Goal: Download file/media: Download file/media

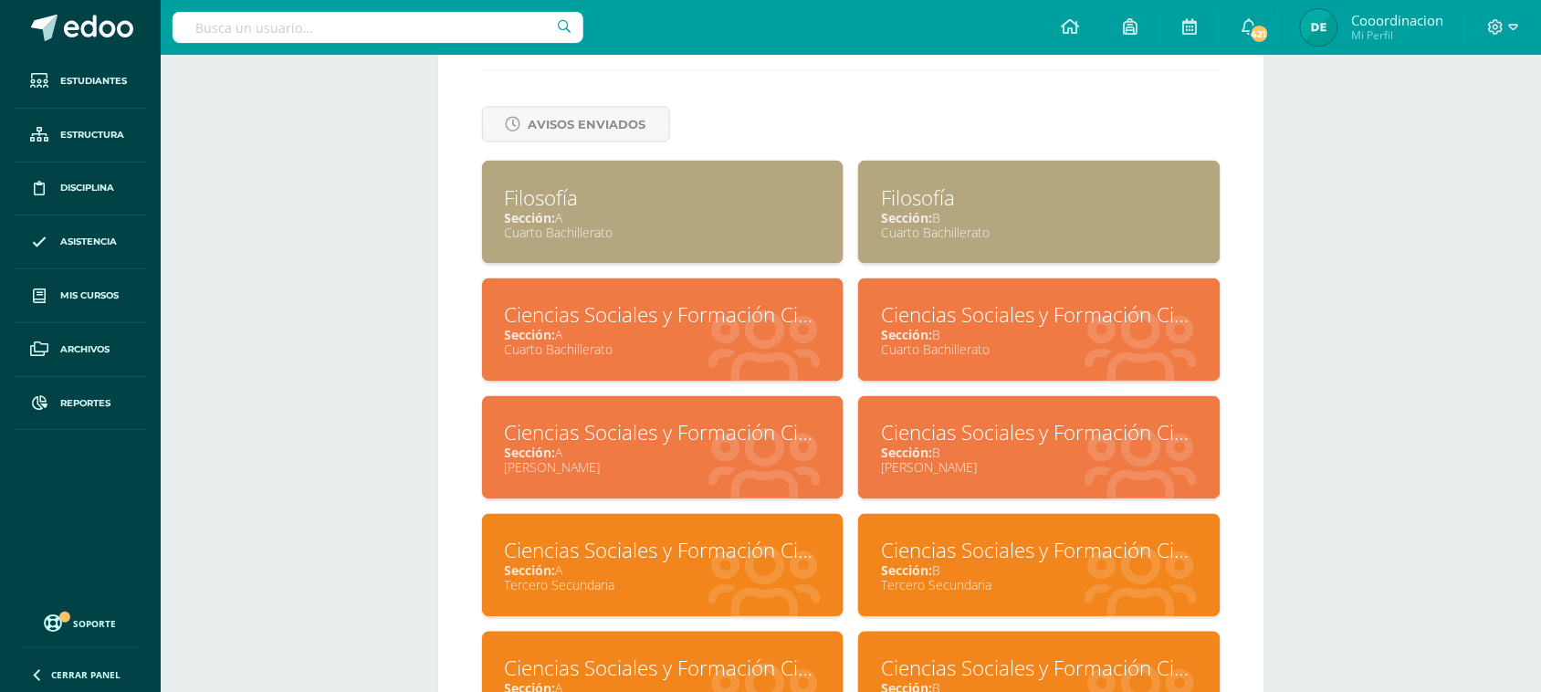
click at [394, 37] on input "text" at bounding box center [378, 27] width 411 height 31
type input "[PERSON_NAME]"
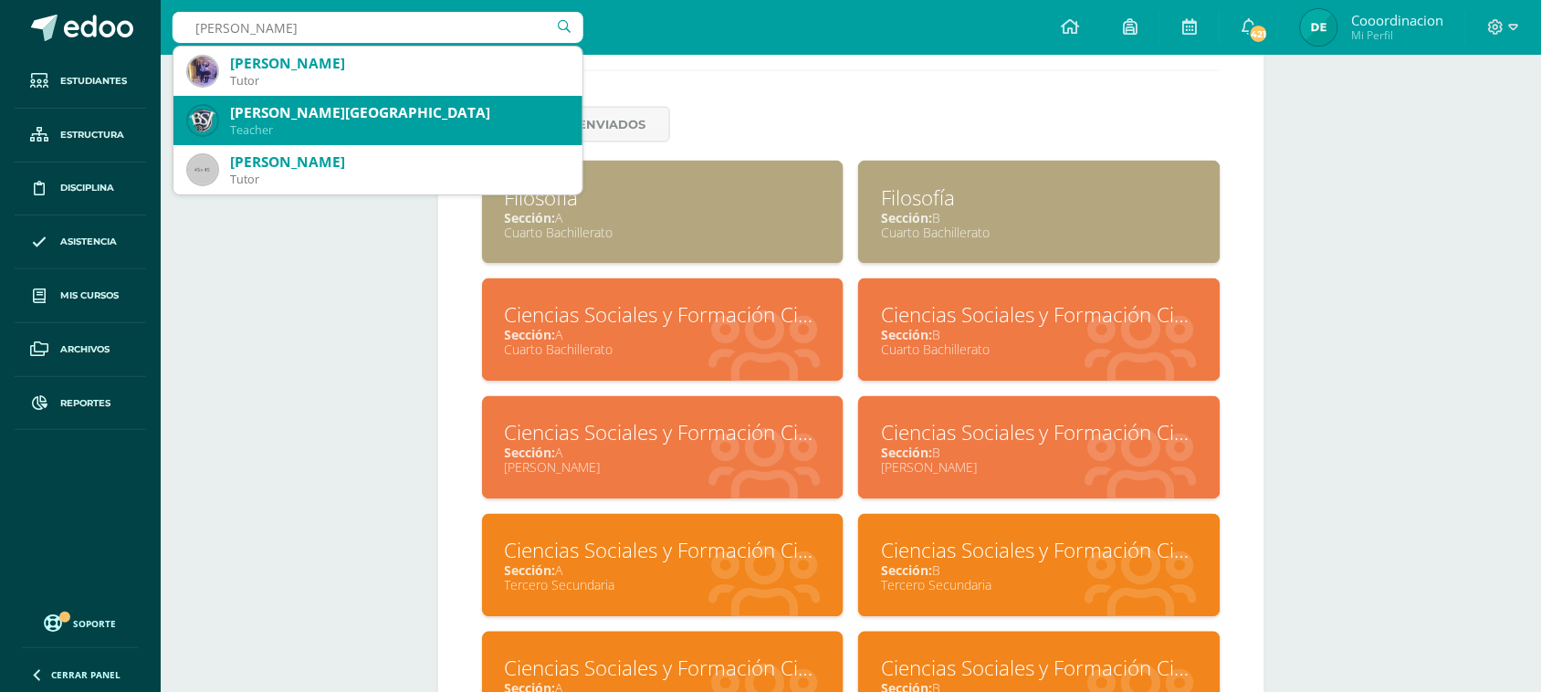
click at [283, 125] on div "Teacher" at bounding box center [399, 130] width 338 height 16
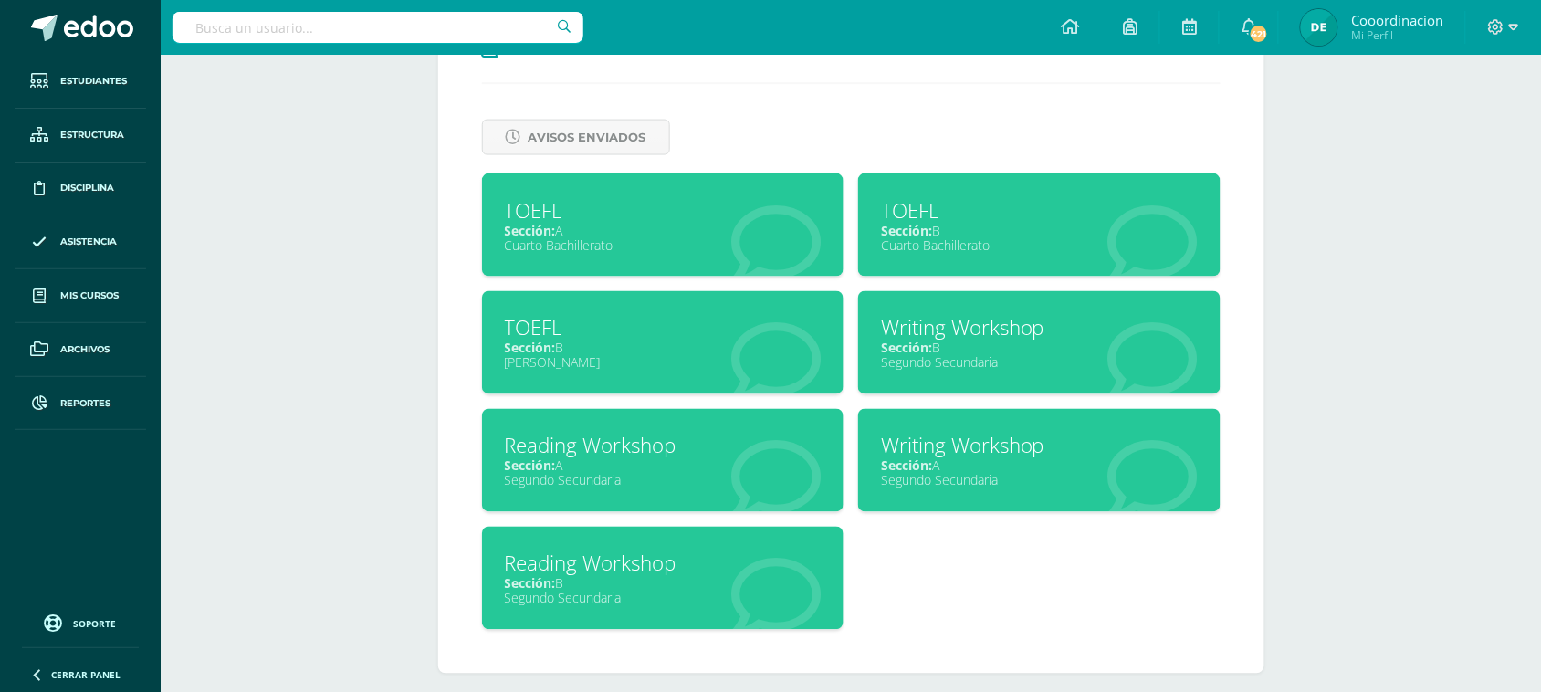
scroll to position [751, 0]
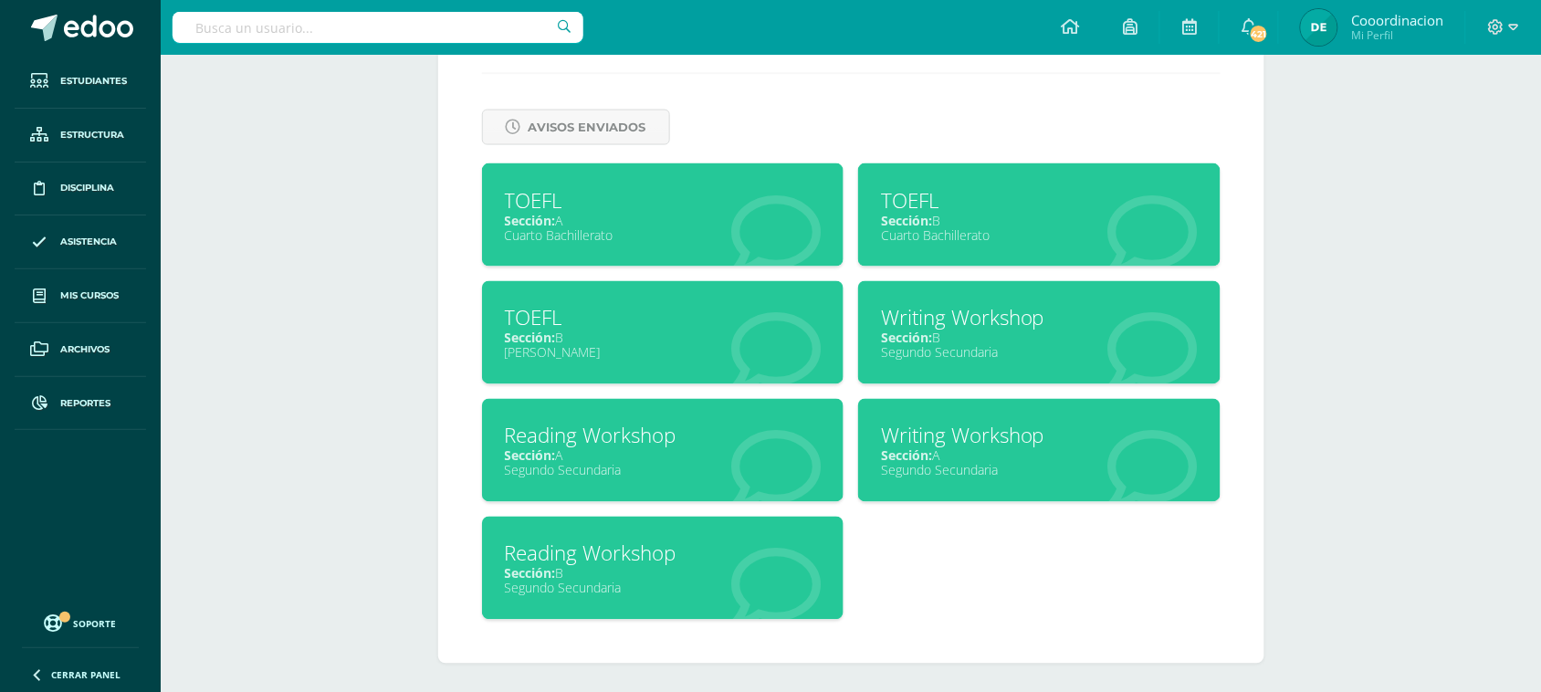
click at [637, 444] on div "Reading Workshop" at bounding box center [663, 436] width 317 height 28
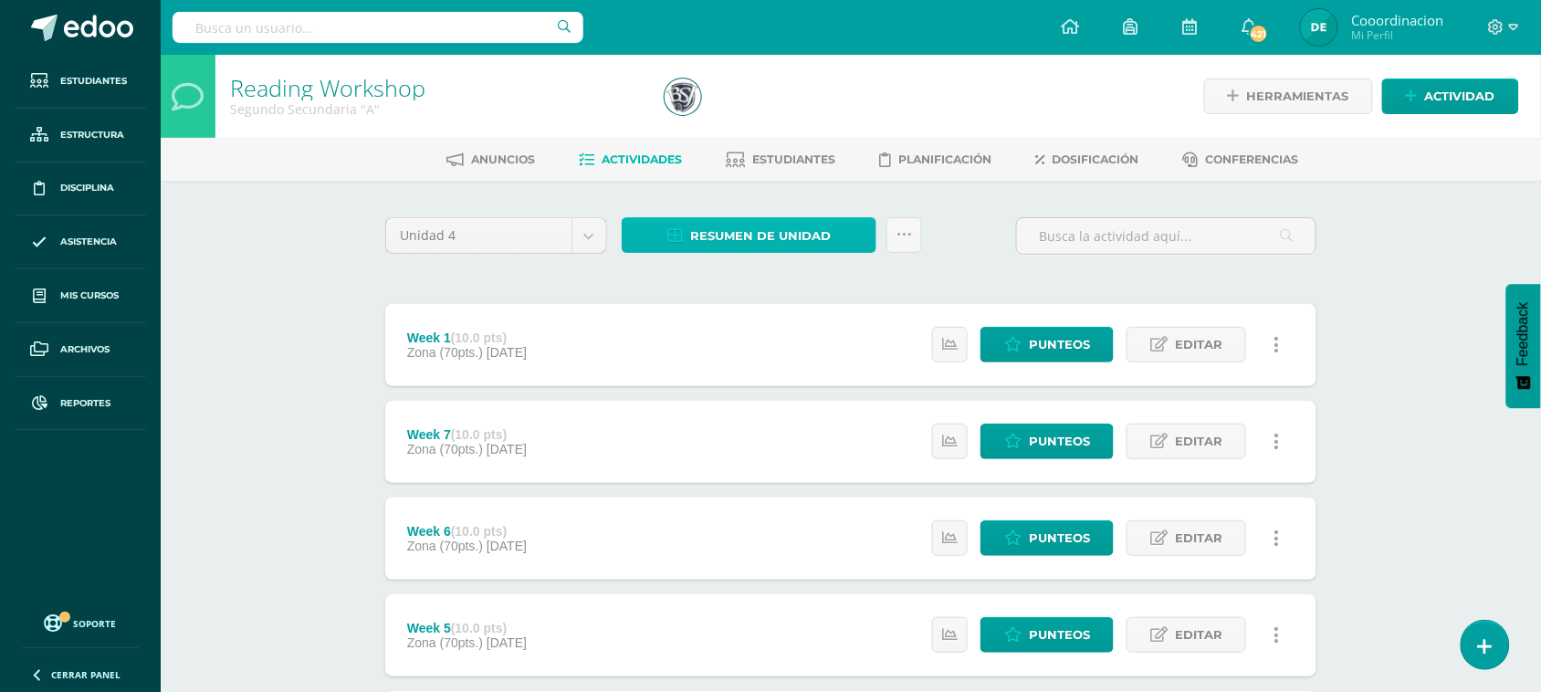
click at [754, 236] on span "Resumen de unidad" at bounding box center [760, 236] width 141 height 34
click at [700, 350] on div "Week 1 (10.0 pts) Zona (70pts.) 17 de Octubre Estatus de Actividad: 2 Estudiant…" at bounding box center [850, 345] width 931 height 82
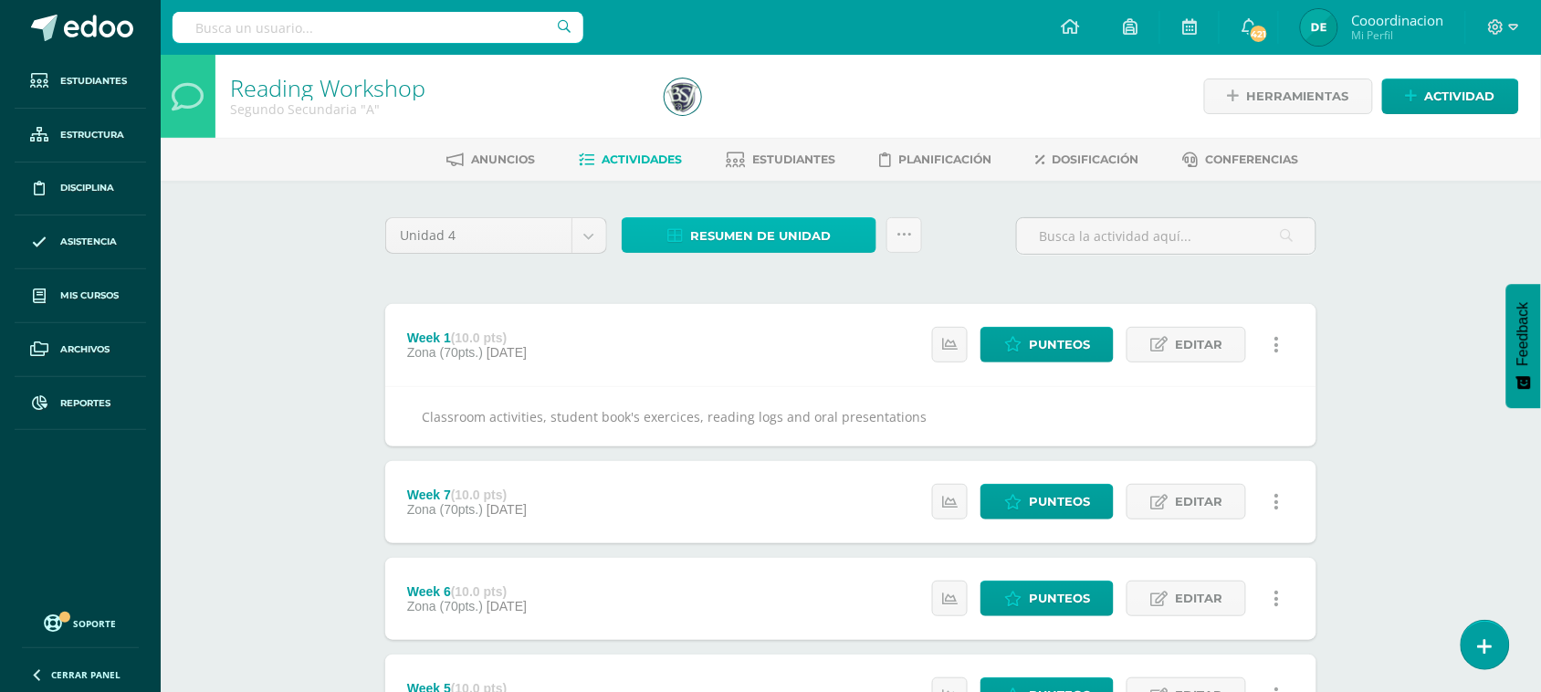
click at [782, 226] on span "Resumen de unidad" at bounding box center [760, 236] width 141 height 34
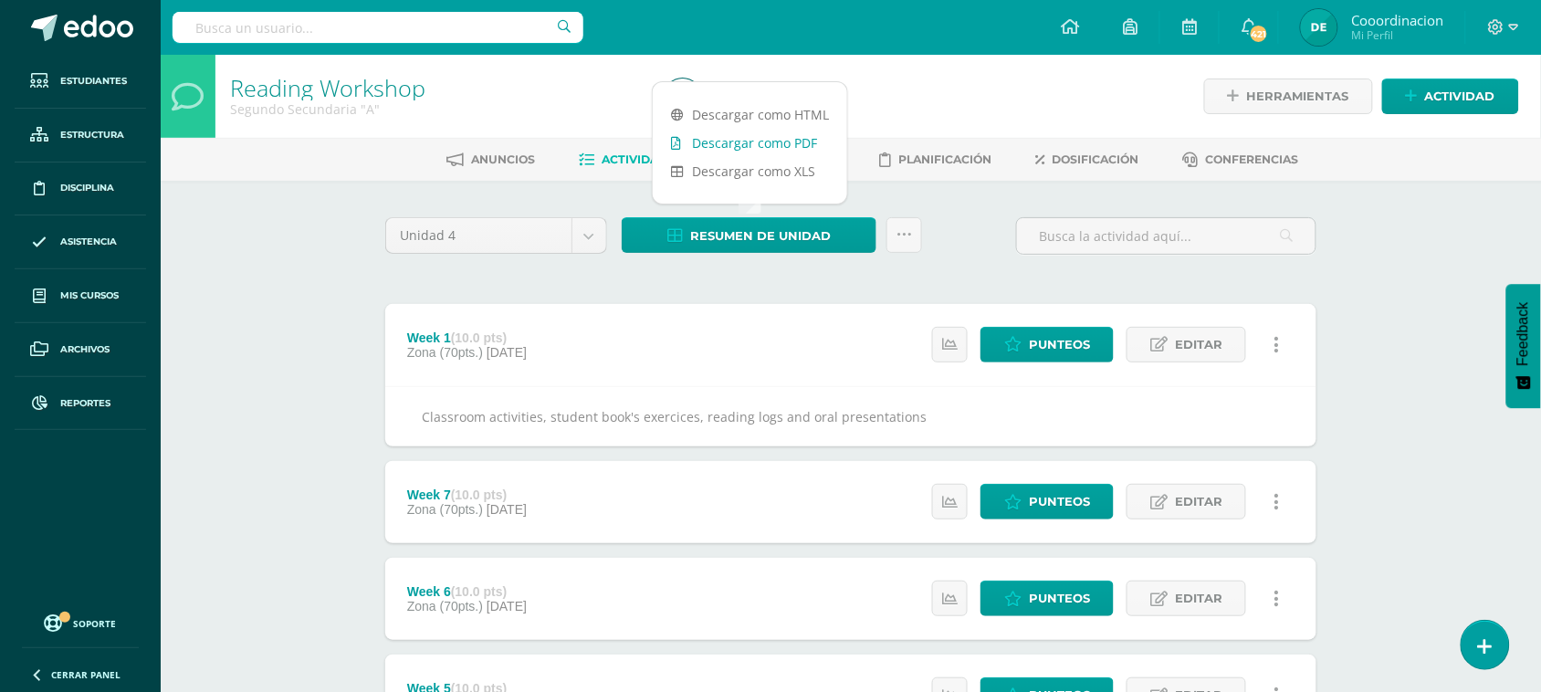
click at [811, 144] on link "Descargar como PDF" at bounding box center [750, 143] width 195 height 28
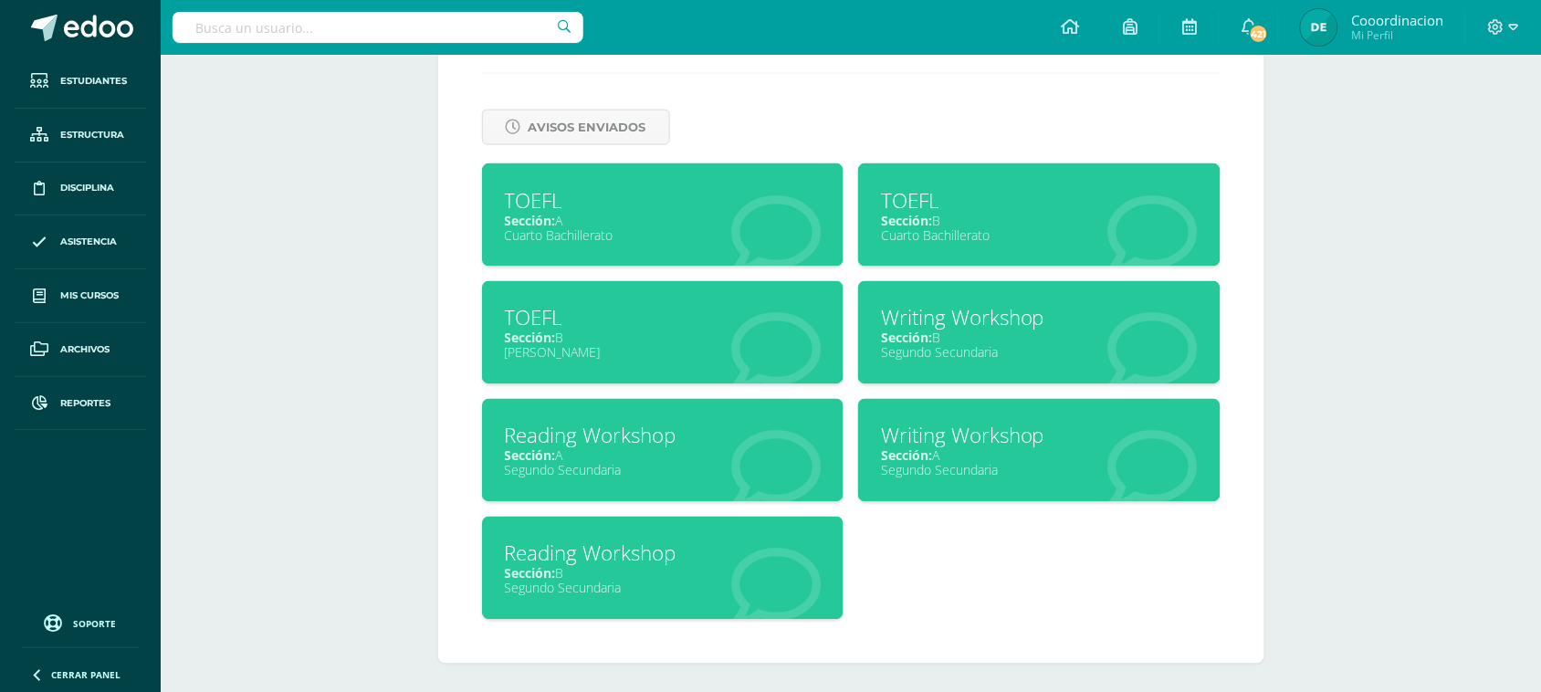
click at [909, 447] on span "Sección:" at bounding box center [906, 455] width 51 height 17
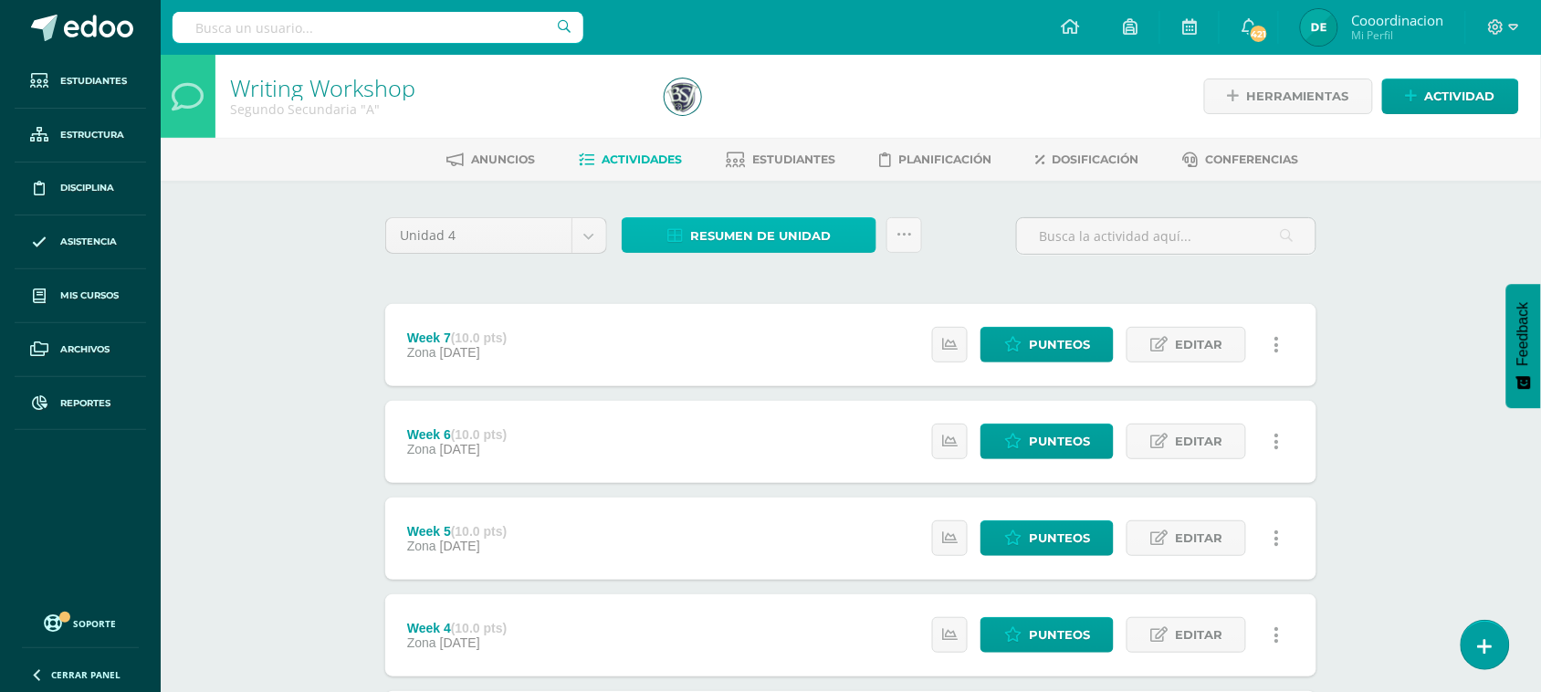
click at [731, 230] on span "Resumen de unidad" at bounding box center [760, 236] width 141 height 34
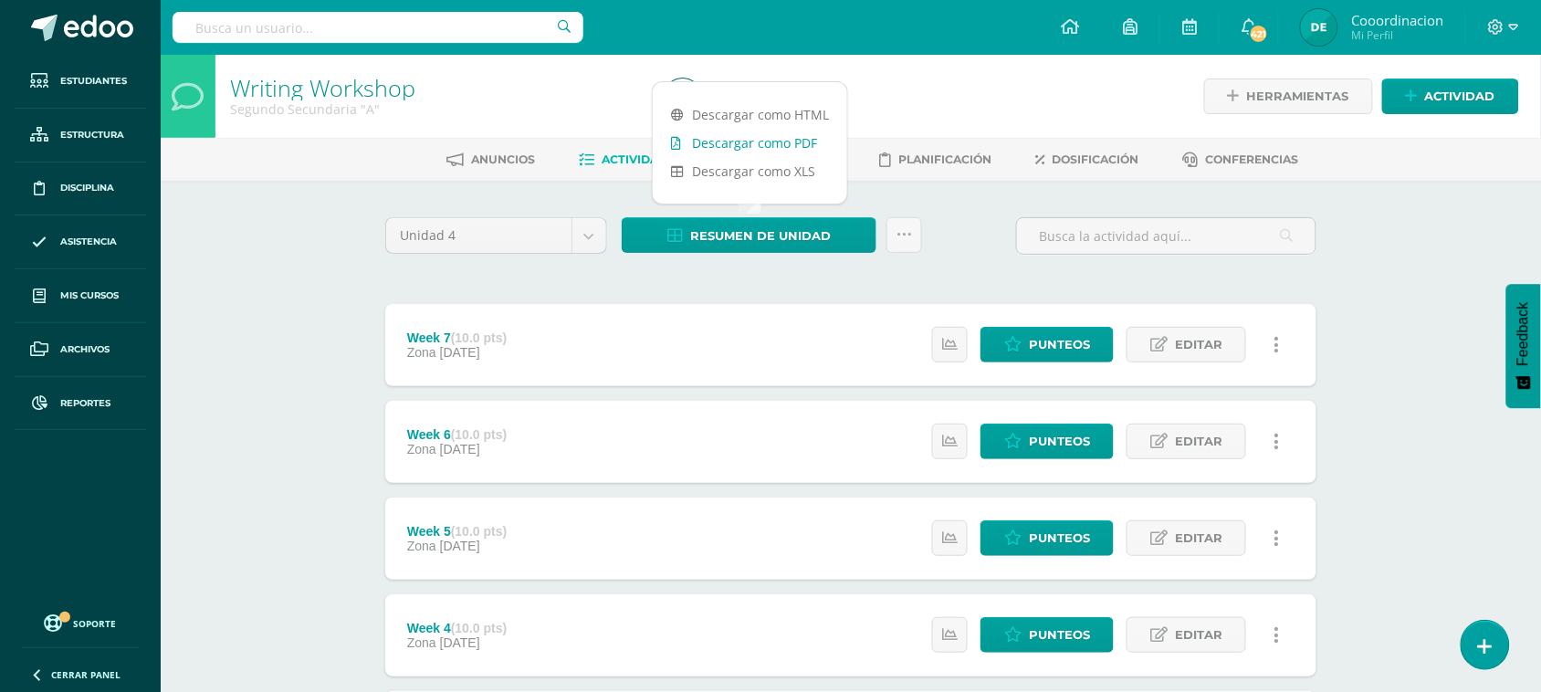
click at [745, 153] on link "Descargar como PDF" at bounding box center [750, 143] width 195 height 28
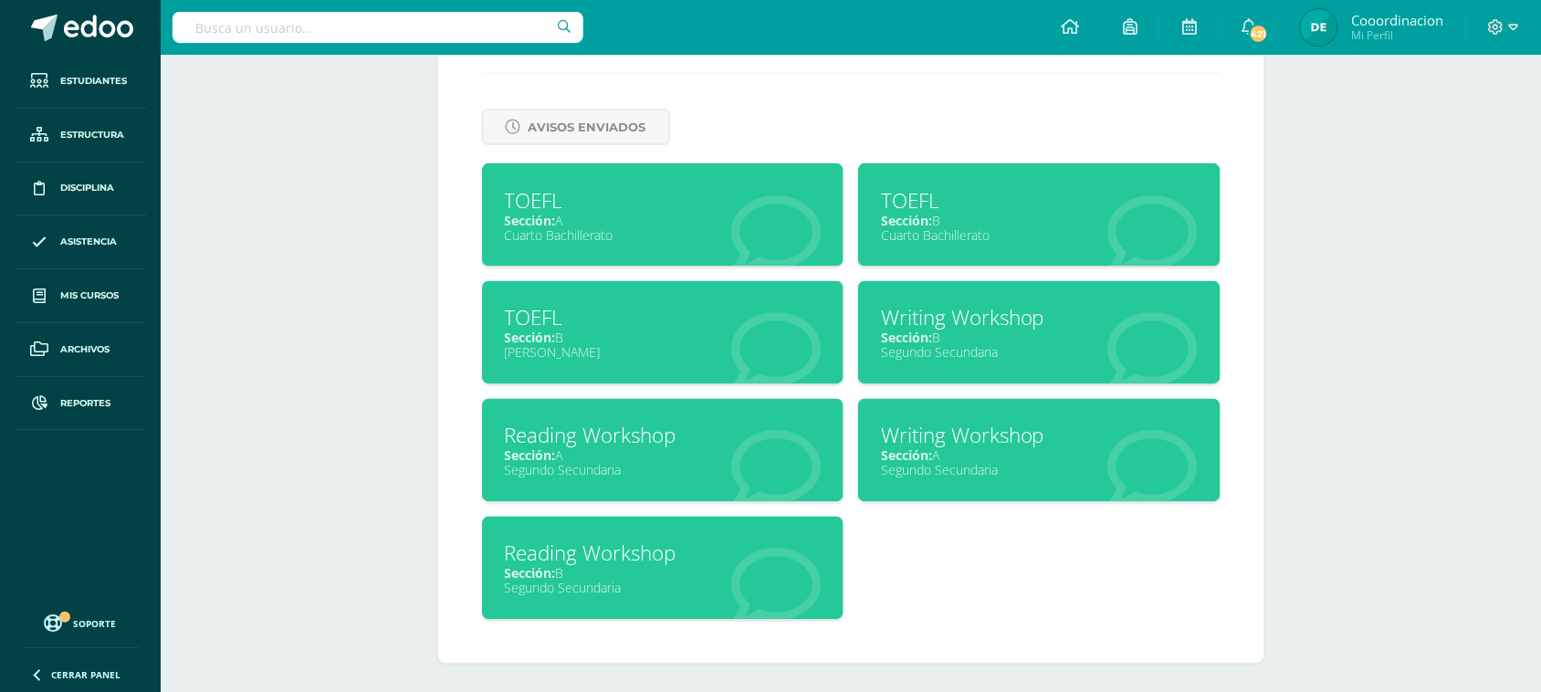
click at [605, 545] on div "Reading Workshop" at bounding box center [663, 554] width 317 height 28
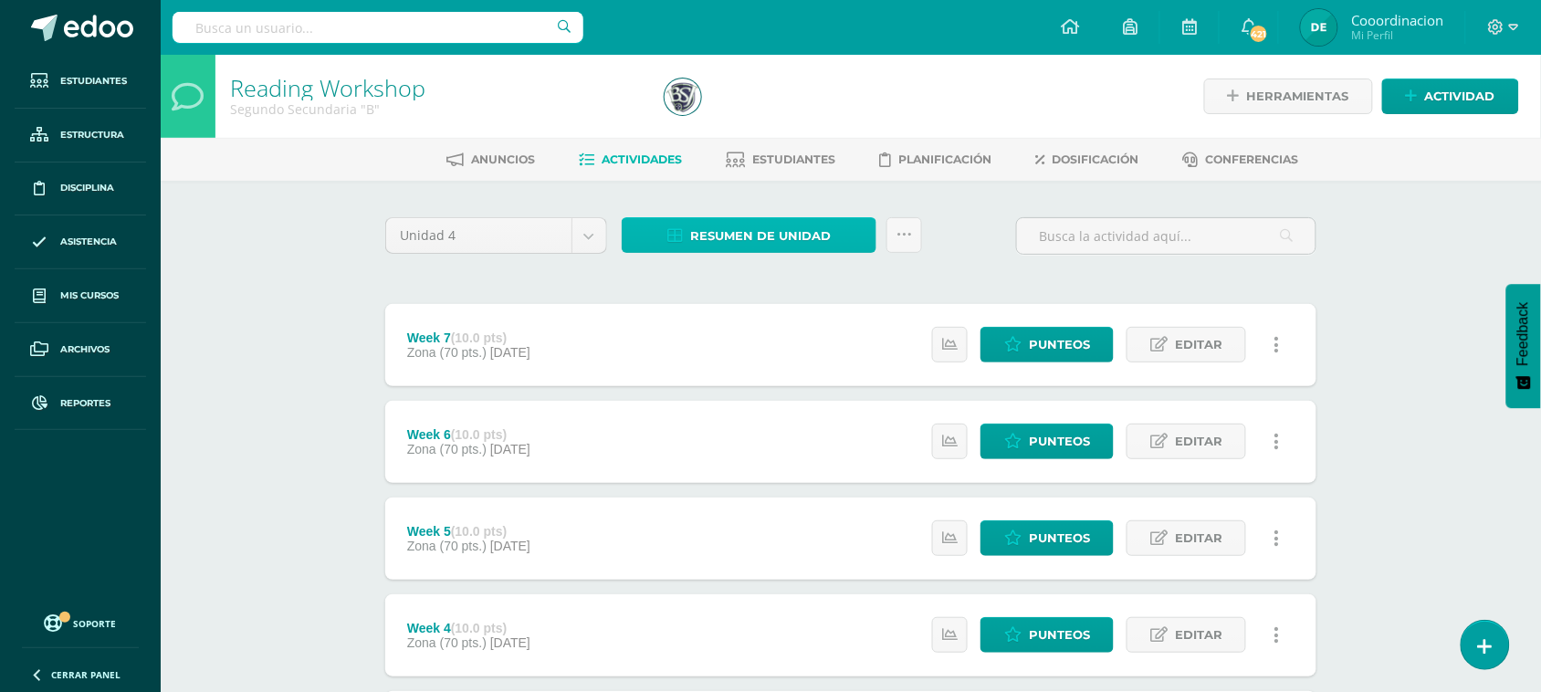
click at [736, 236] on span "Resumen de unidad" at bounding box center [760, 236] width 141 height 34
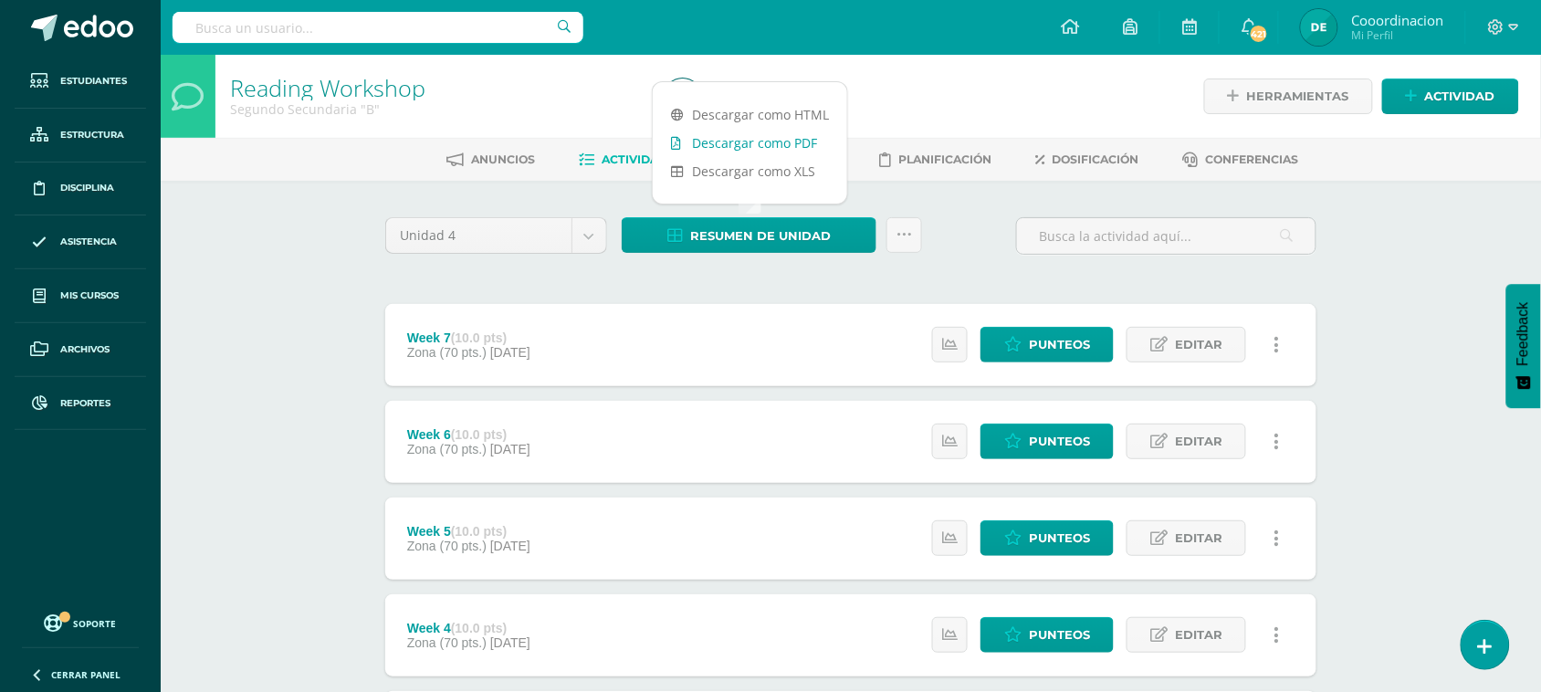
click at [764, 148] on link "Descargar como PDF" at bounding box center [750, 143] width 195 height 28
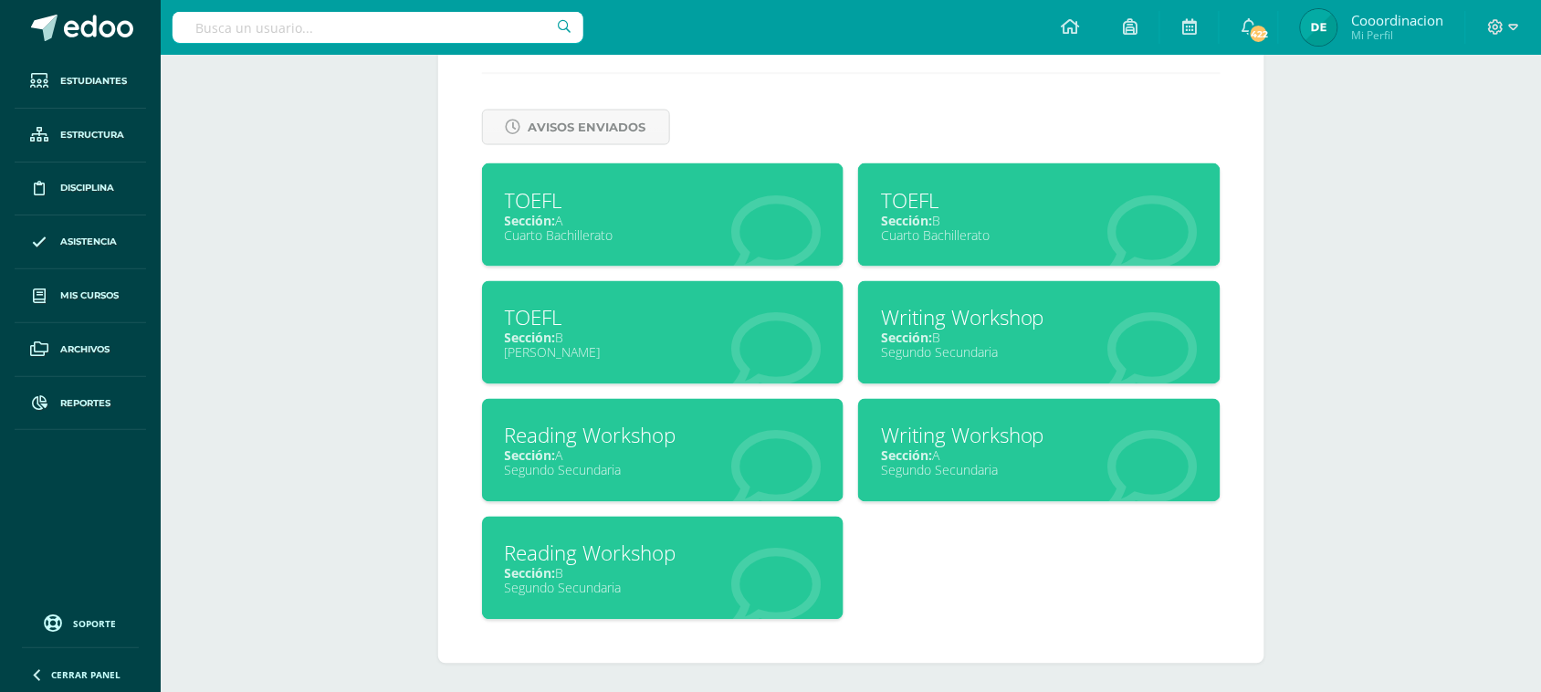
click at [947, 439] on div "Writing Workshop" at bounding box center [1039, 436] width 317 height 28
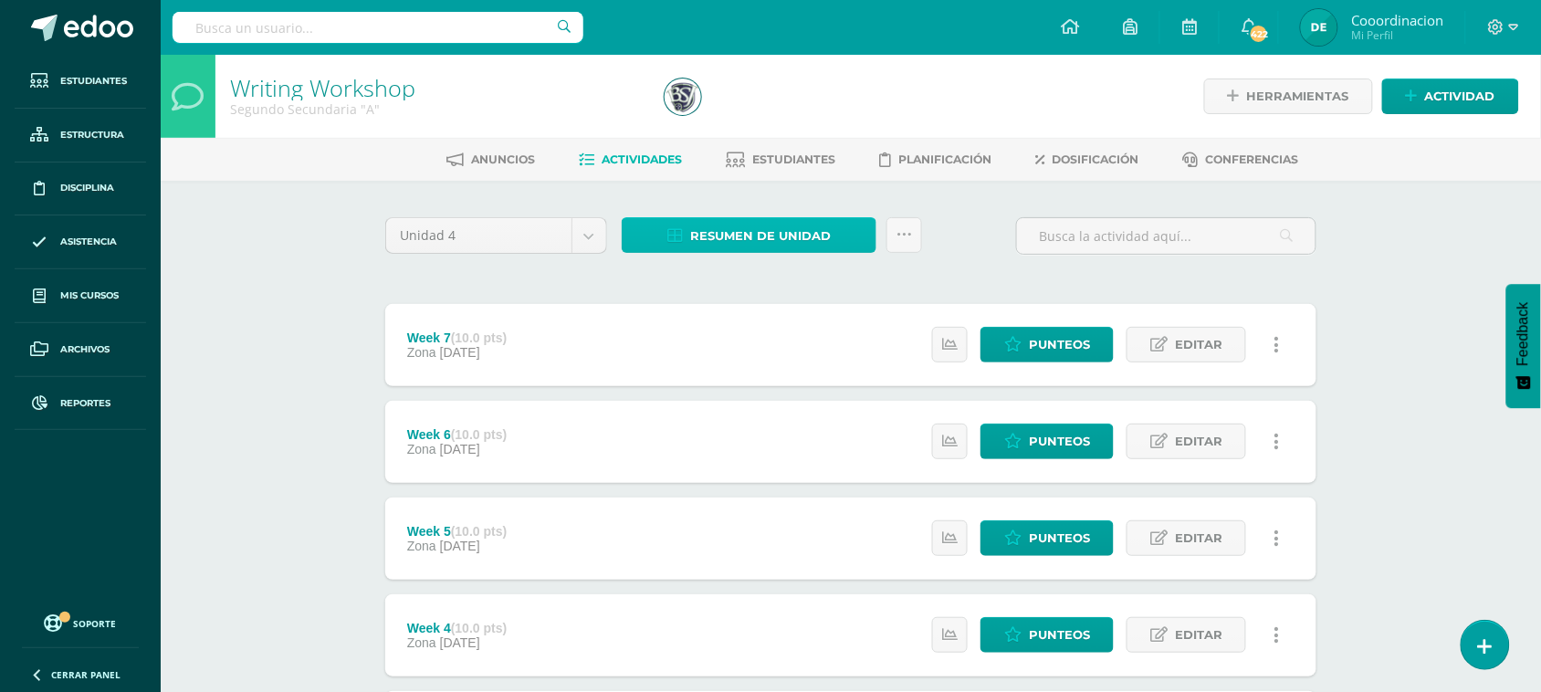
click at [779, 244] on span "Resumen de unidad" at bounding box center [760, 236] width 141 height 34
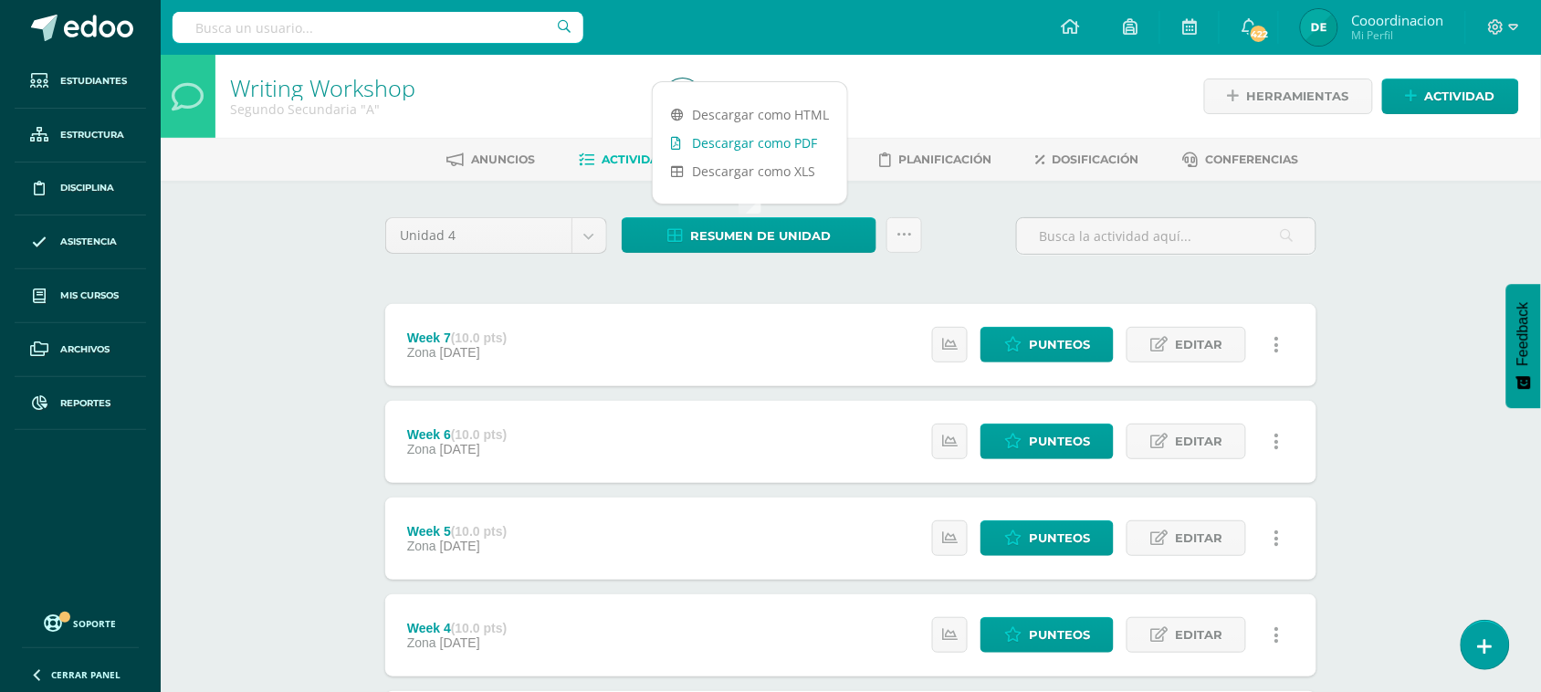
click at [792, 148] on link "Descargar como PDF" at bounding box center [750, 143] width 195 height 28
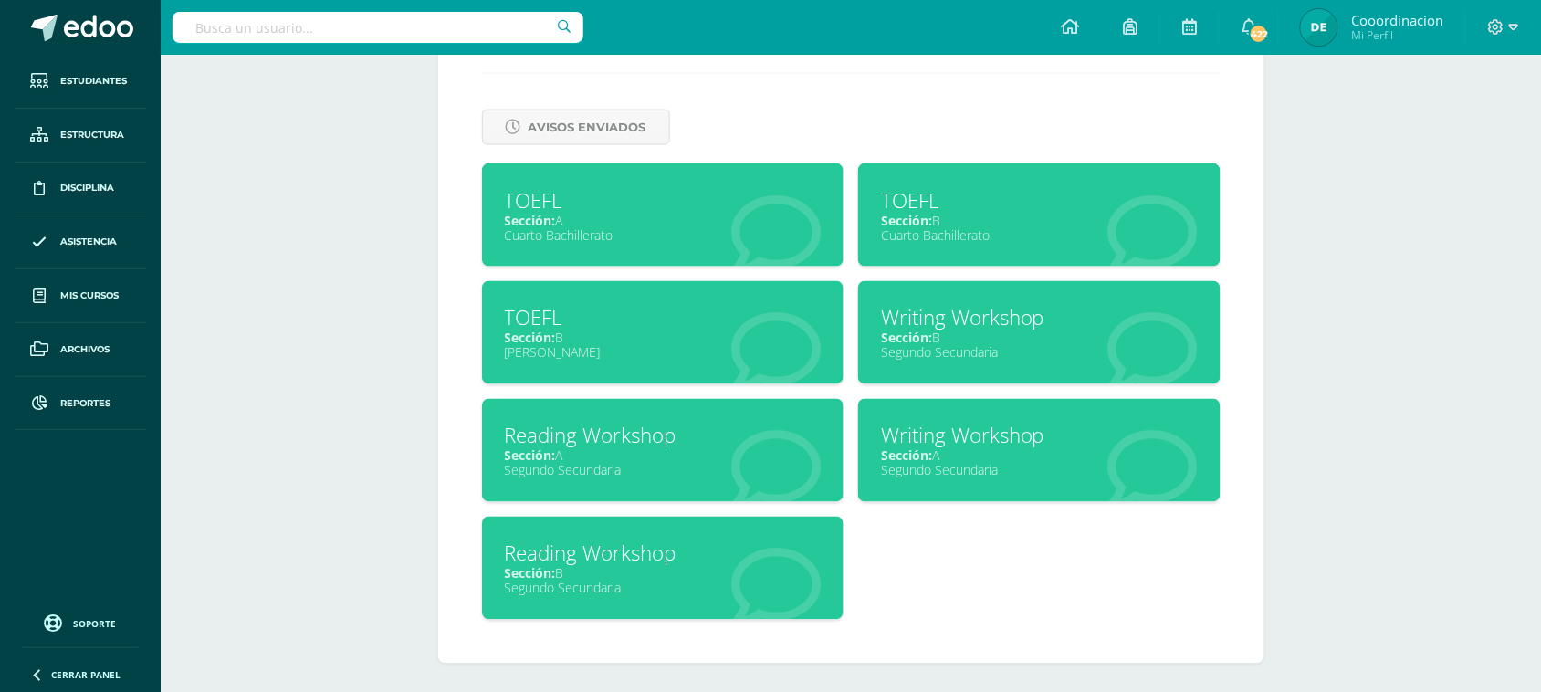
click at [951, 422] on div "Writing Workshop" at bounding box center [1039, 436] width 317 height 28
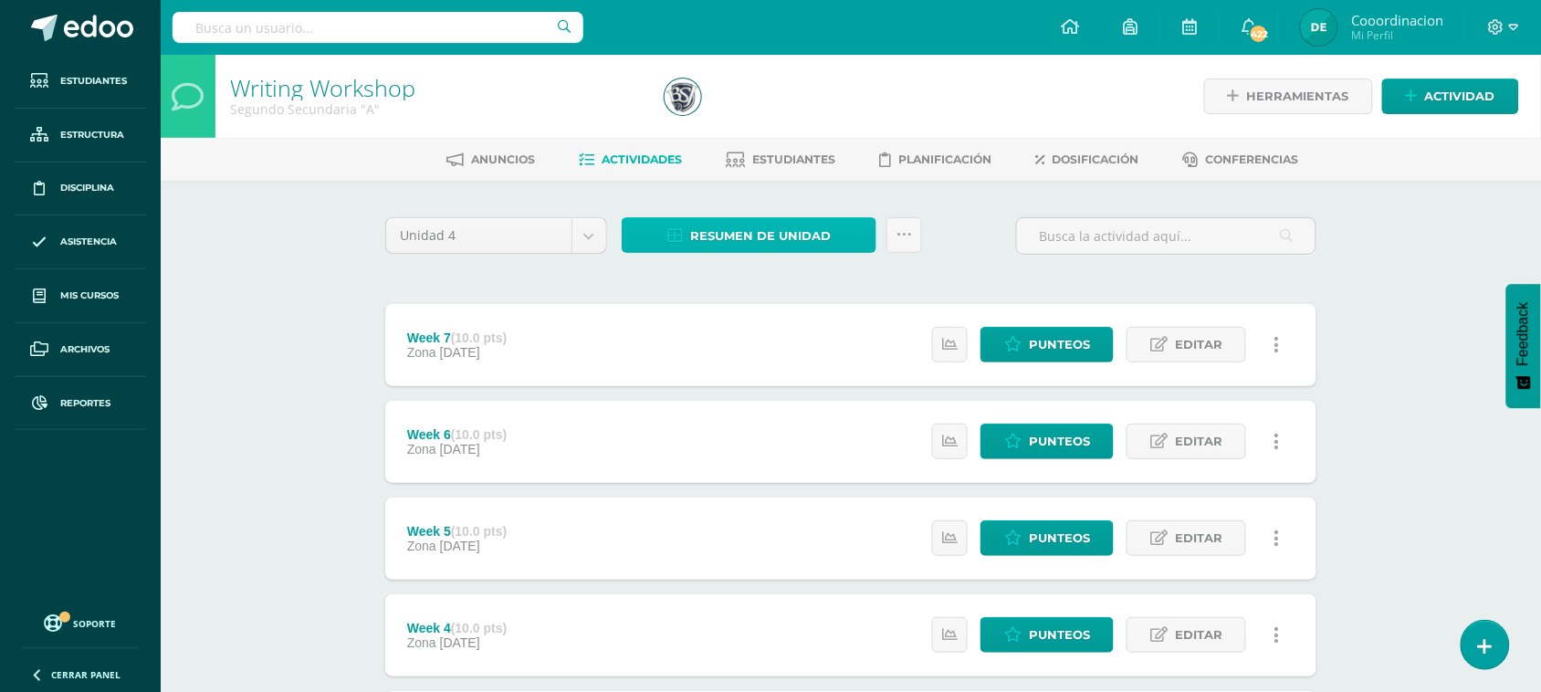
click at [763, 235] on span "Resumen de unidad" at bounding box center [760, 236] width 141 height 34
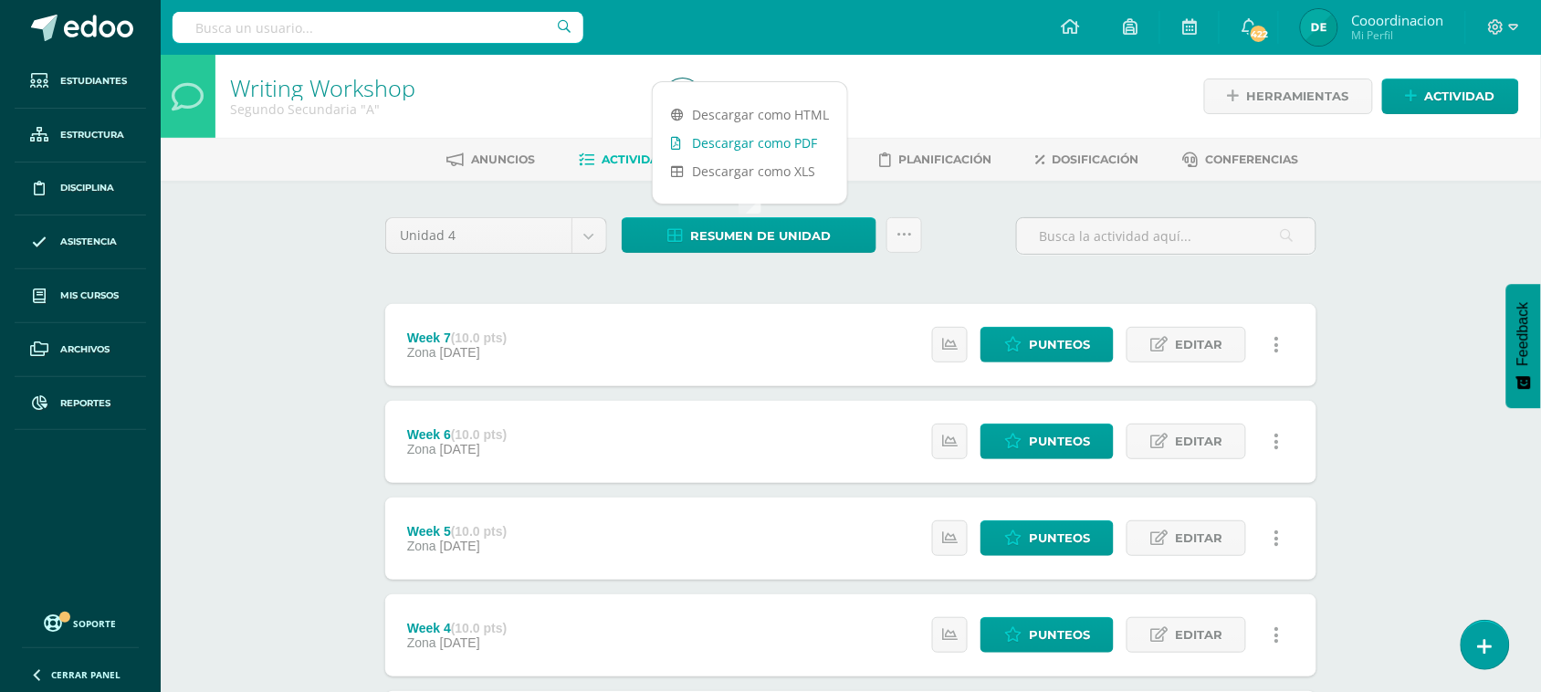
click at [783, 142] on link "Descargar como PDF" at bounding box center [750, 143] width 195 height 28
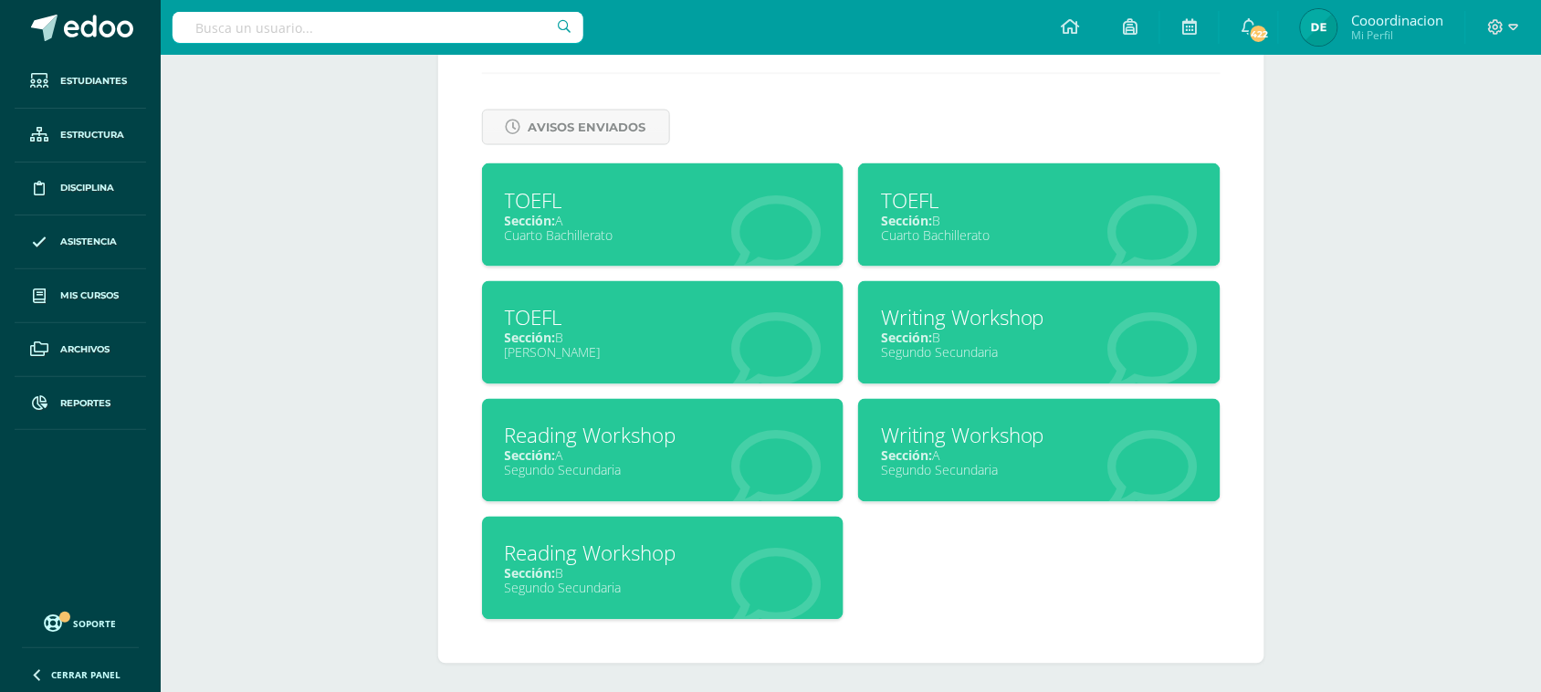
click at [545, 226] on div "Cuarto Bachillerato" at bounding box center [663, 234] width 317 height 17
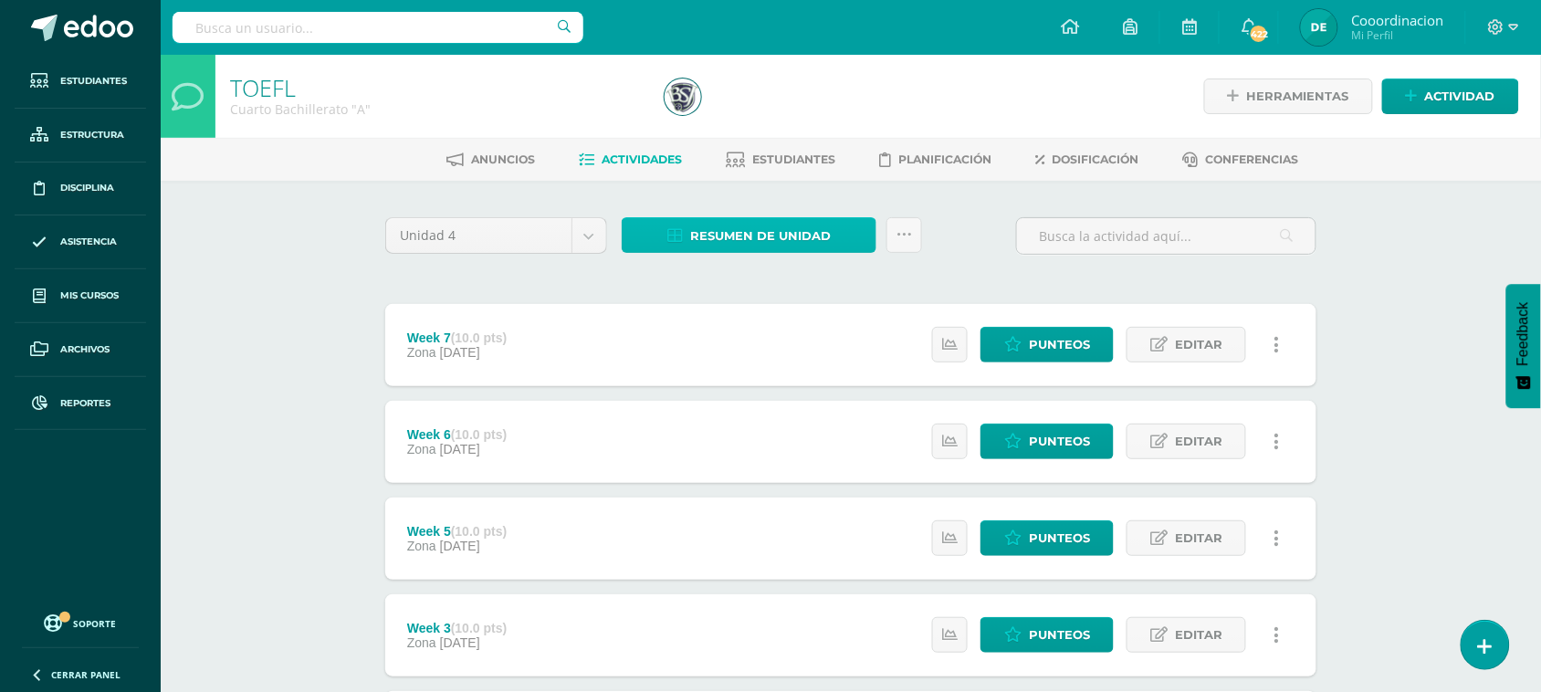
click at [714, 233] on span "Resumen de unidad" at bounding box center [760, 236] width 141 height 34
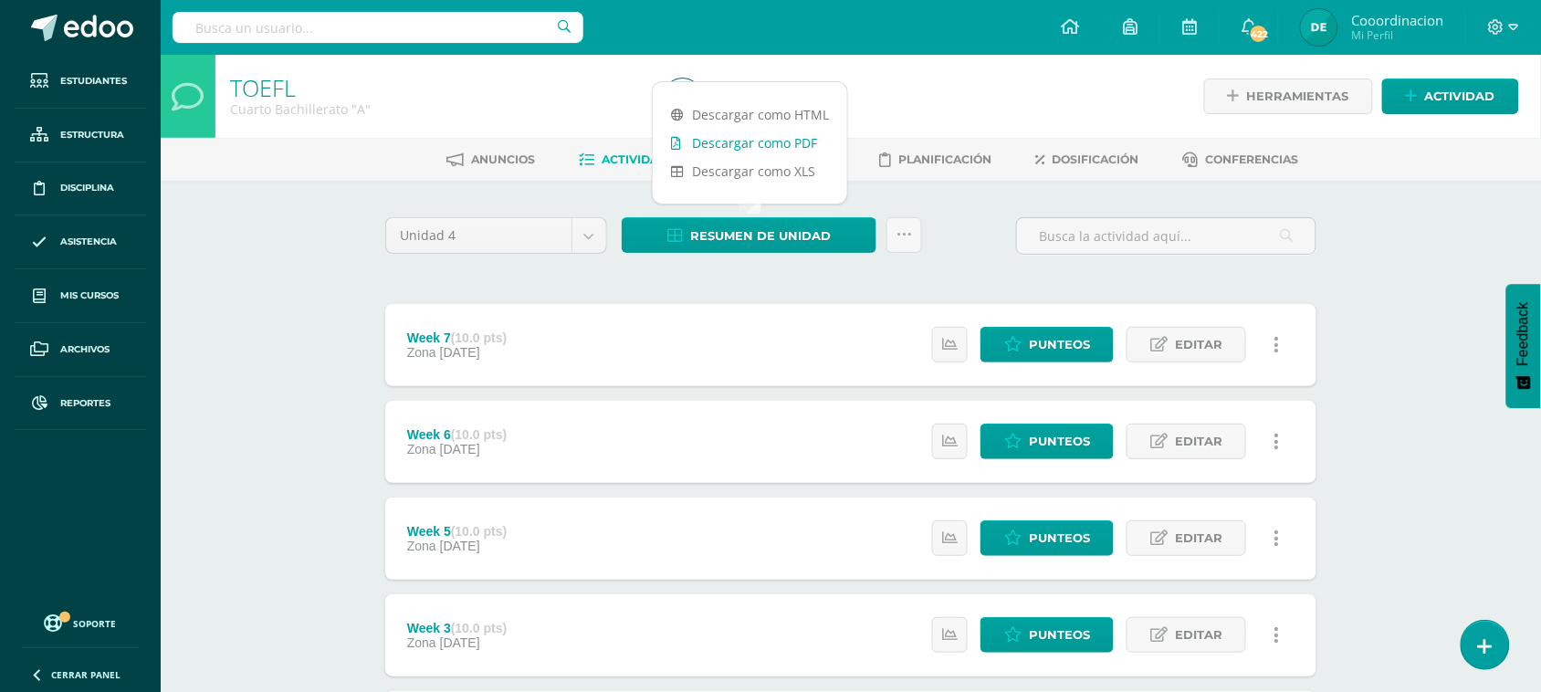
click at [767, 142] on link "Descargar como PDF" at bounding box center [750, 143] width 195 height 28
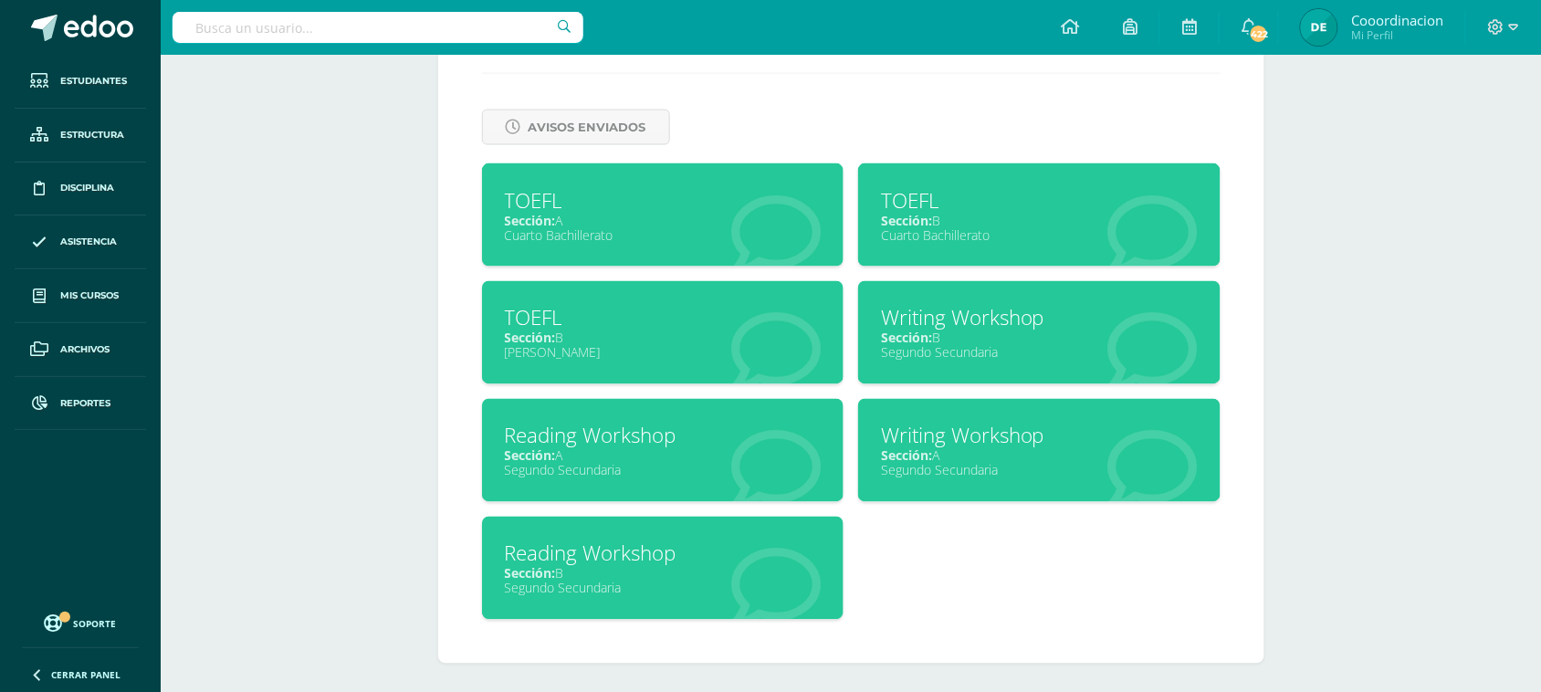
click at [925, 202] on div "TOEFL" at bounding box center [1039, 200] width 317 height 28
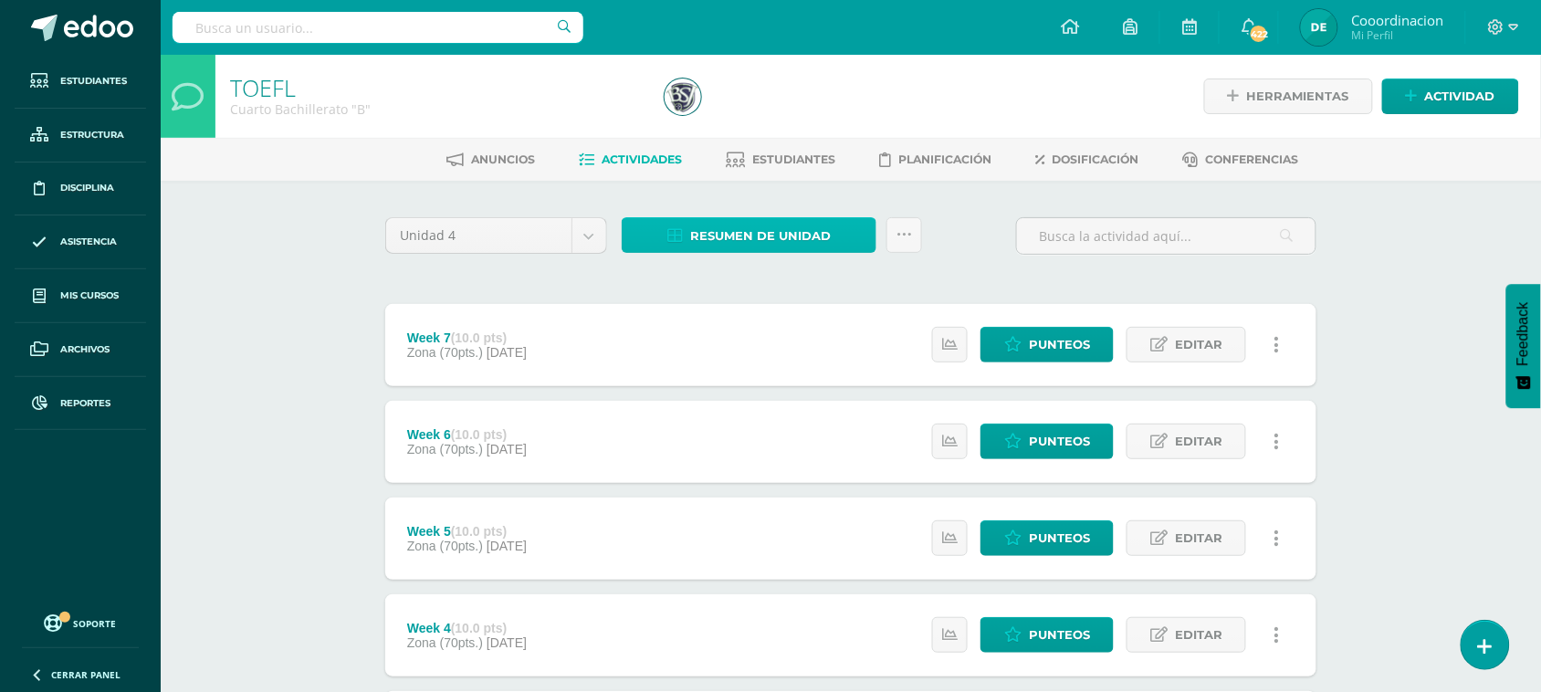
click at [754, 226] on span "Resumen de unidad" at bounding box center [760, 236] width 141 height 34
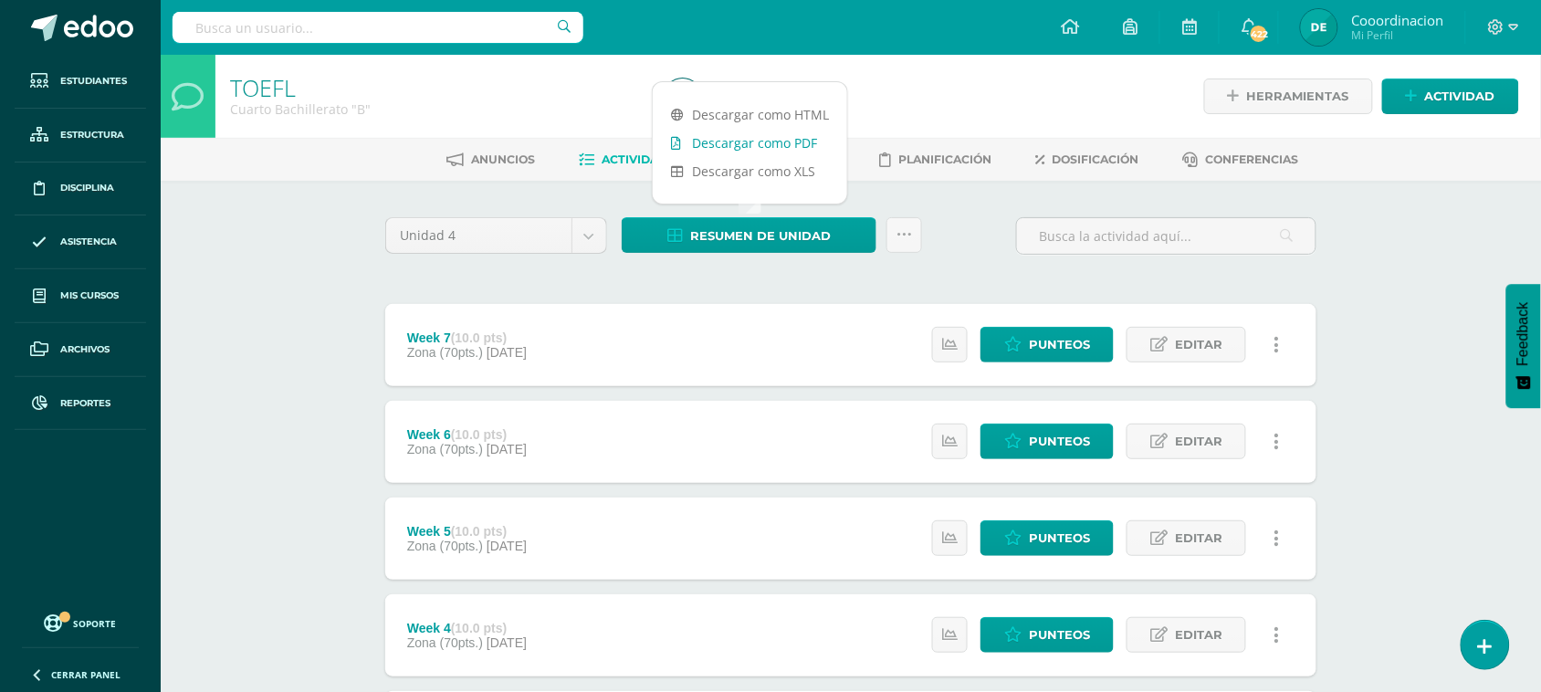
click at [777, 142] on link "Descargar como PDF" at bounding box center [750, 143] width 195 height 28
click at [373, 14] on input "text" at bounding box center [378, 27] width 411 height 31
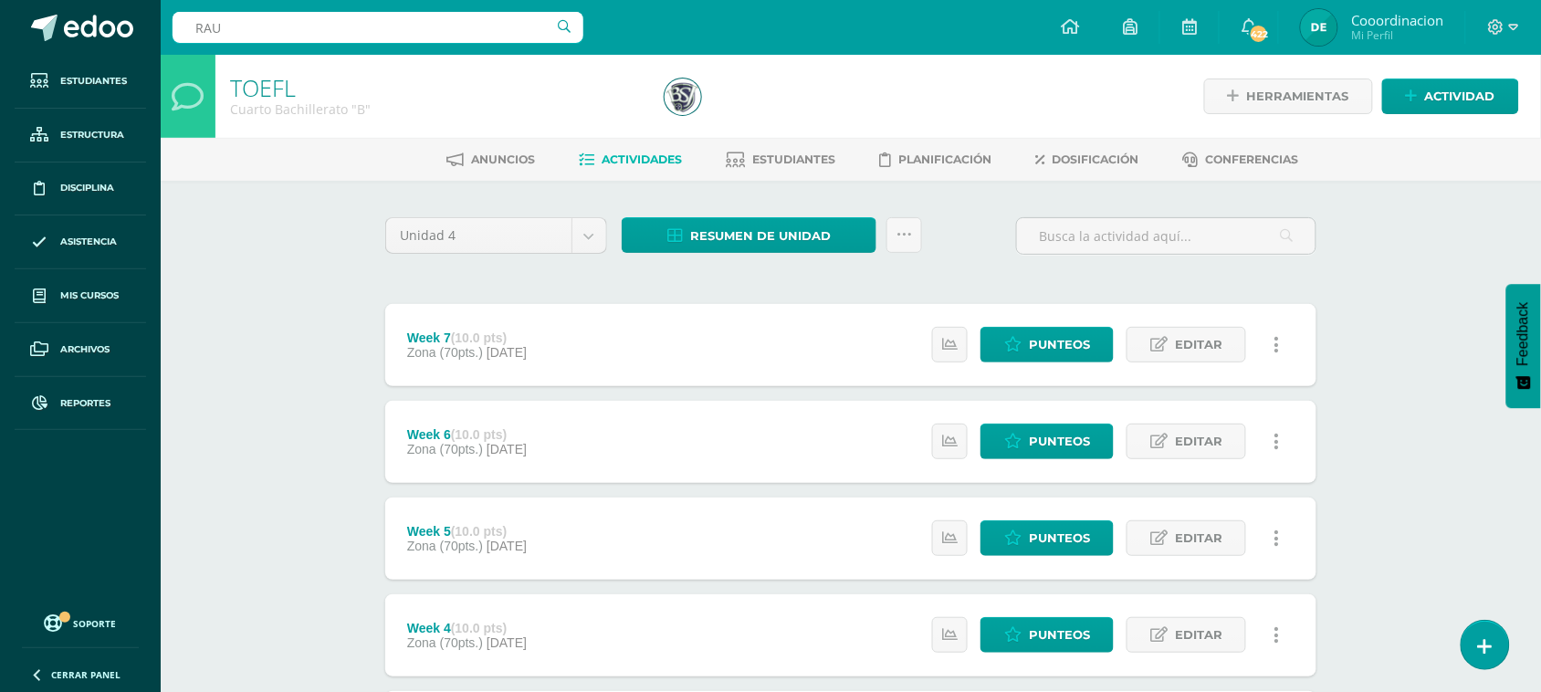
type input "[PERSON_NAME]"
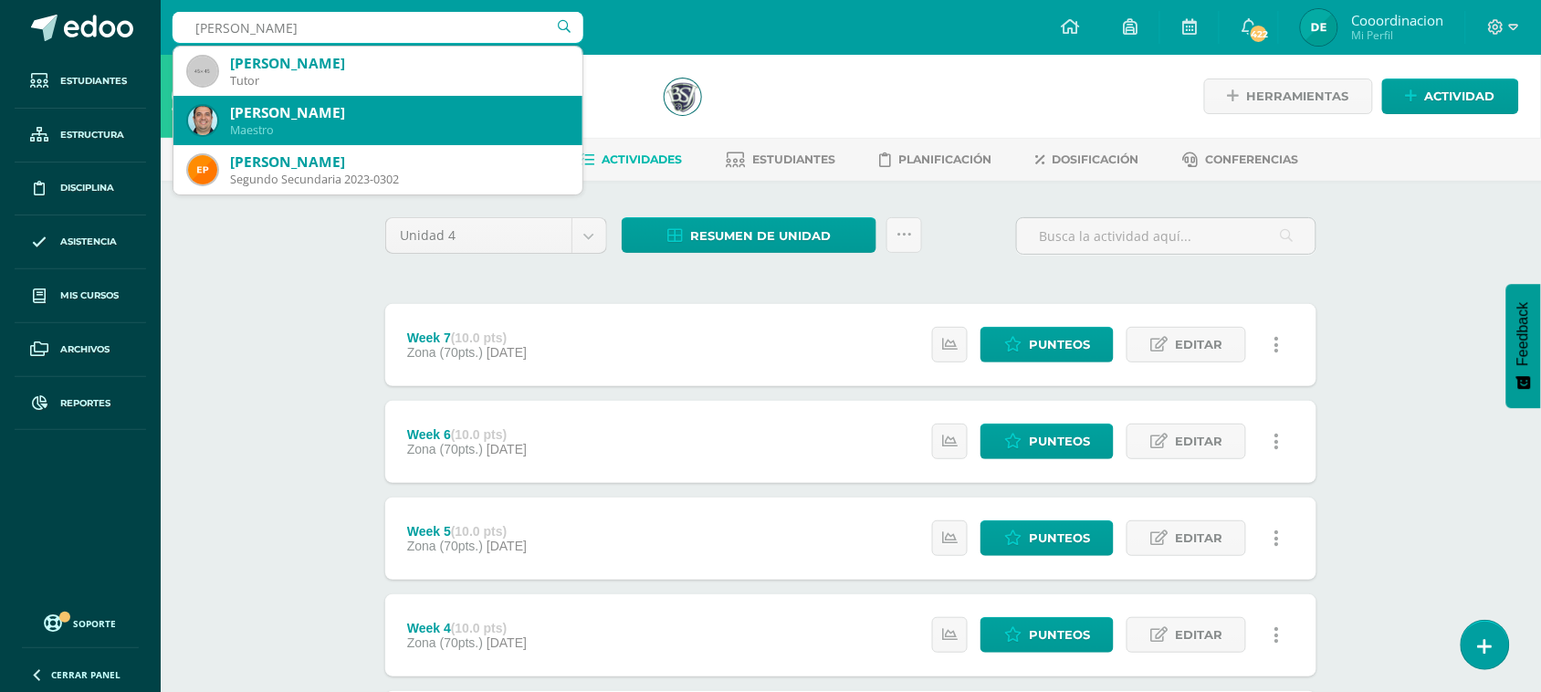
click at [292, 116] on div "[PERSON_NAME]" at bounding box center [399, 112] width 338 height 19
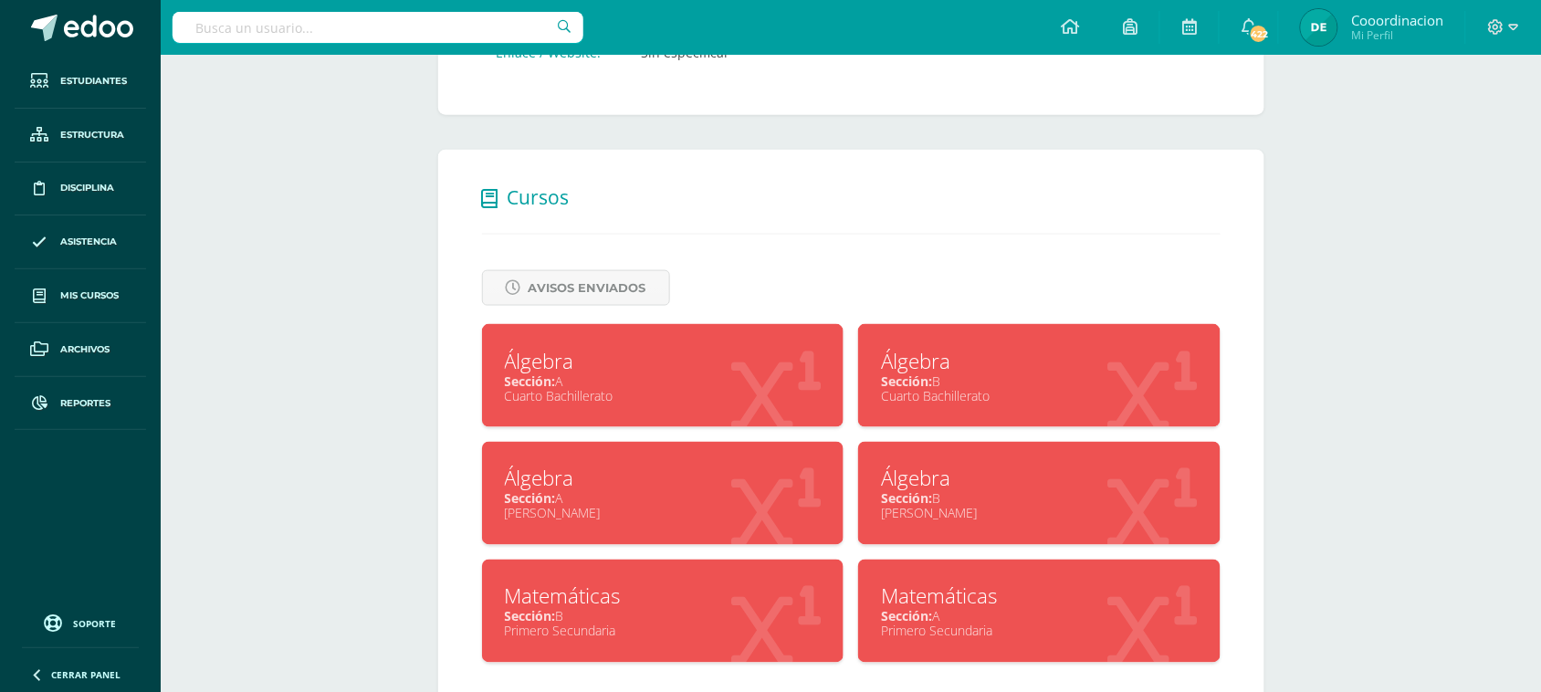
scroll to position [635, 0]
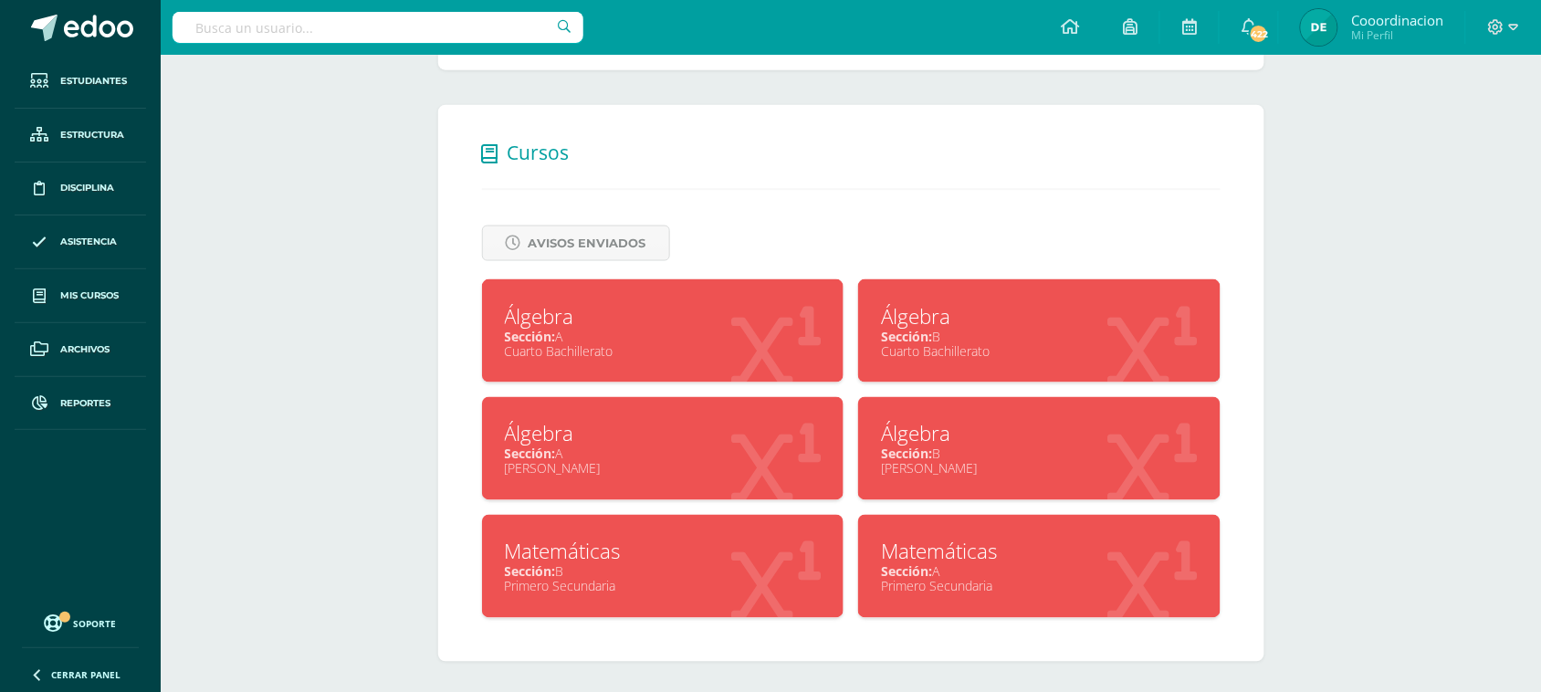
click at [932, 568] on span "Sección:" at bounding box center [906, 571] width 51 height 17
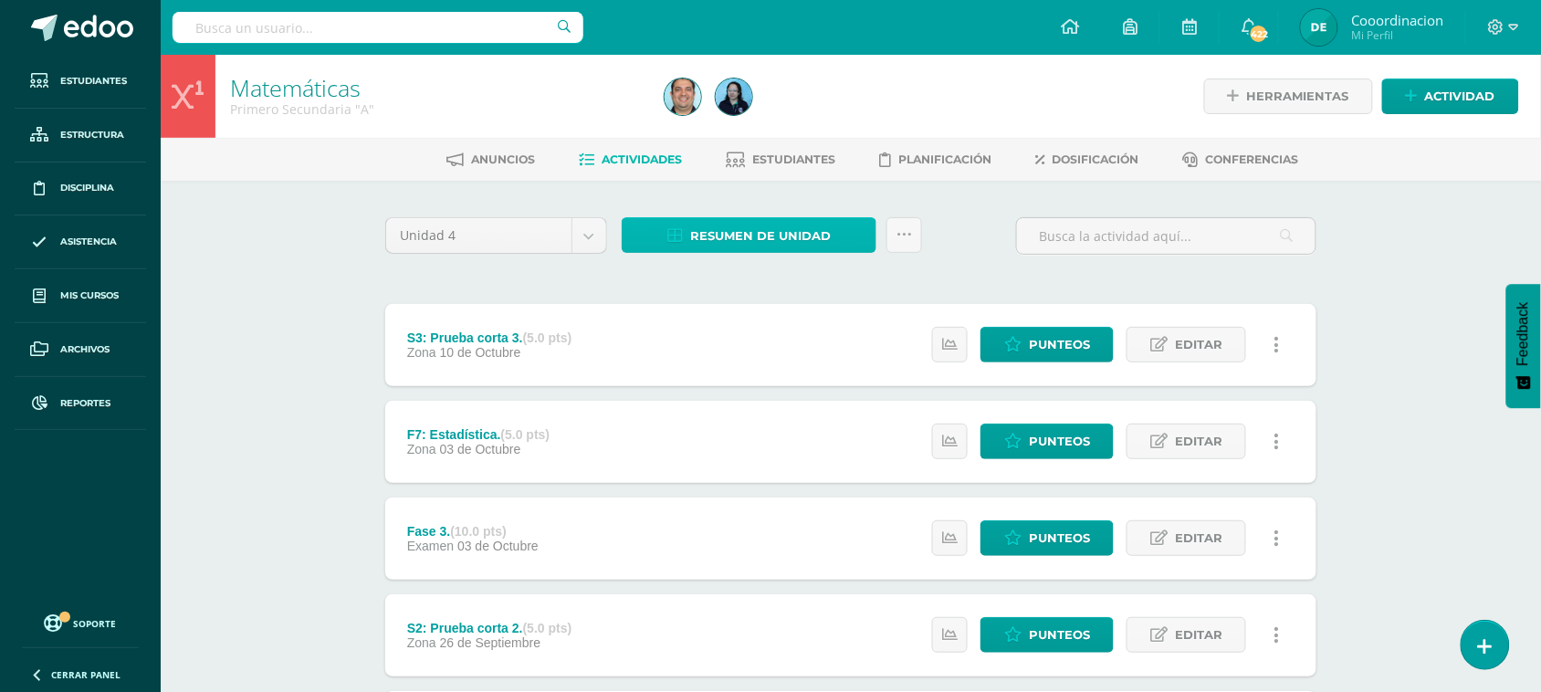
click at [741, 225] on span "Resumen de unidad" at bounding box center [760, 236] width 141 height 34
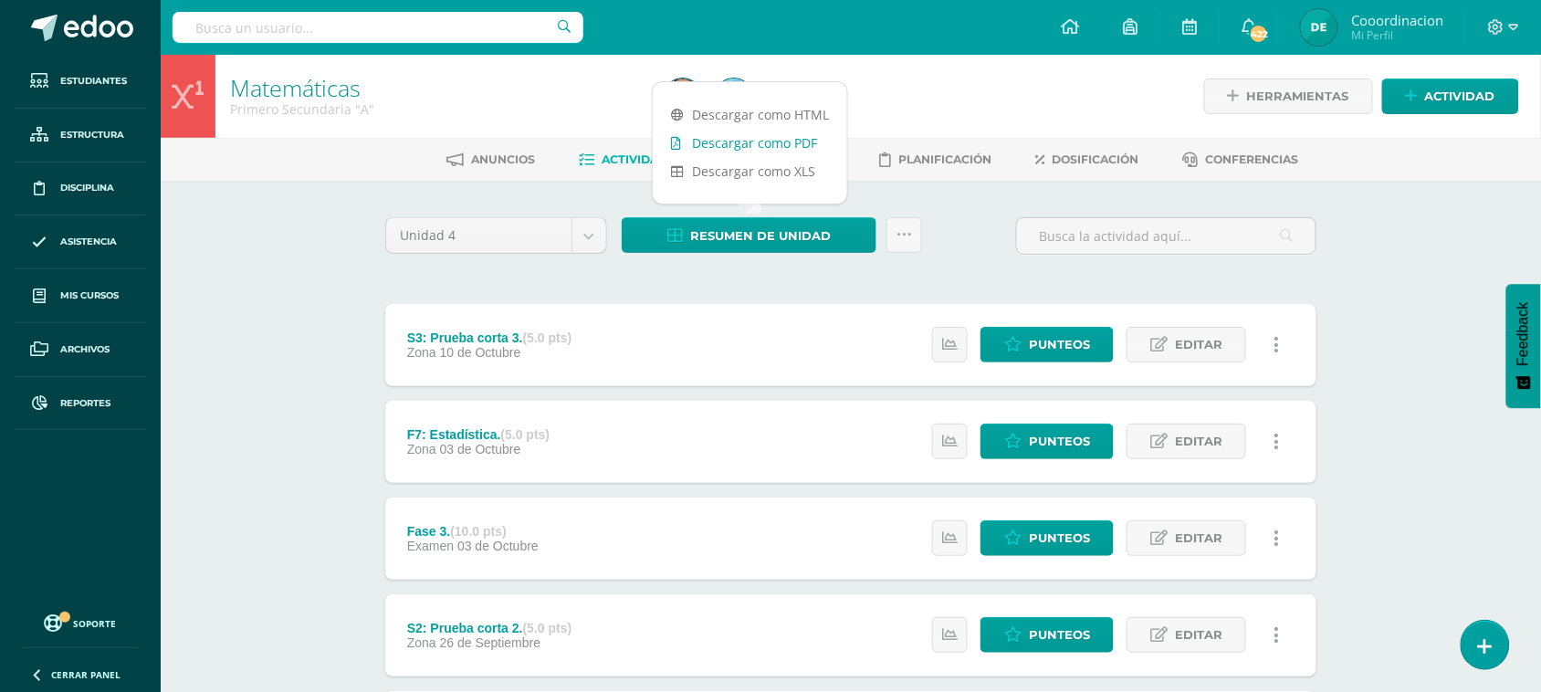
click at [750, 144] on link "Descargar como PDF" at bounding box center [750, 143] width 195 height 28
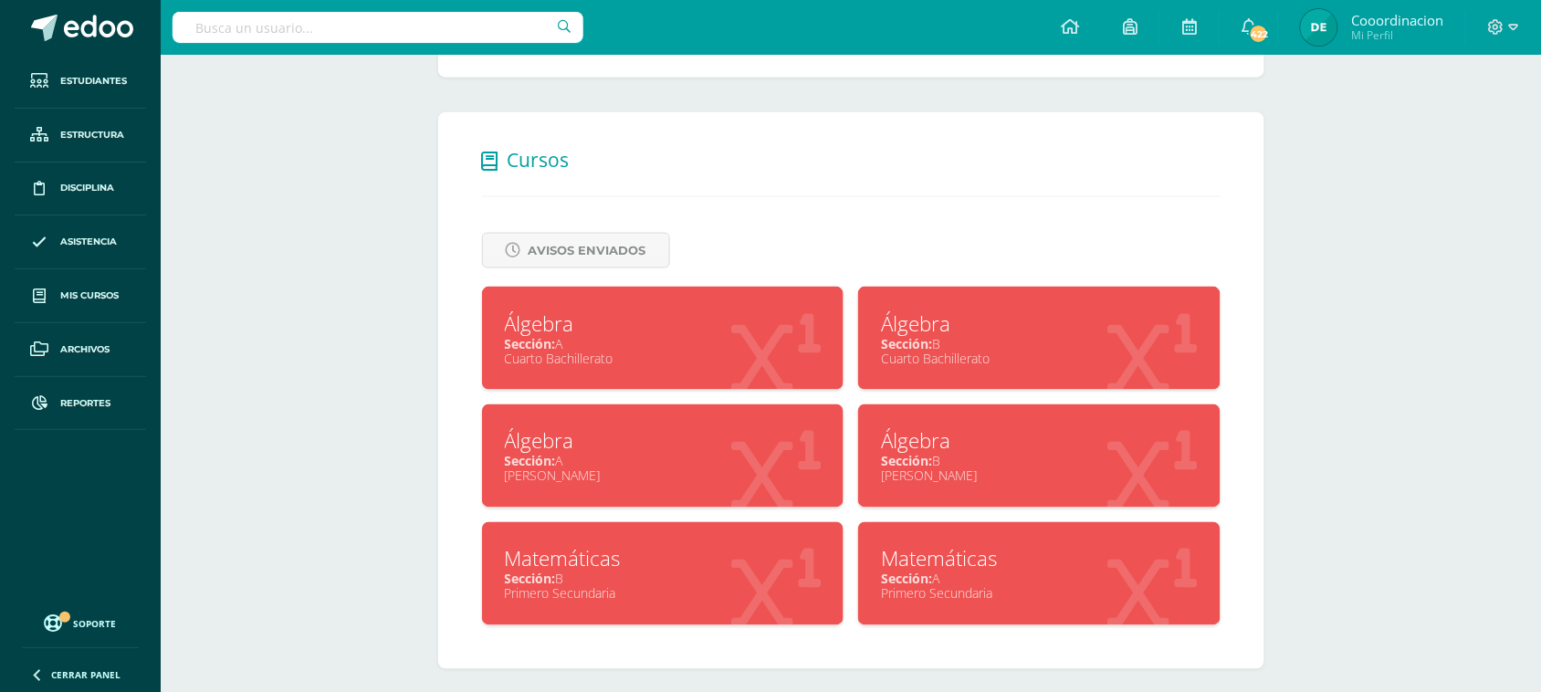
click at [566, 571] on div "Sección: B" at bounding box center [663, 579] width 317 height 17
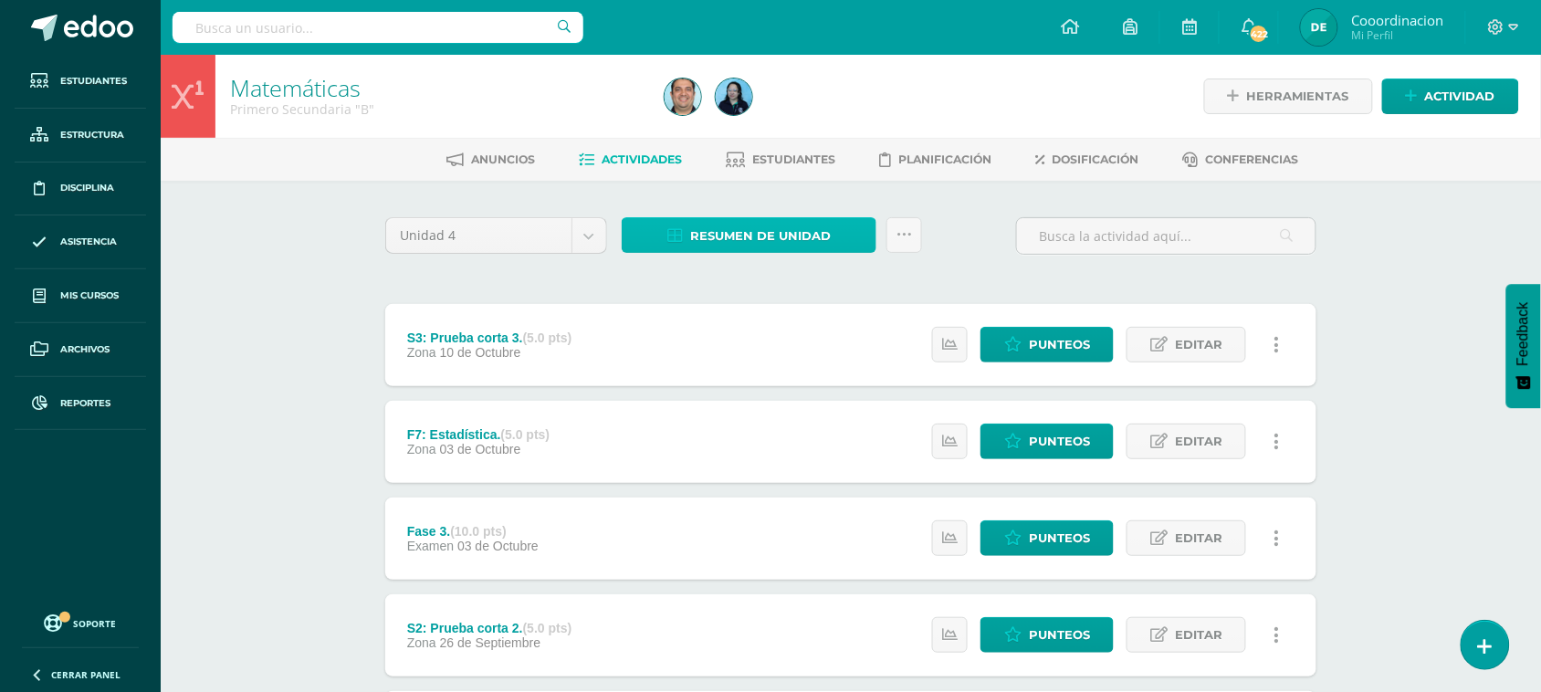
click at [769, 238] on span "Resumen de unidad" at bounding box center [760, 236] width 141 height 34
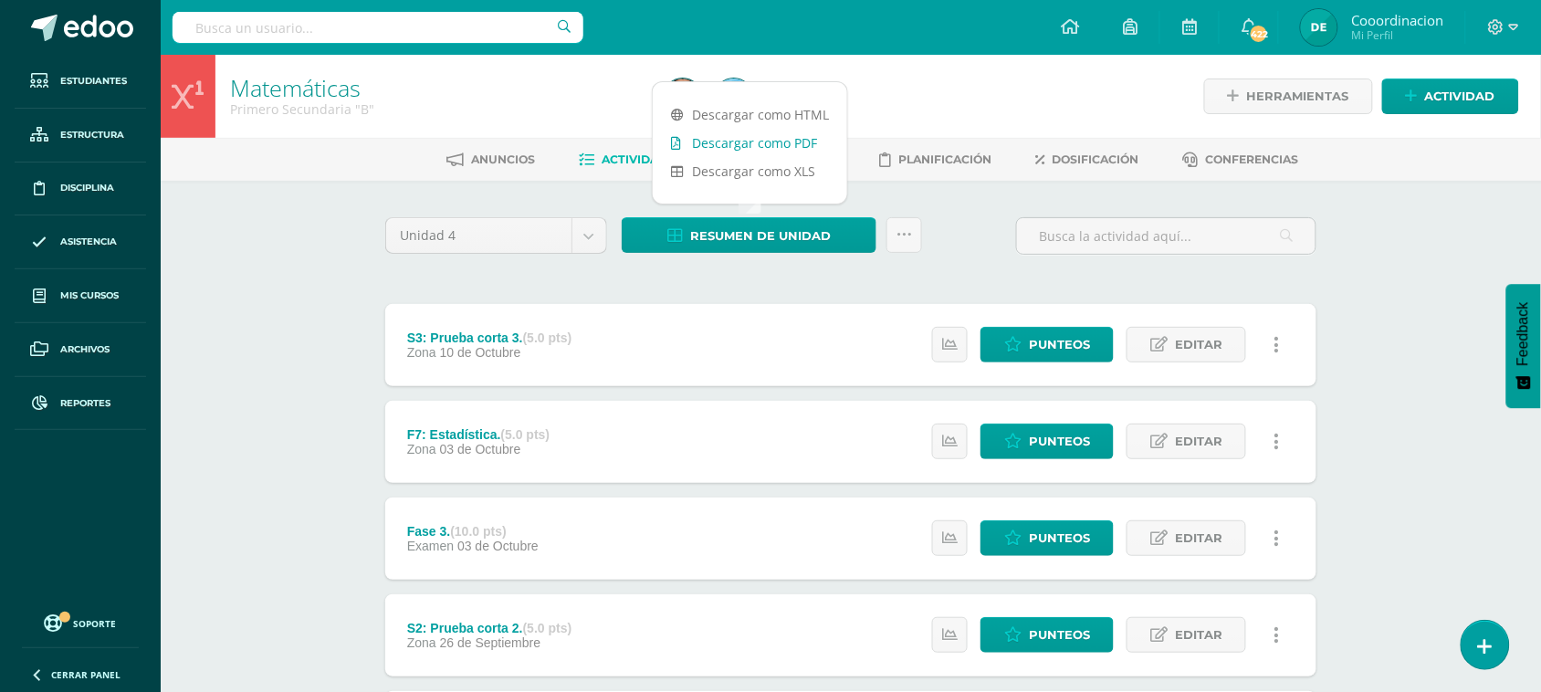
click at [770, 134] on link "Descargar como PDF" at bounding box center [750, 143] width 195 height 28
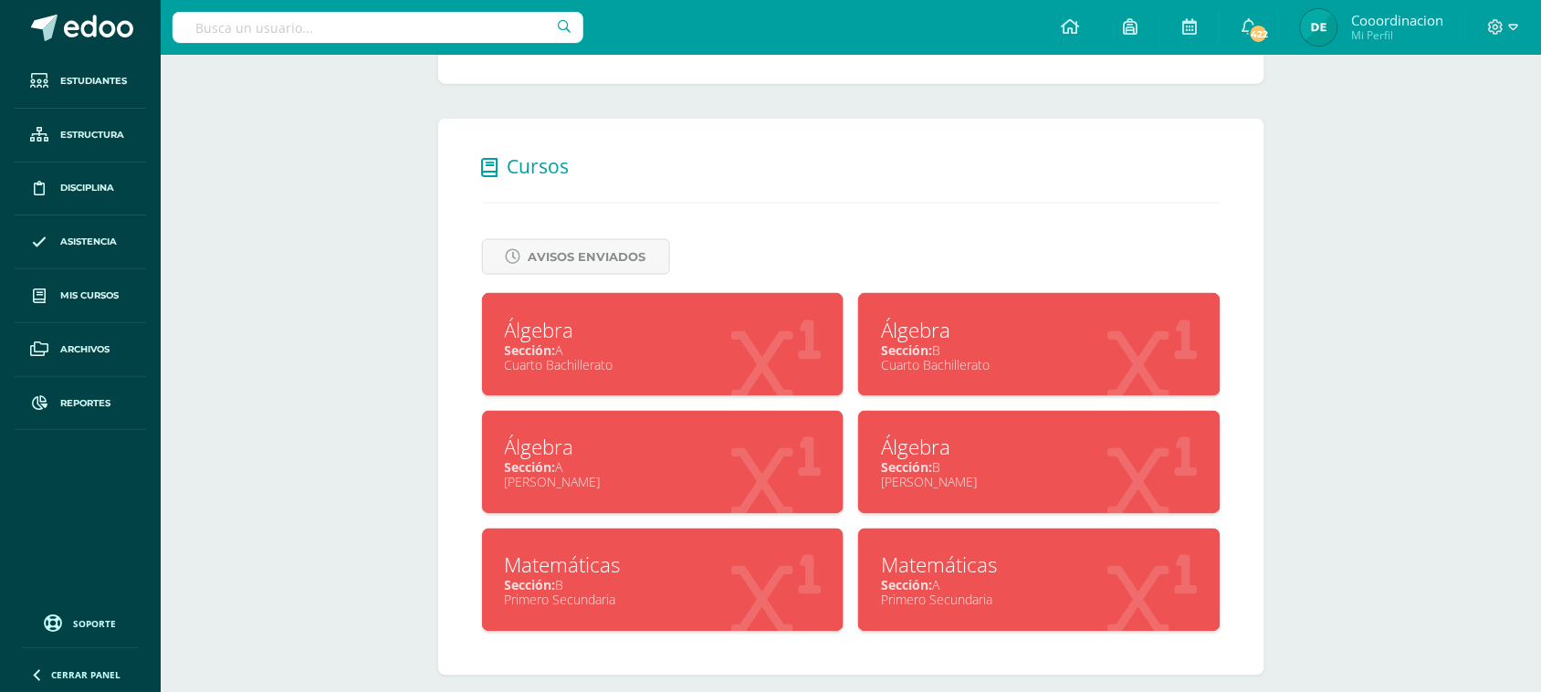
click at [955, 568] on div "Matemáticas" at bounding box center [1039, 566] width 317 height 28
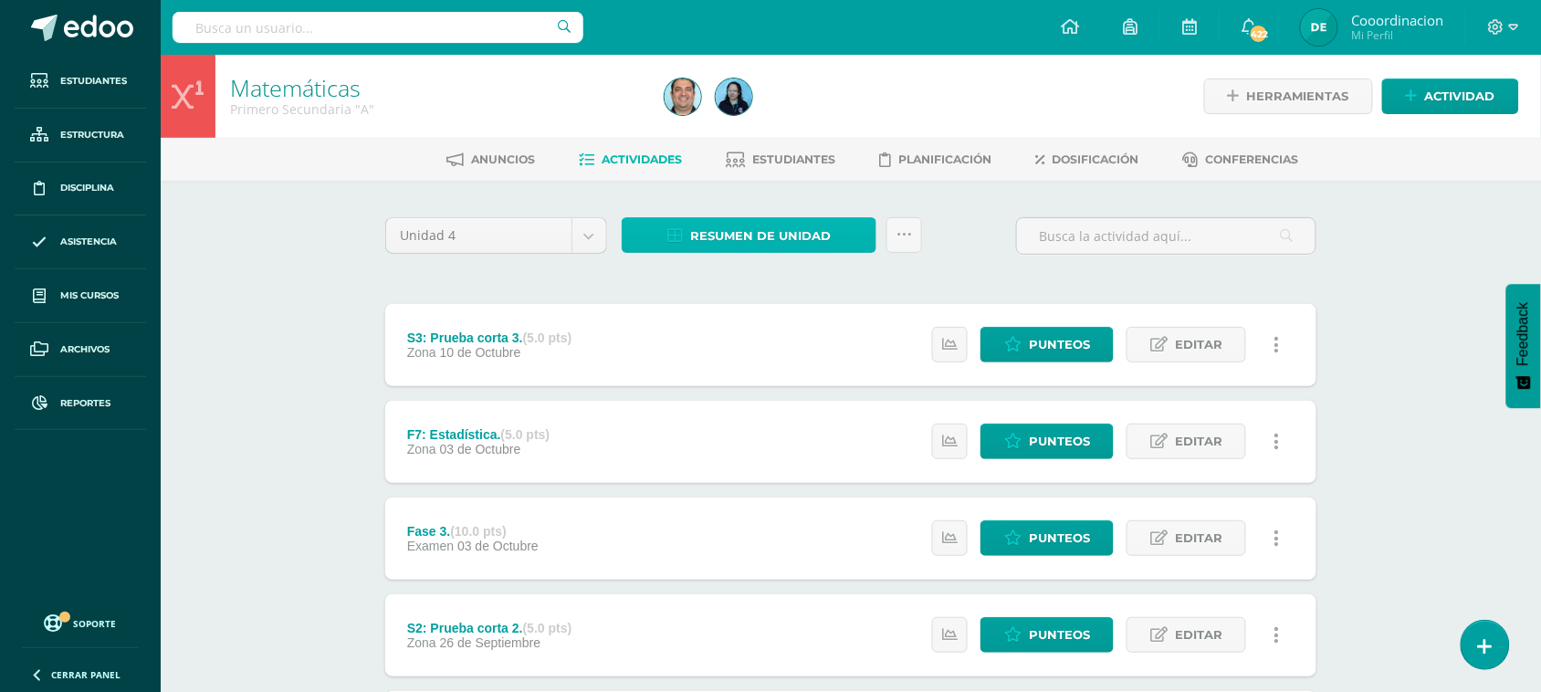
click at [767, 228] on span "Resumen de unidad" at bounding box center [760, 236] width 141 height 34
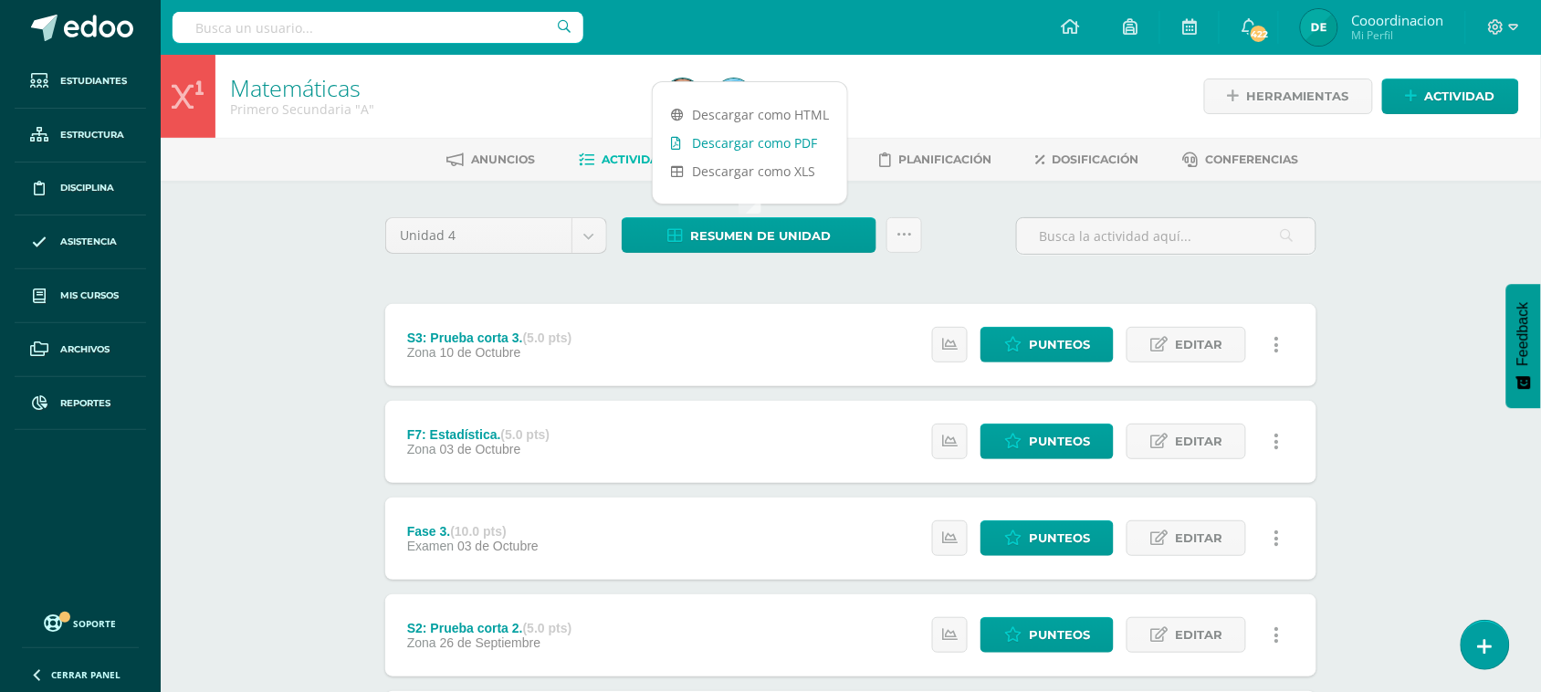
click at [761, 135] on link "Descargar como PDF" at bounding box center [750, 143] width 195 height 28
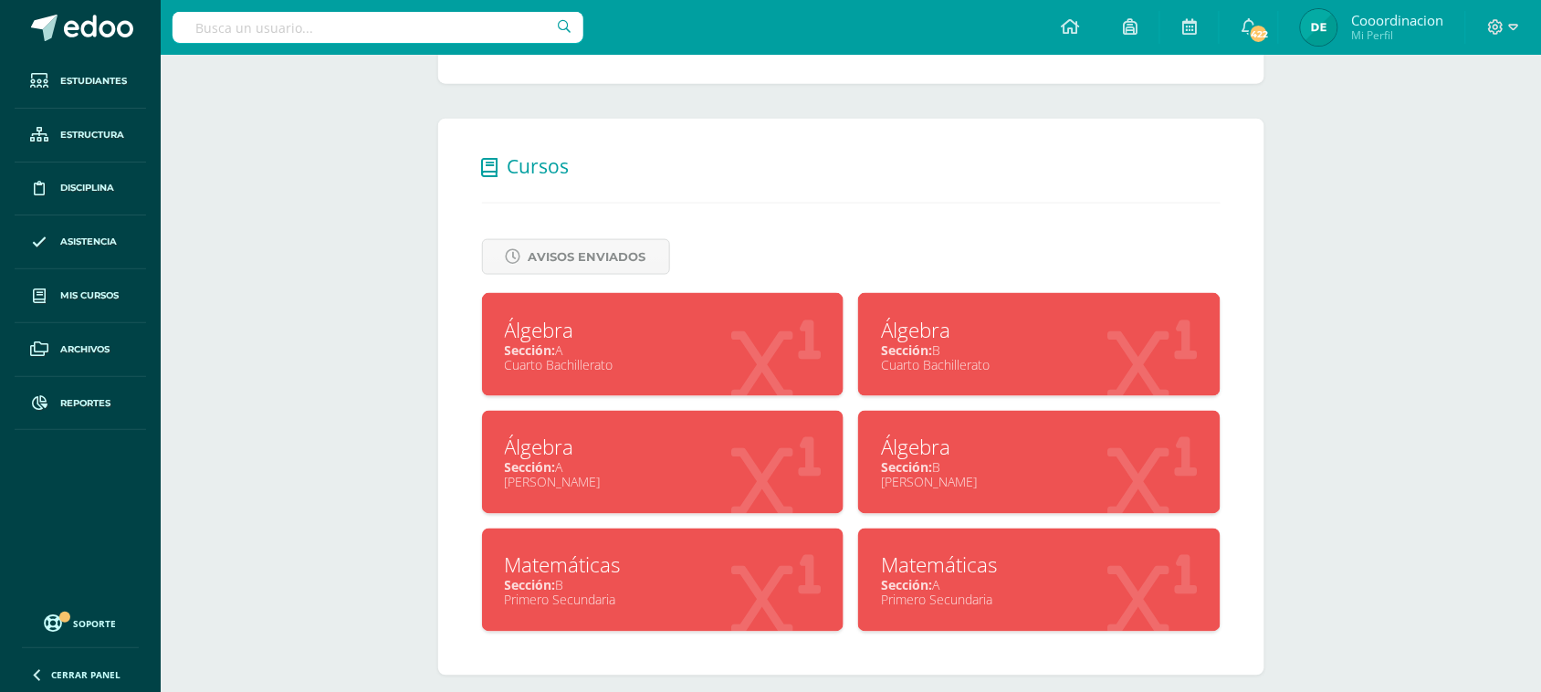
click at [560, 345] on div "Sección: A" at bounding box center [663, 350] width 317 height 17
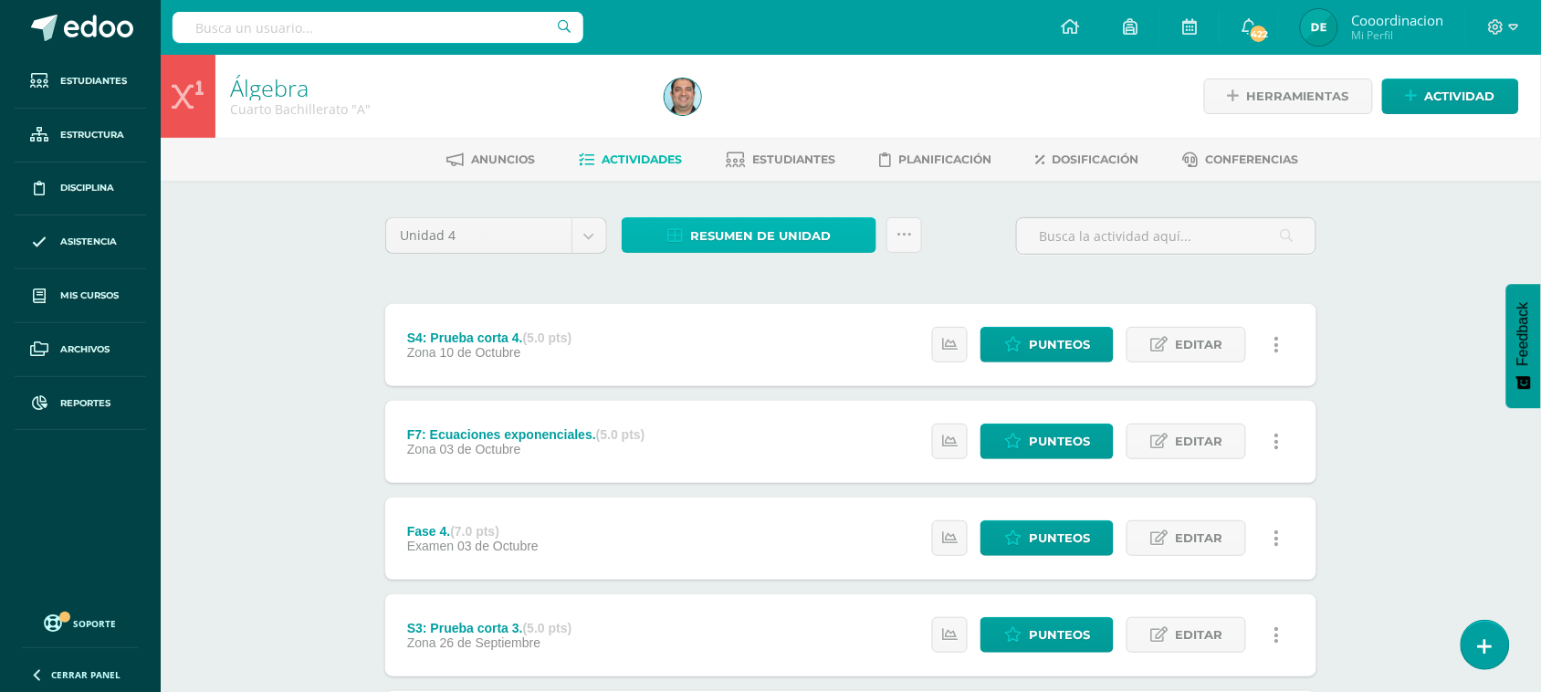
click at [741, 228] on span "Resumen de unidad" at bounding box center [760, 236] width 141 height 34
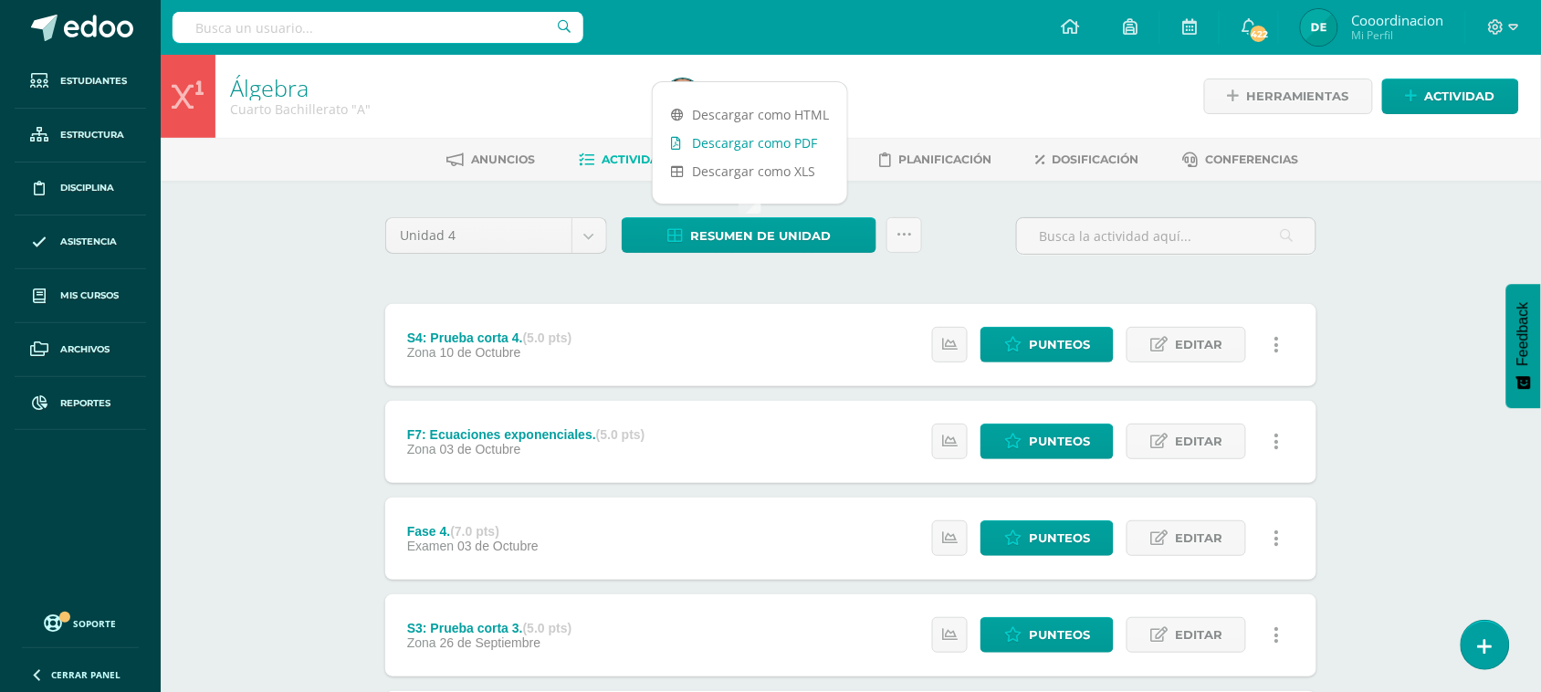
click at [777, 152] on link "Descargar como PDF" at bounding box center [750, 143] width 195 height 28
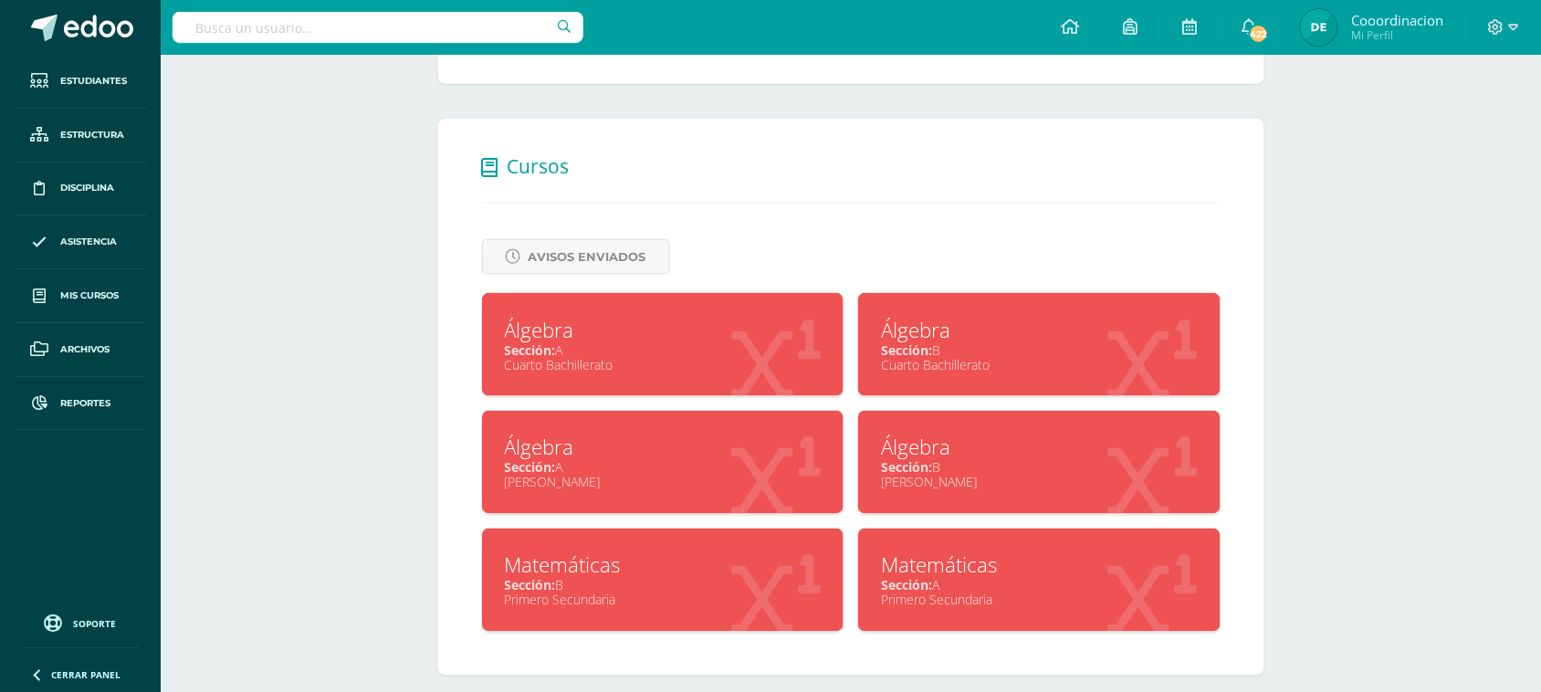
click at [942, 359] on div "Cuarto Bachillerato" at bounding box center [1039, 364] width 317 height 17
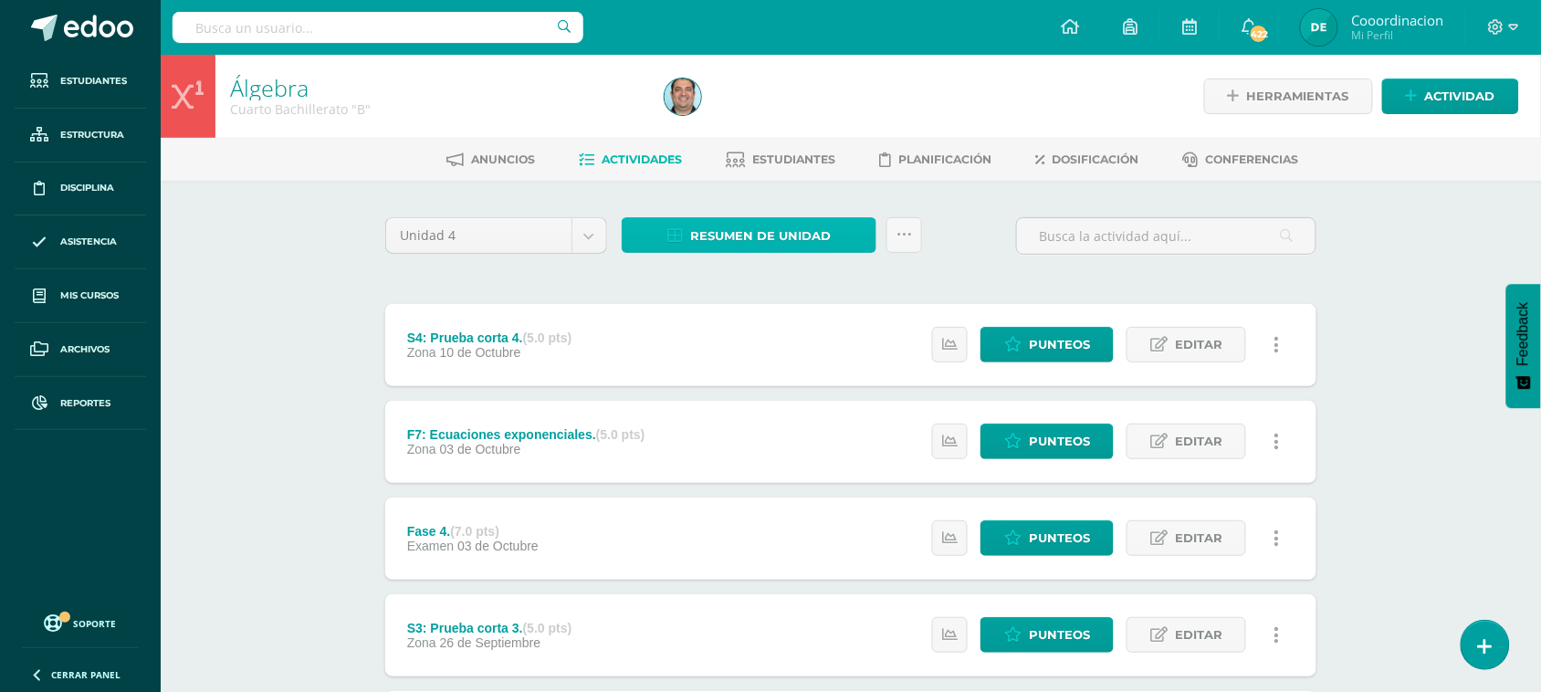
click at [769, 231] on span "Resumen de unidad" at bounding box center [760, 236] width 141 height 34
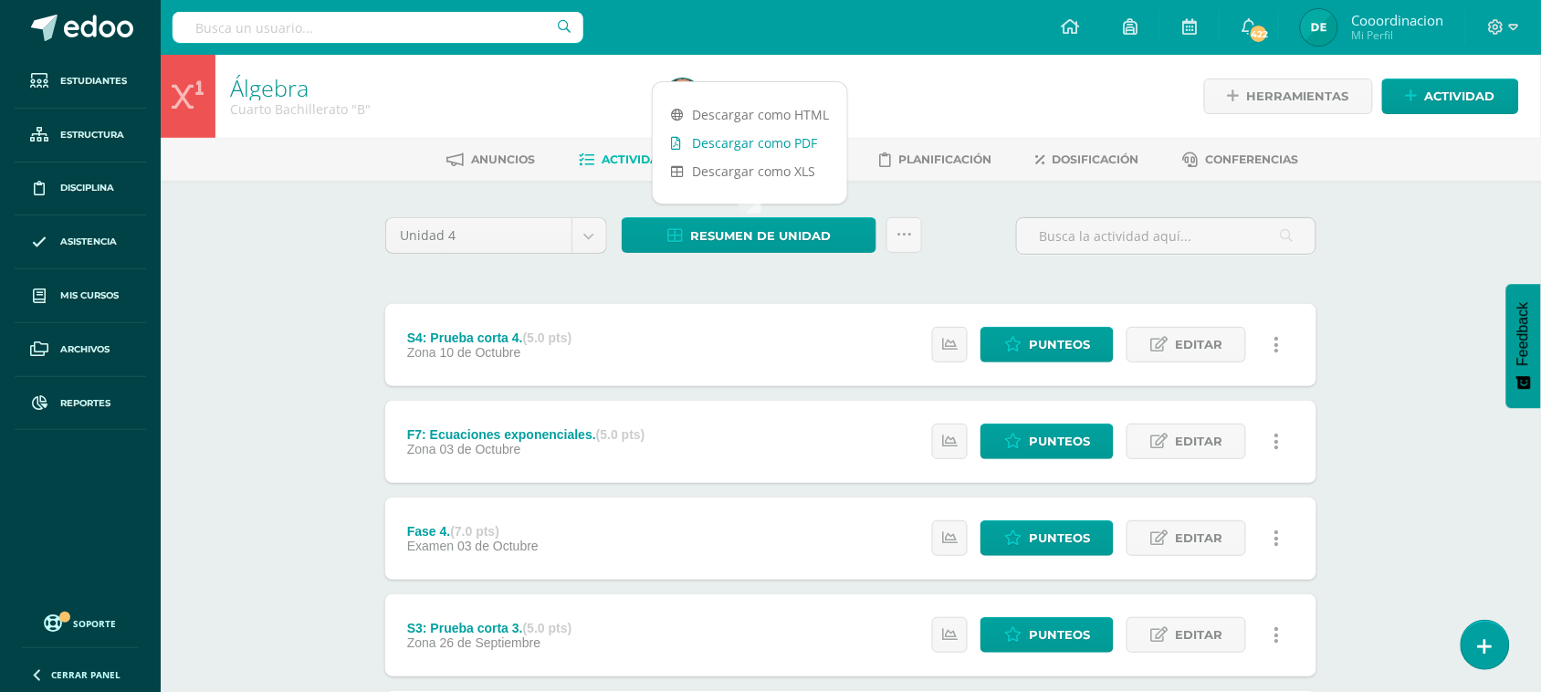
click at [792, 149] on link "Descargar como PDF" at bounding box center [750, 143] width 195 height 28
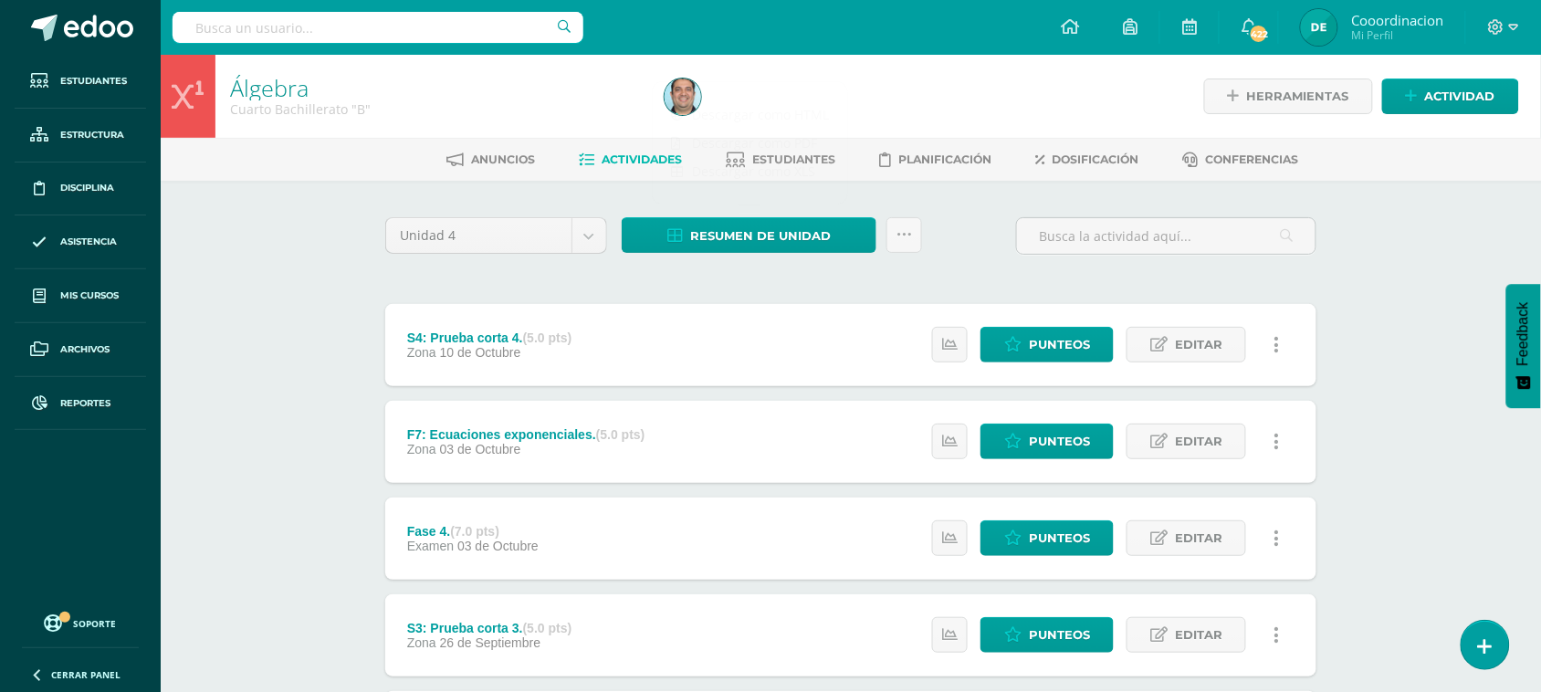
click at [288, 27] on input "text" at bounding box center [378, 27] width 411 height 31
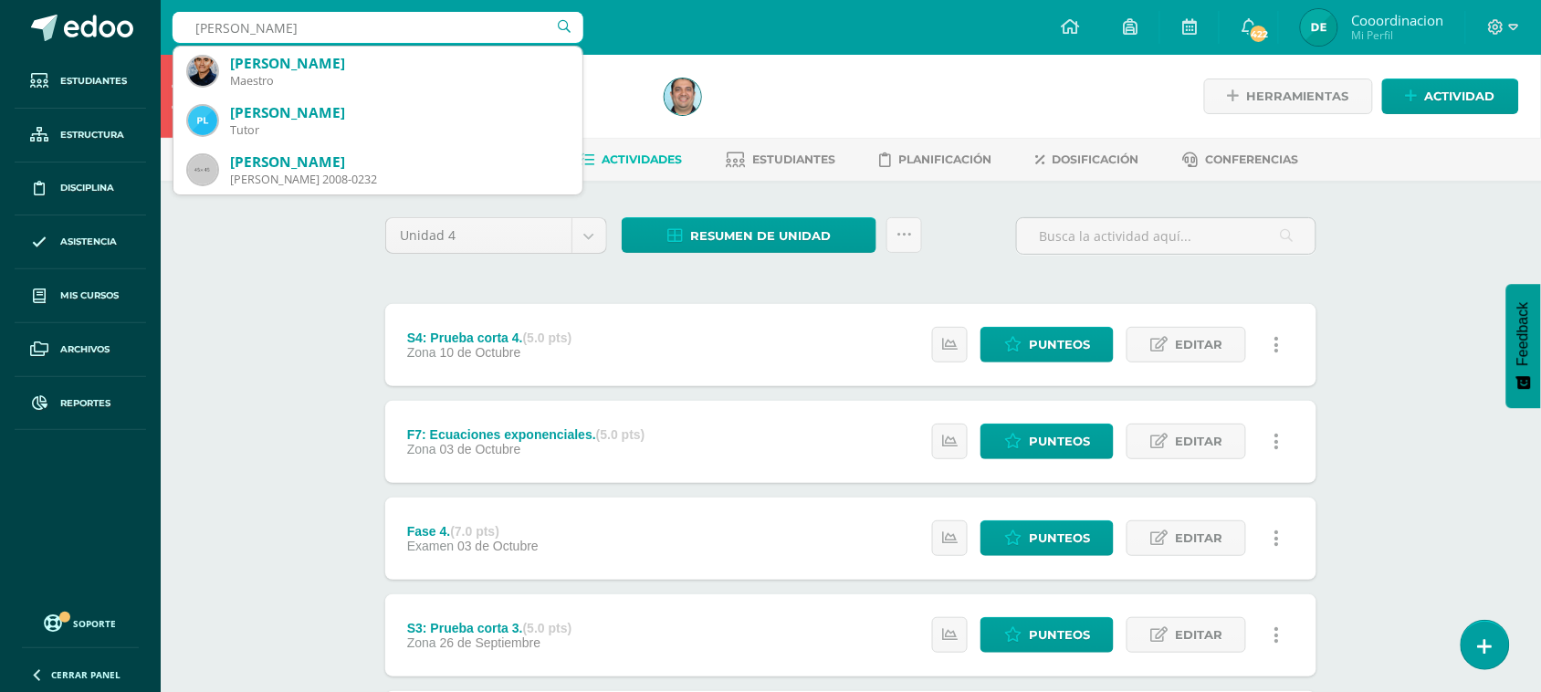
type input "PABLO SAN"
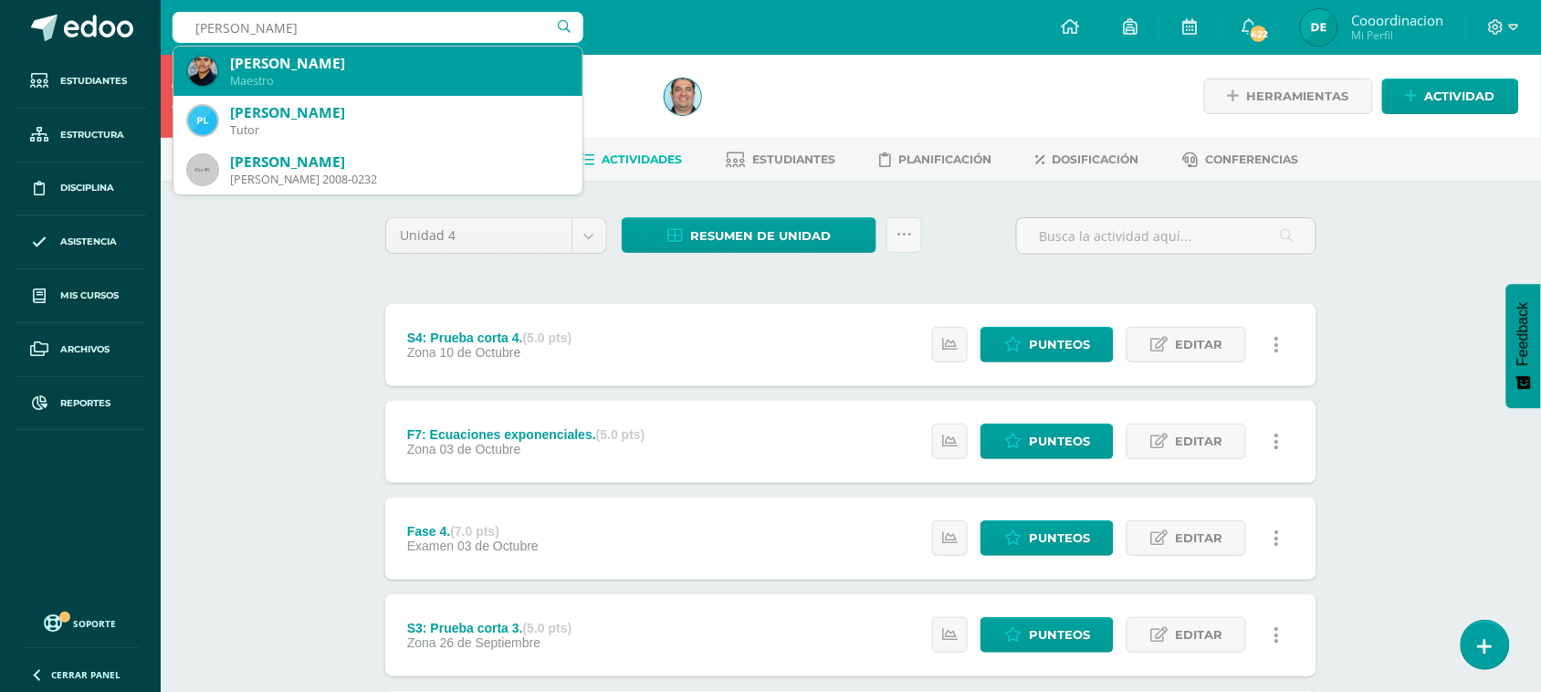
click at [321, 58] on div "[PERSON_NAME]" at bounding box center [399, 63] width 338 height 19
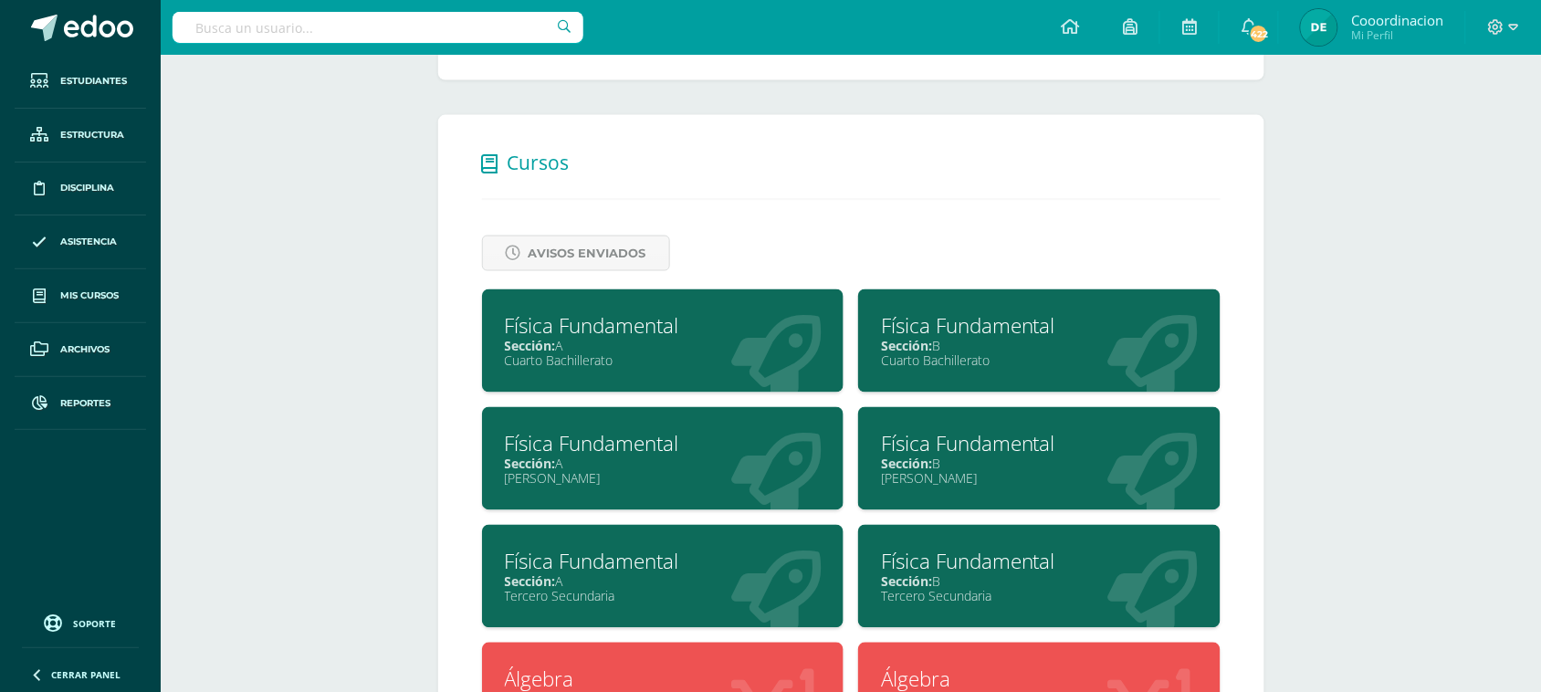
scroll to position [936, 0]
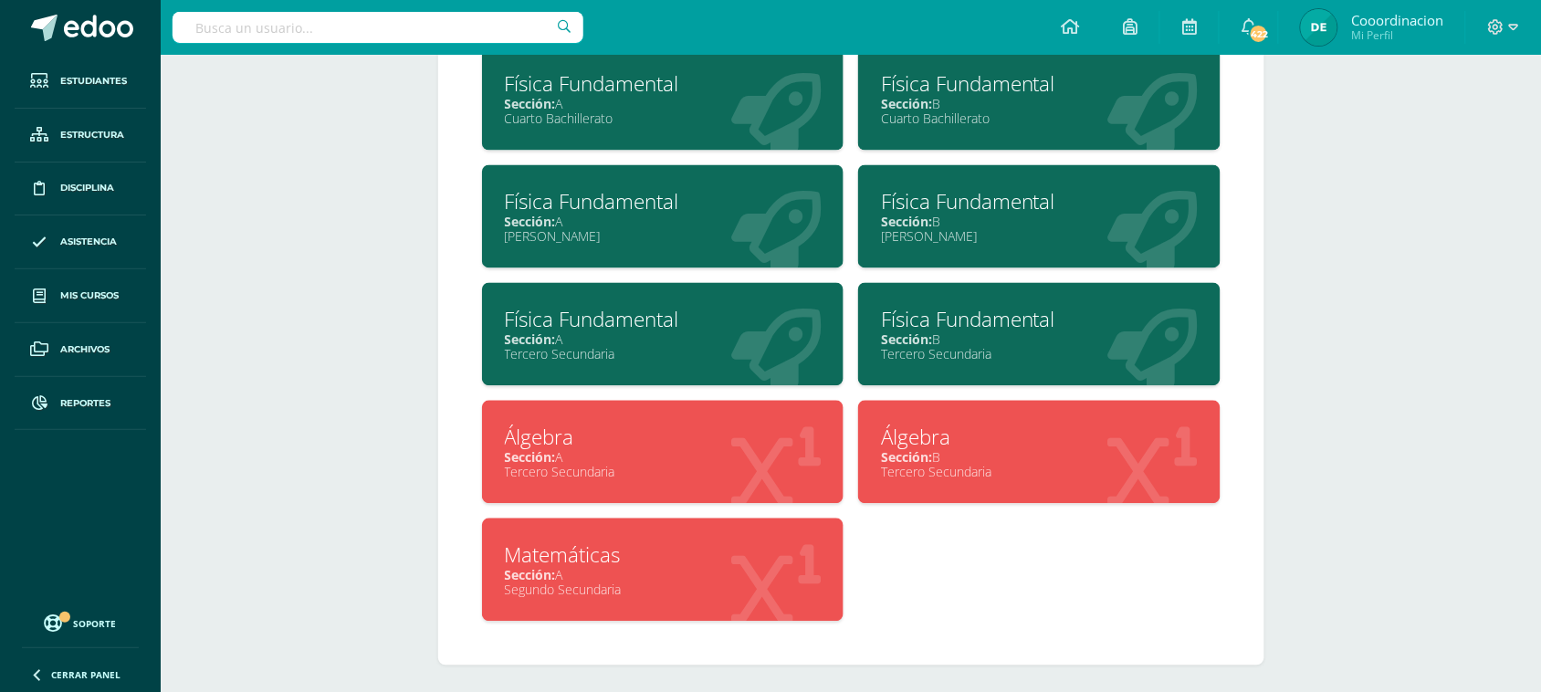
click at [526, 567] on span "Sección:" at bounding box center [530, 575] width 51 height 17
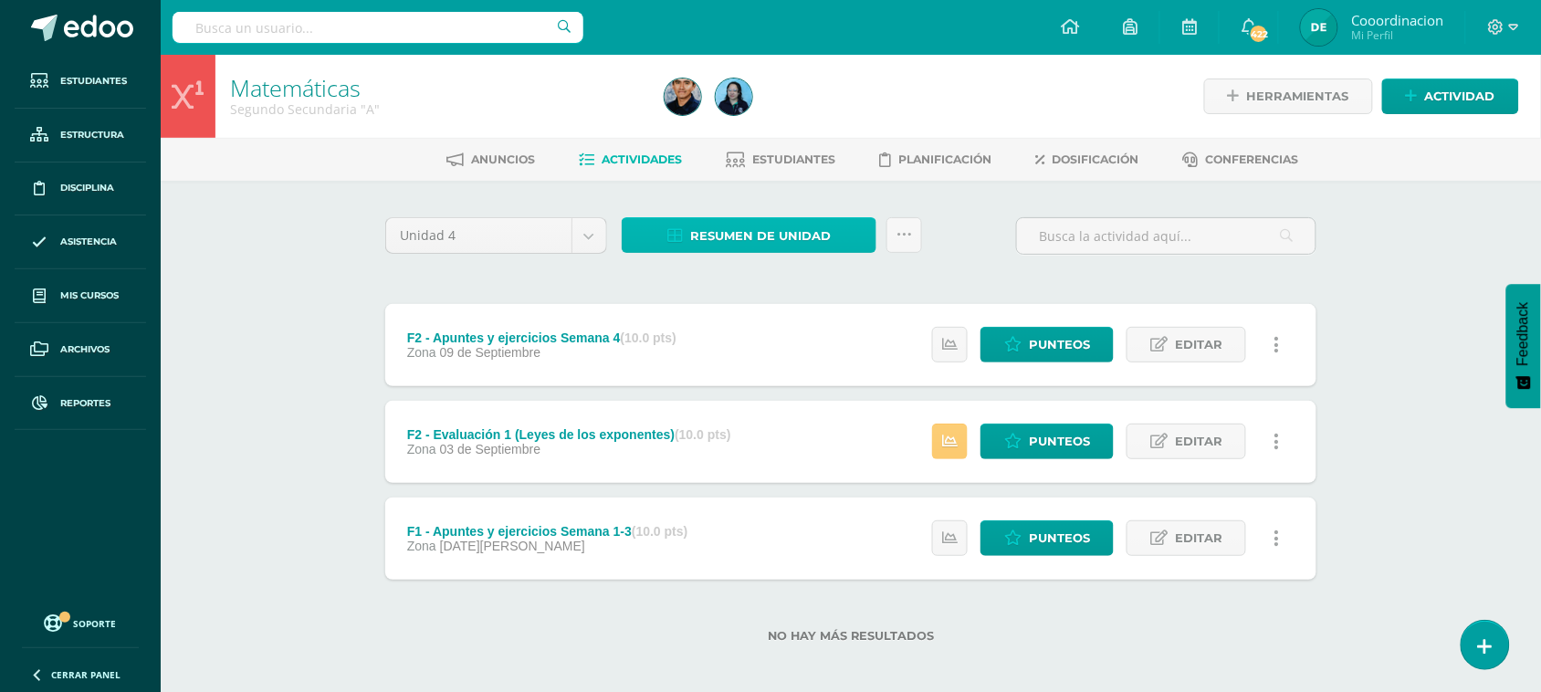
click at [777, 226] on span "Resumen de unidad" at bounding box center [760, 236] width 141 height 34
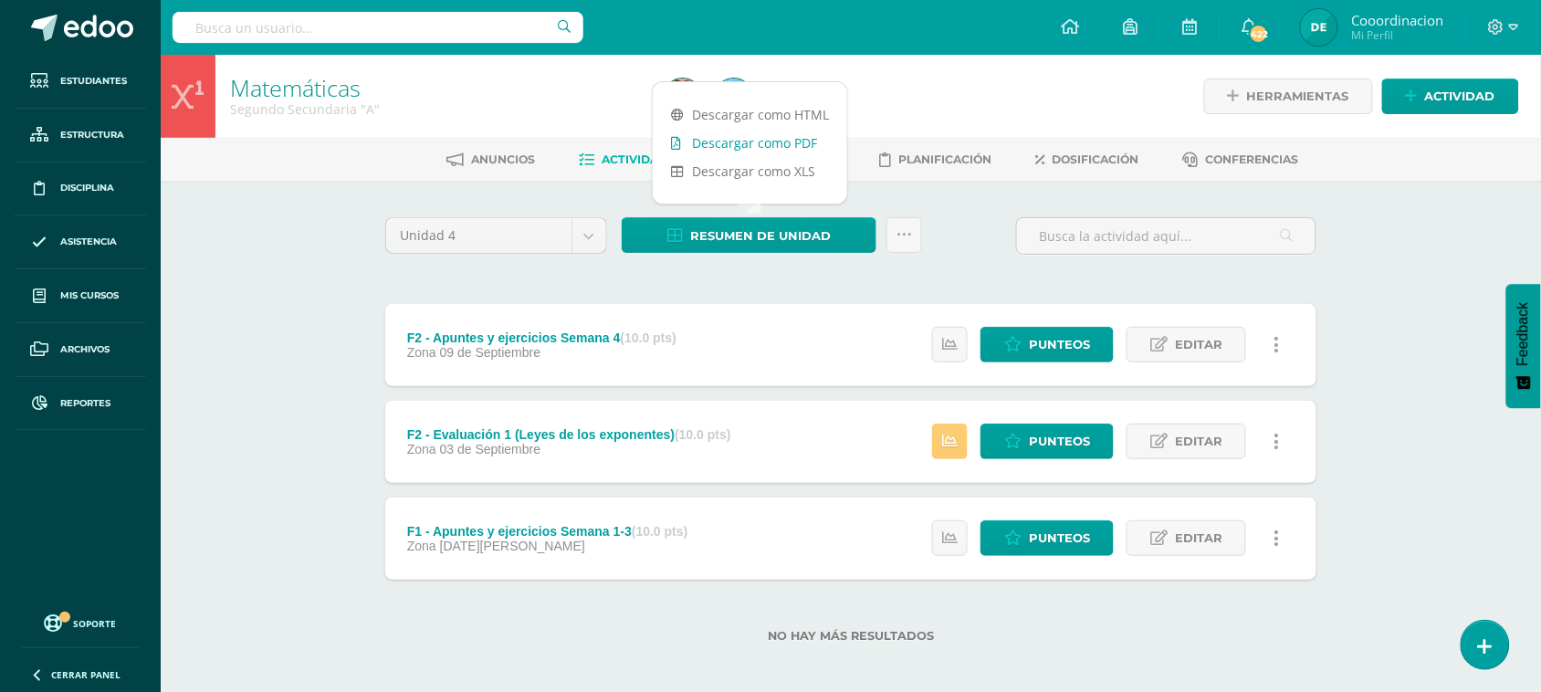
click at [763, 142] on link "Descargar como PDF" at bounding box center [750, 143] width 195 height 28
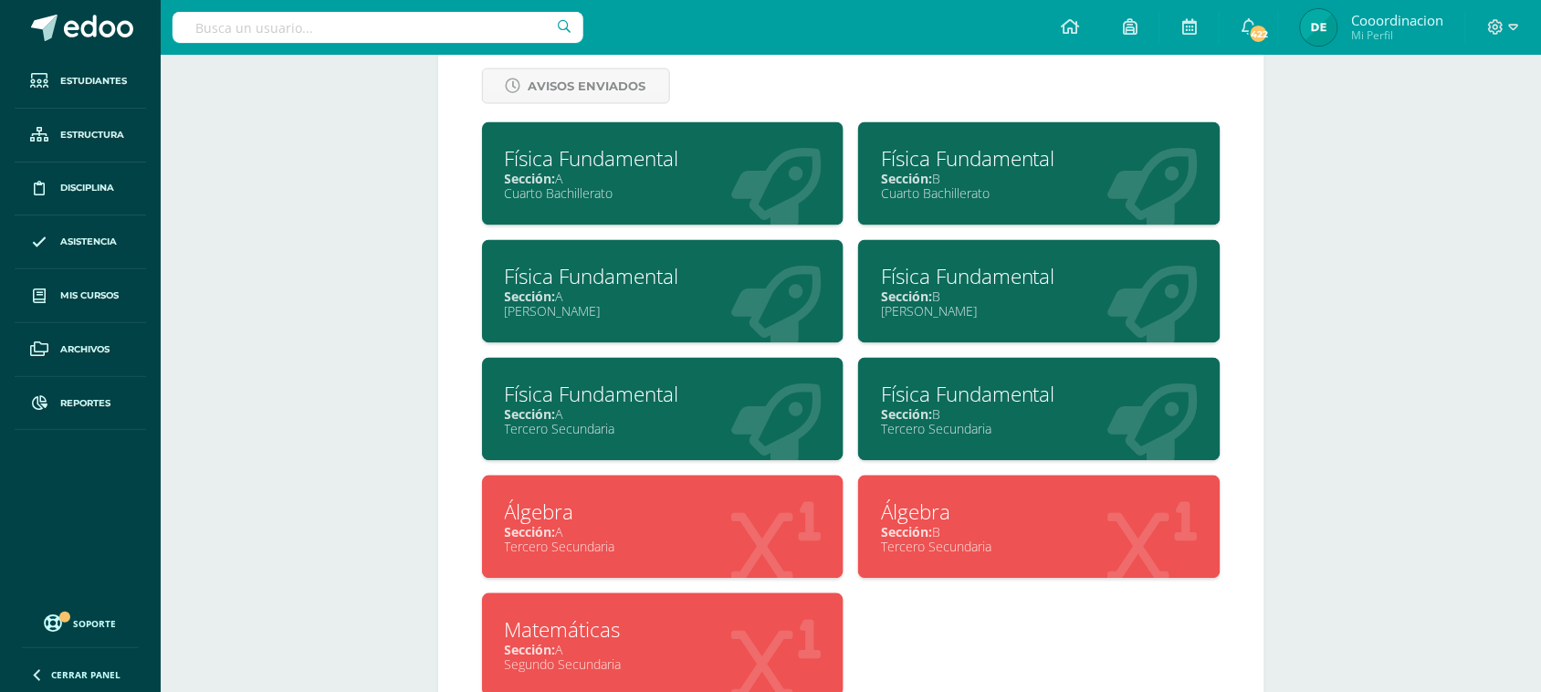
scroll to position [822, 0]
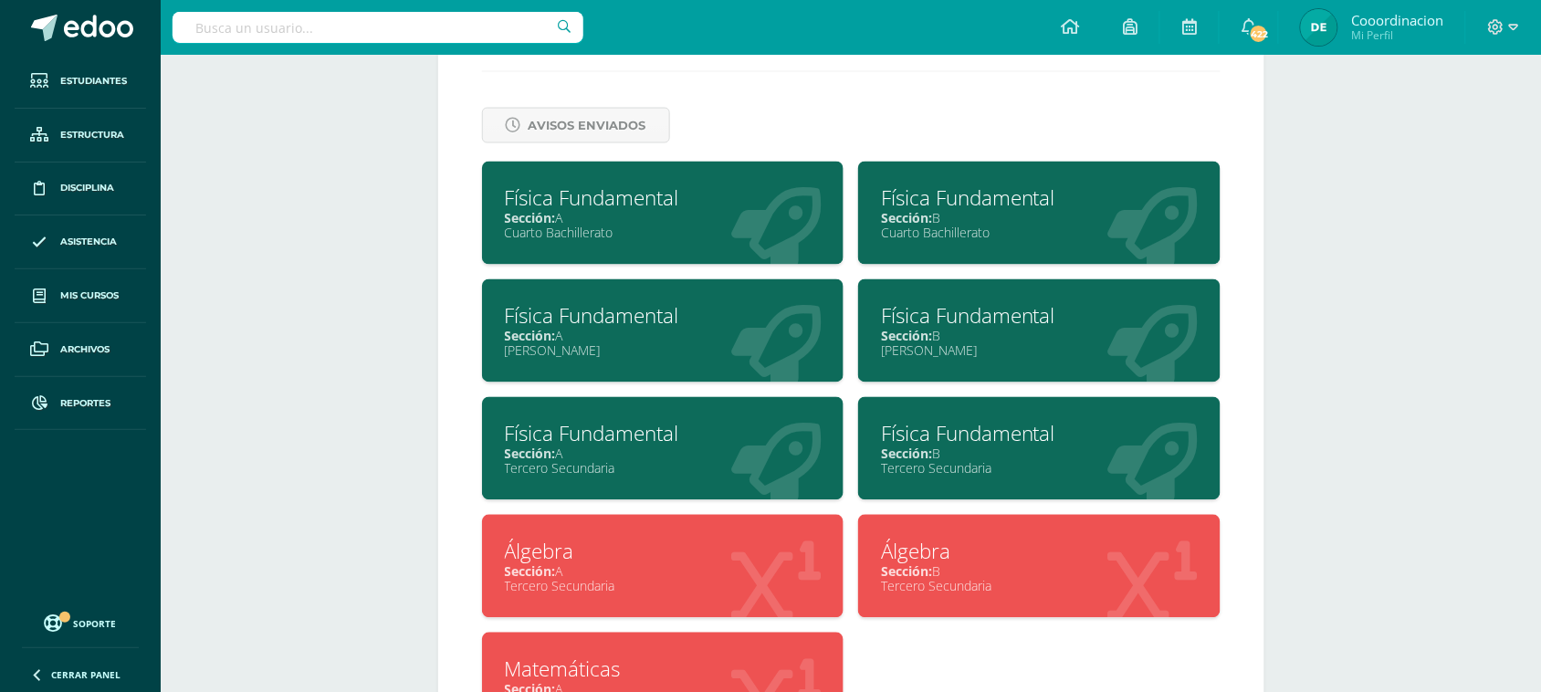
click at [600, 566] on div "Sección: A" at bounding box center [663, 571] width 317 height 17
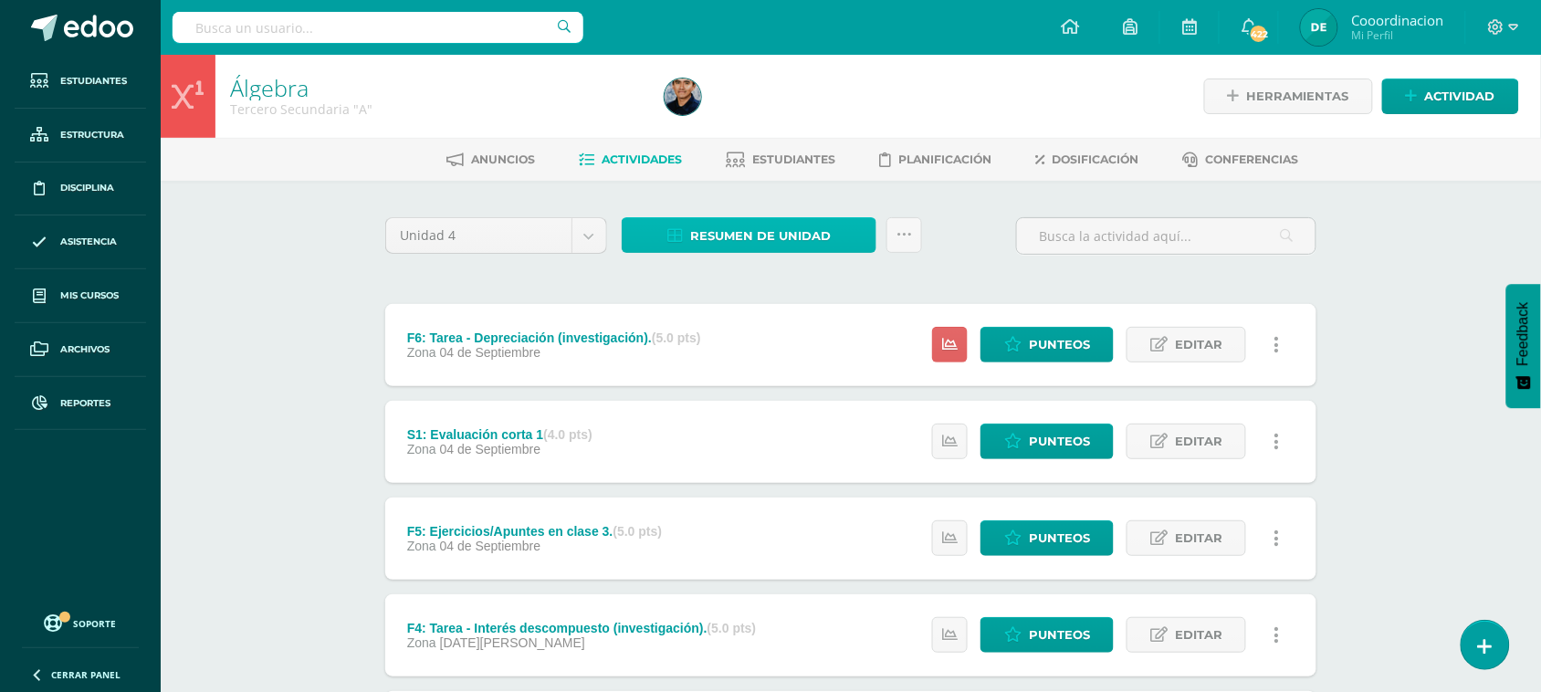
click at [776, 236] on span "Resumen de unidad" at bounding box center [760, 236] width 141 height 34
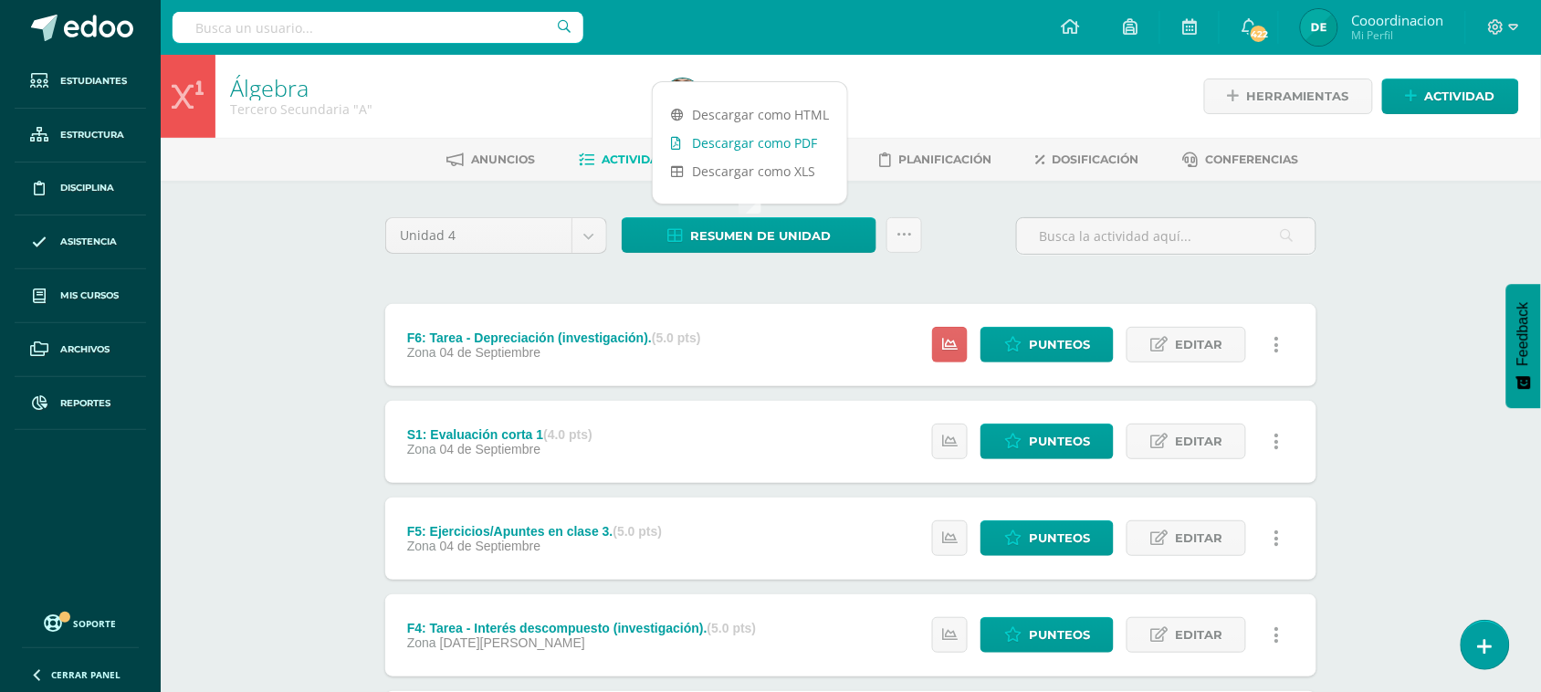
click at [784, 146] on link "Descargar como PDF" at bounding box center [750, 143] width 195 height 28
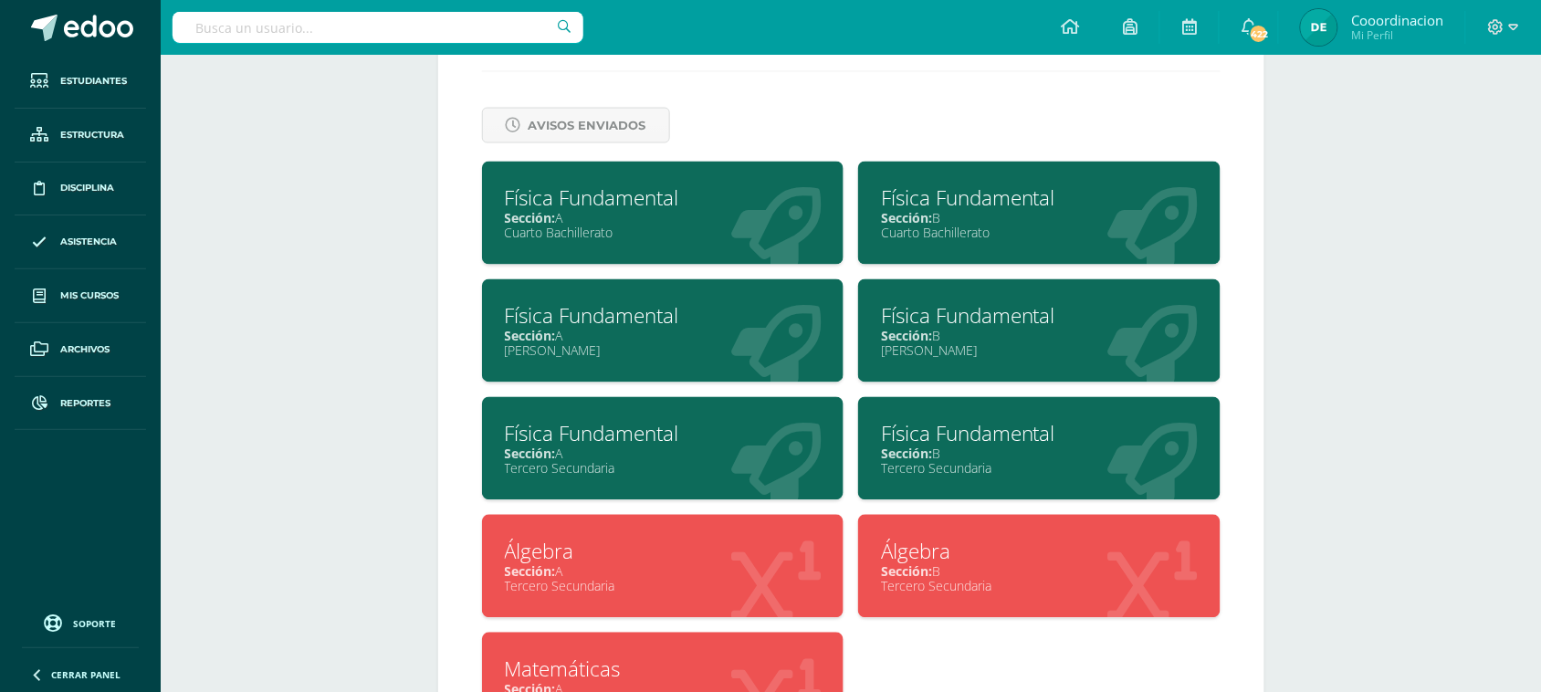
click at [923, 563] on span "Sección:" at bounding box center [906, 571] width 51 height 17
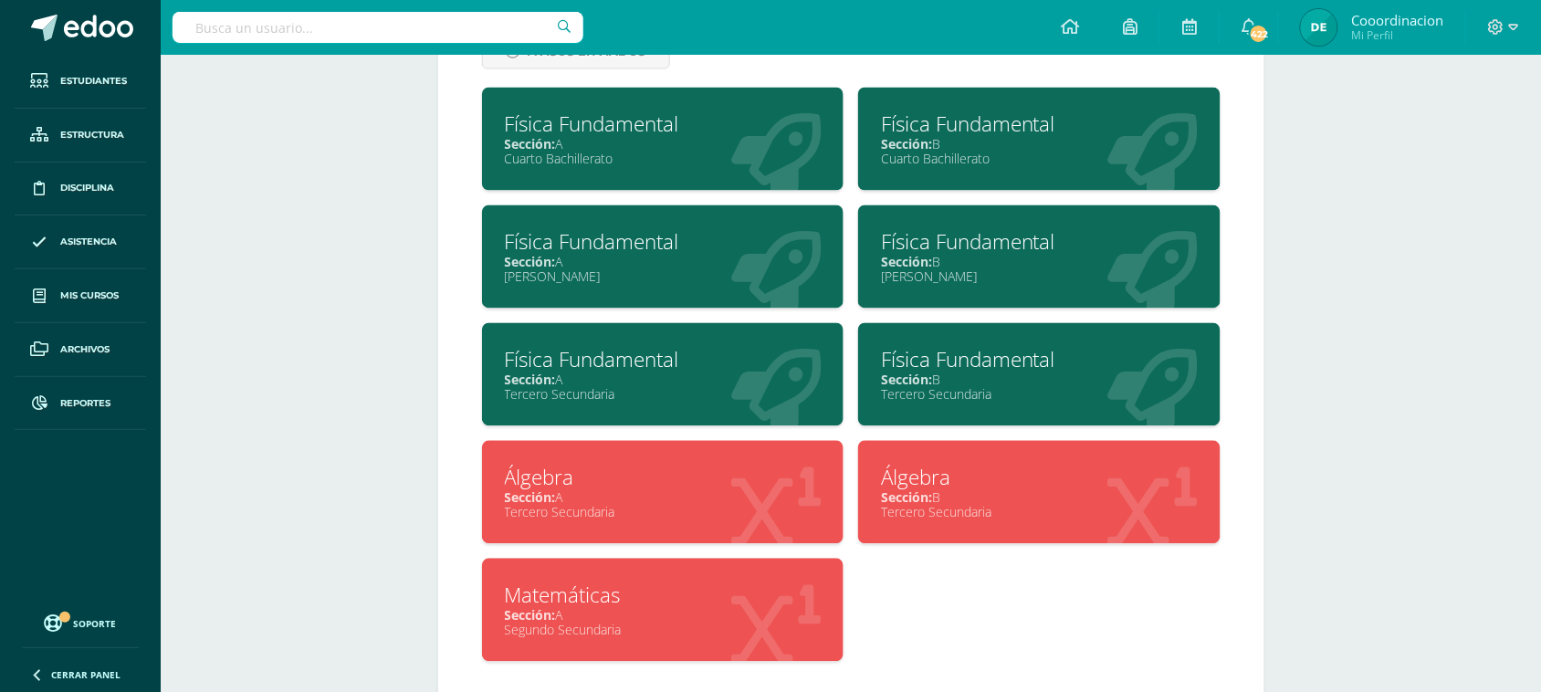
scroll to position [936, 0]
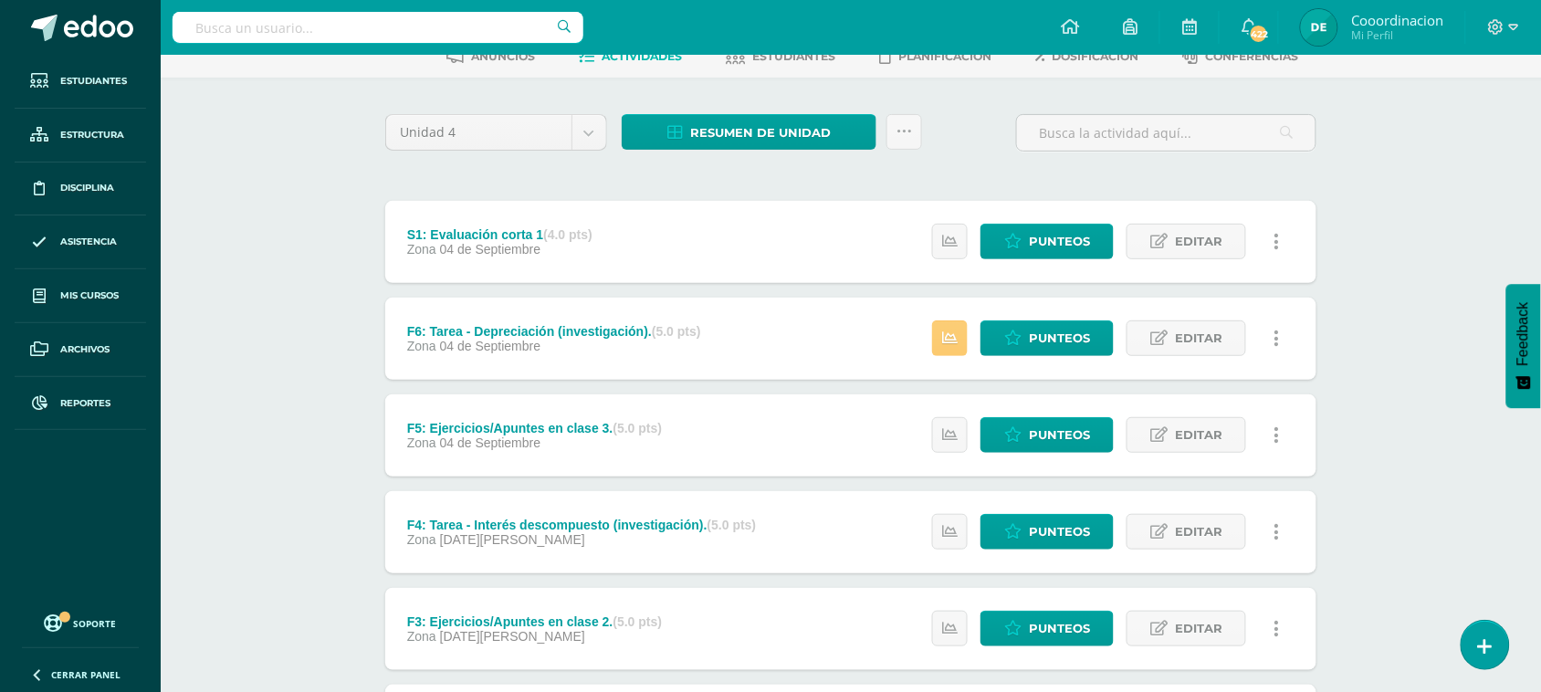
scroll to position [52, 0]
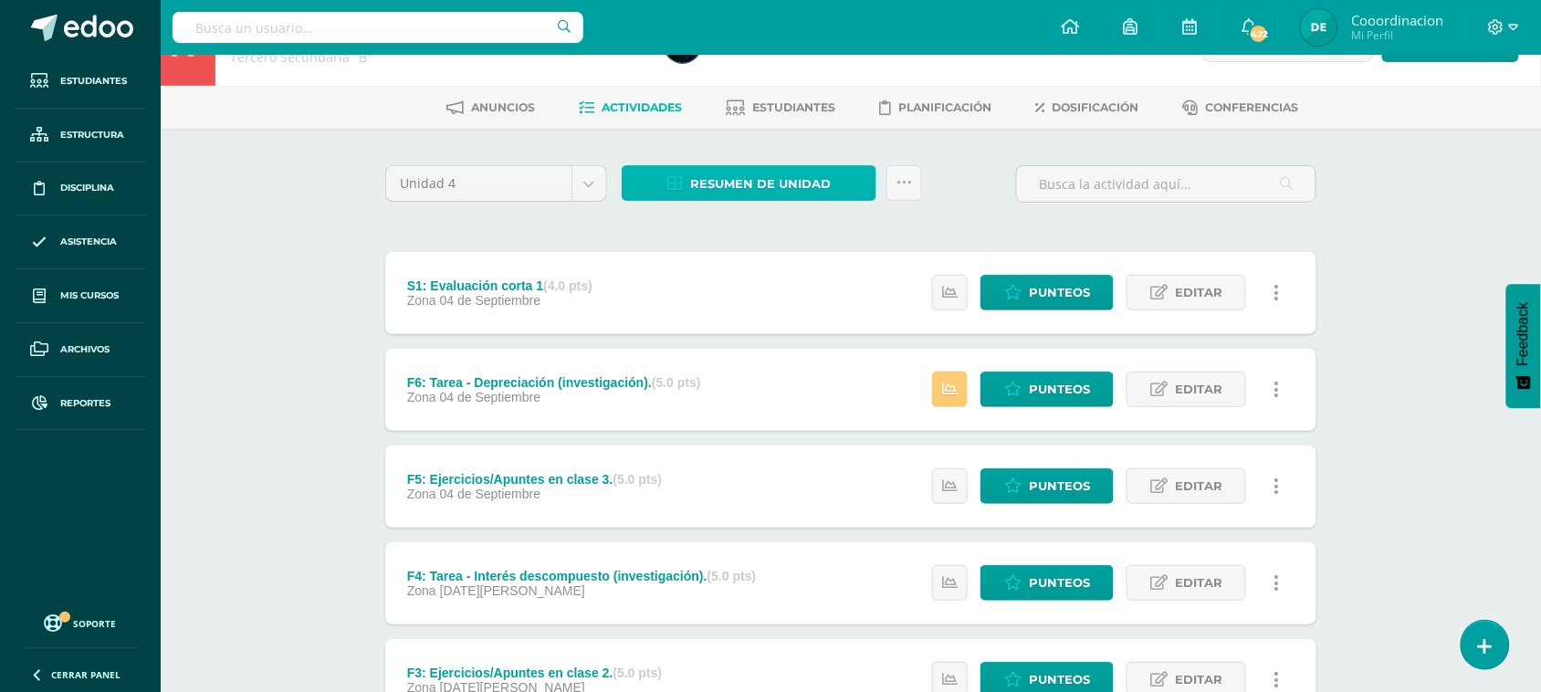
click at [758, 175] on span "Resumen de unidad" at bounding box center [760, 184] width 141 height 34
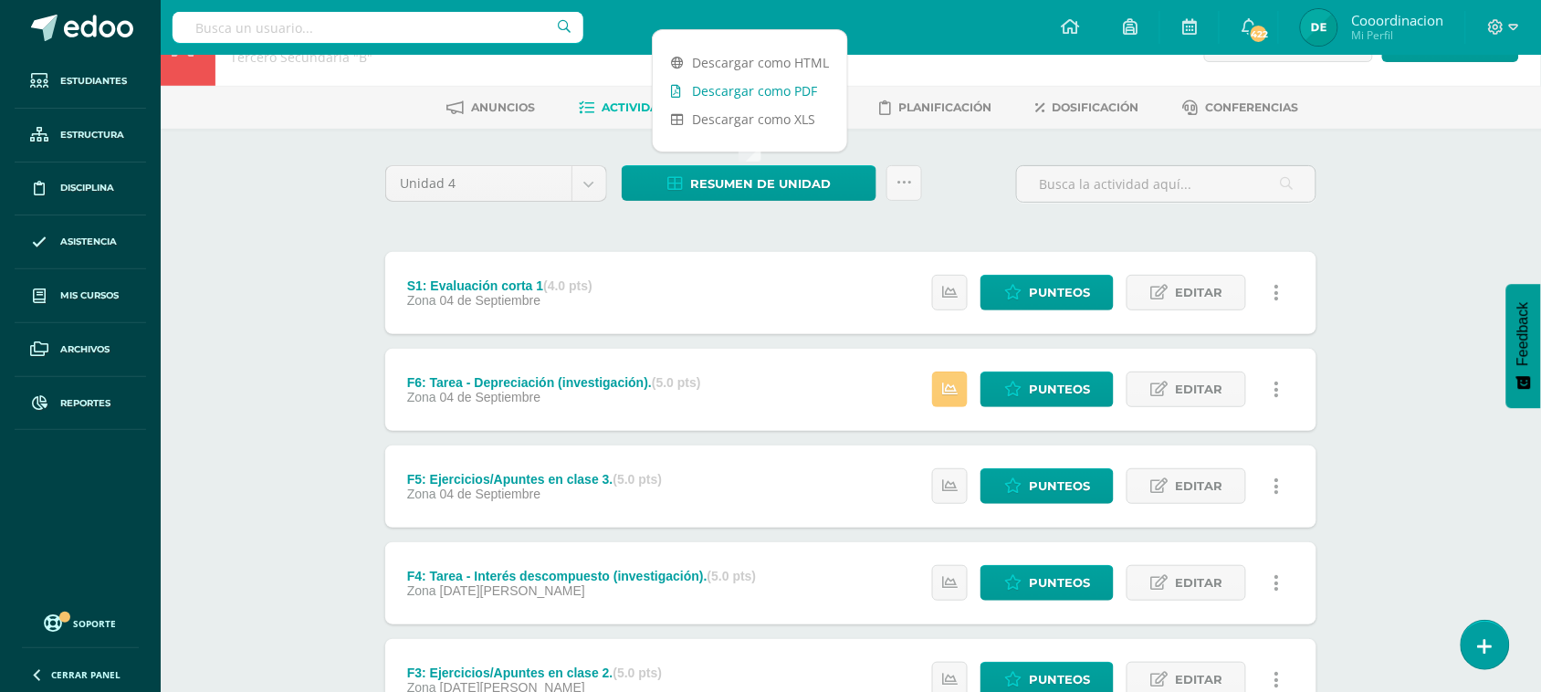
click at [774, 93] on link "Descargar como PDF" at bounding box center [750, 91] width 195 height 28
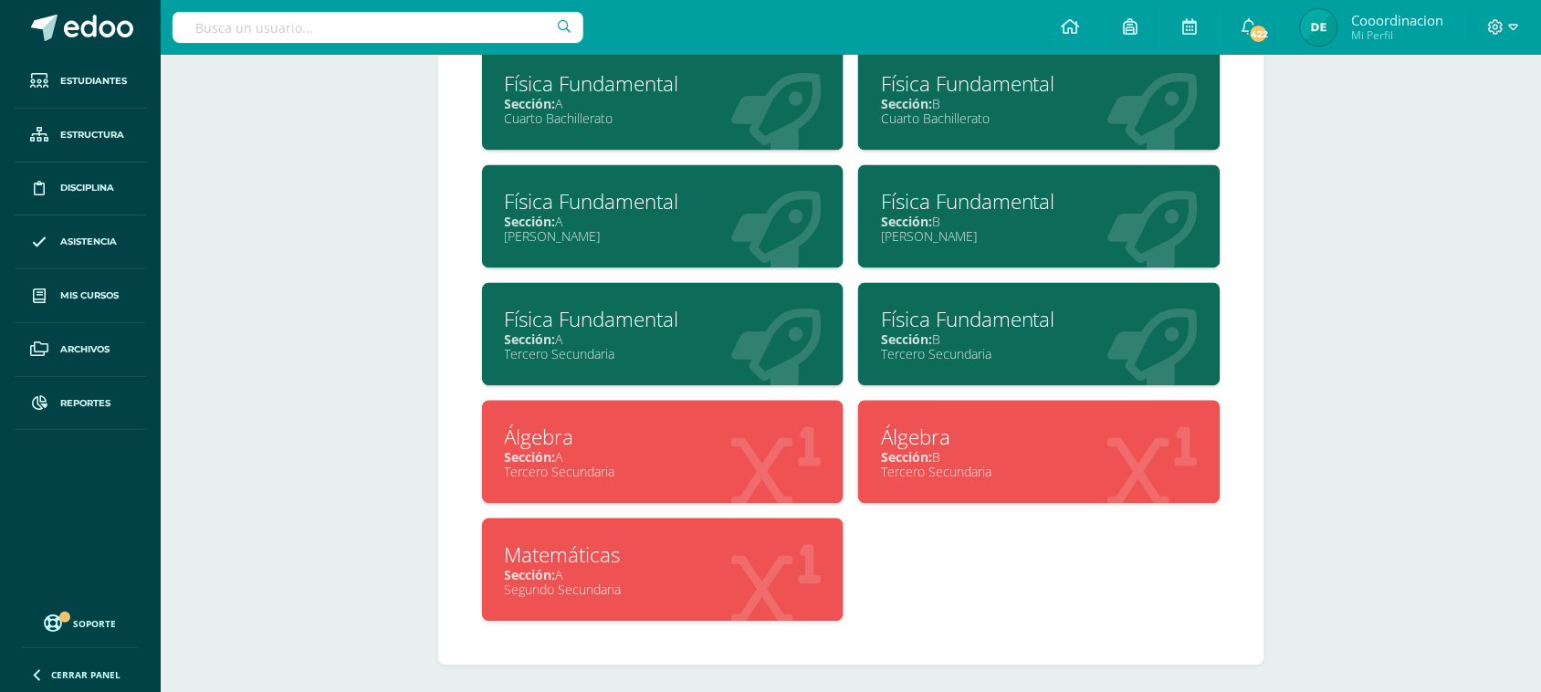
click at [599, 331] on div "Sección: A" at bounding box center [663, 339] width 317 height 17
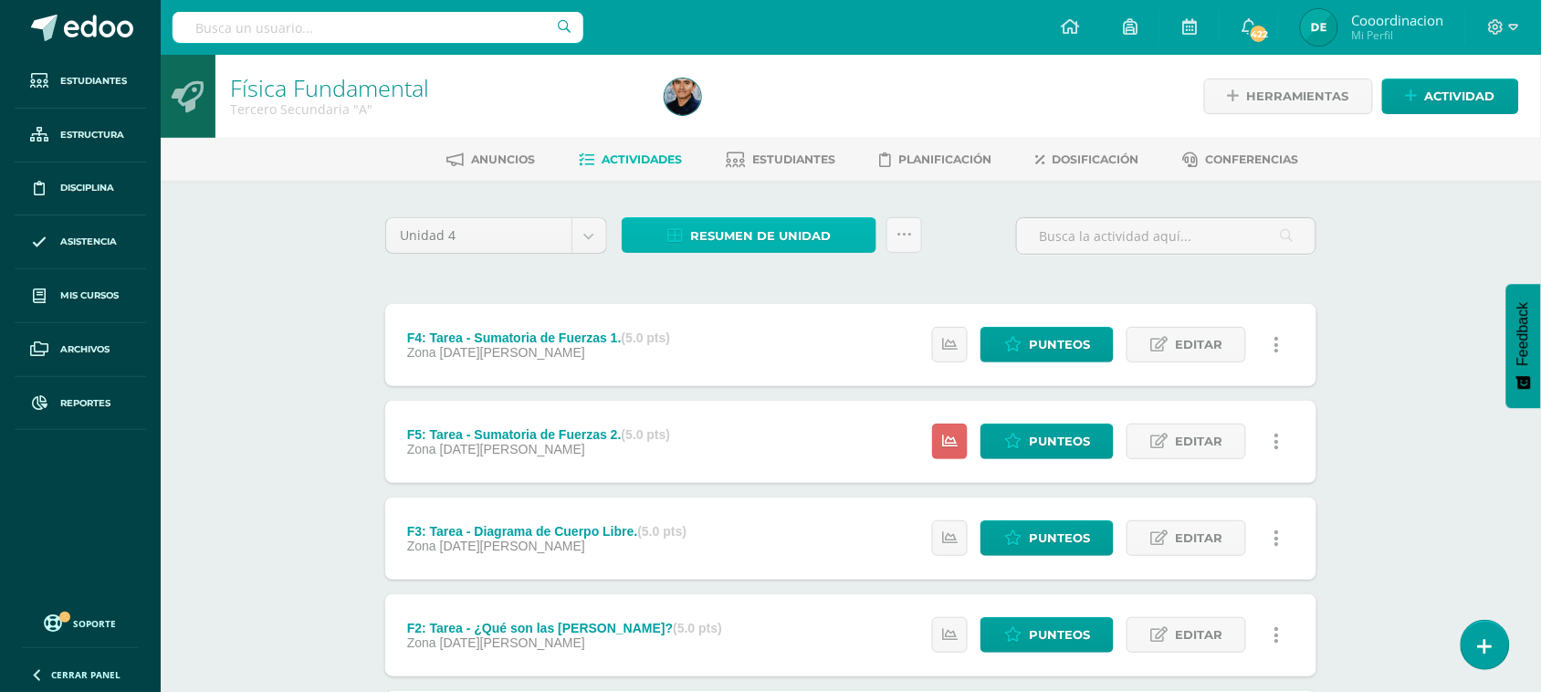
click at [779, 236] on span "Resumen de unidad" at bounding box center [760, 236] width 141 height 34
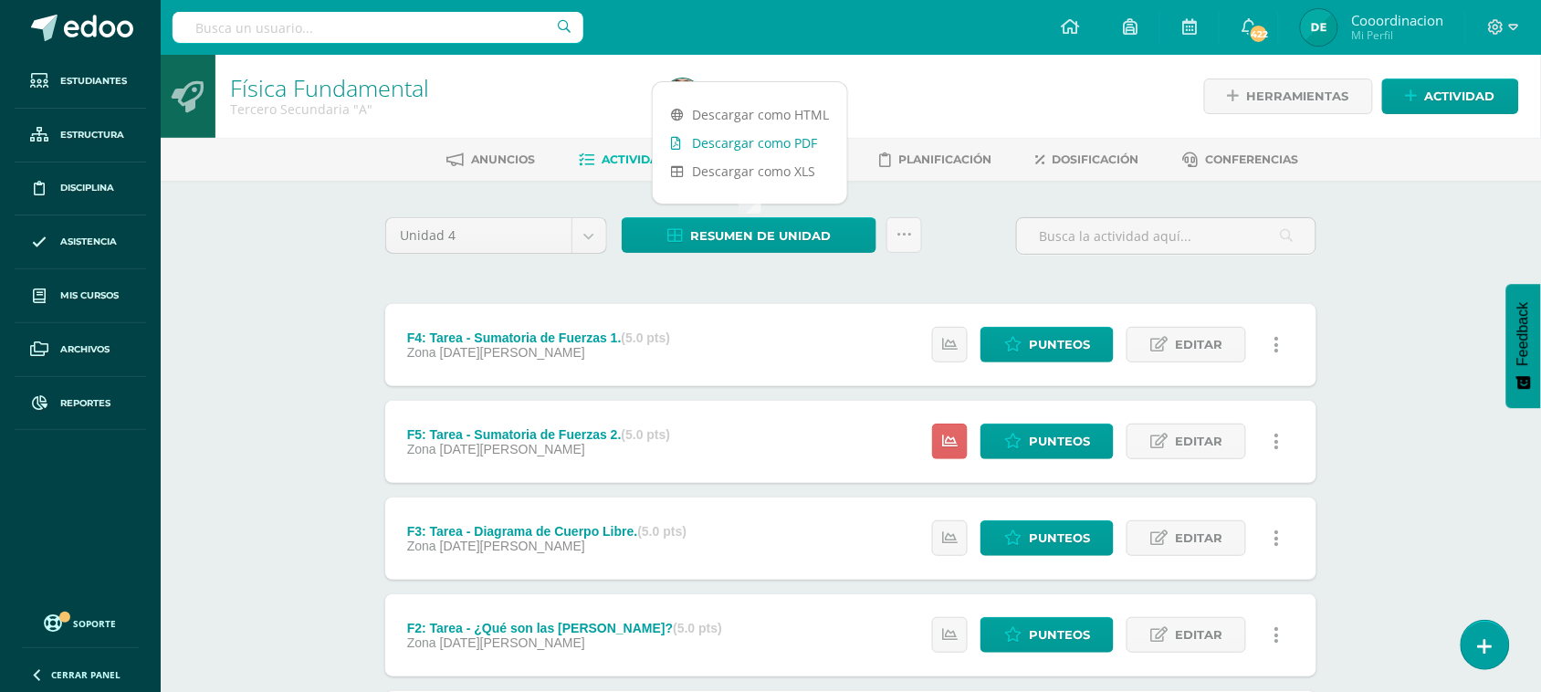
click at [805, 149] on link "Descargar como PDF" at bounding box center [750, 143] width 195 height 28
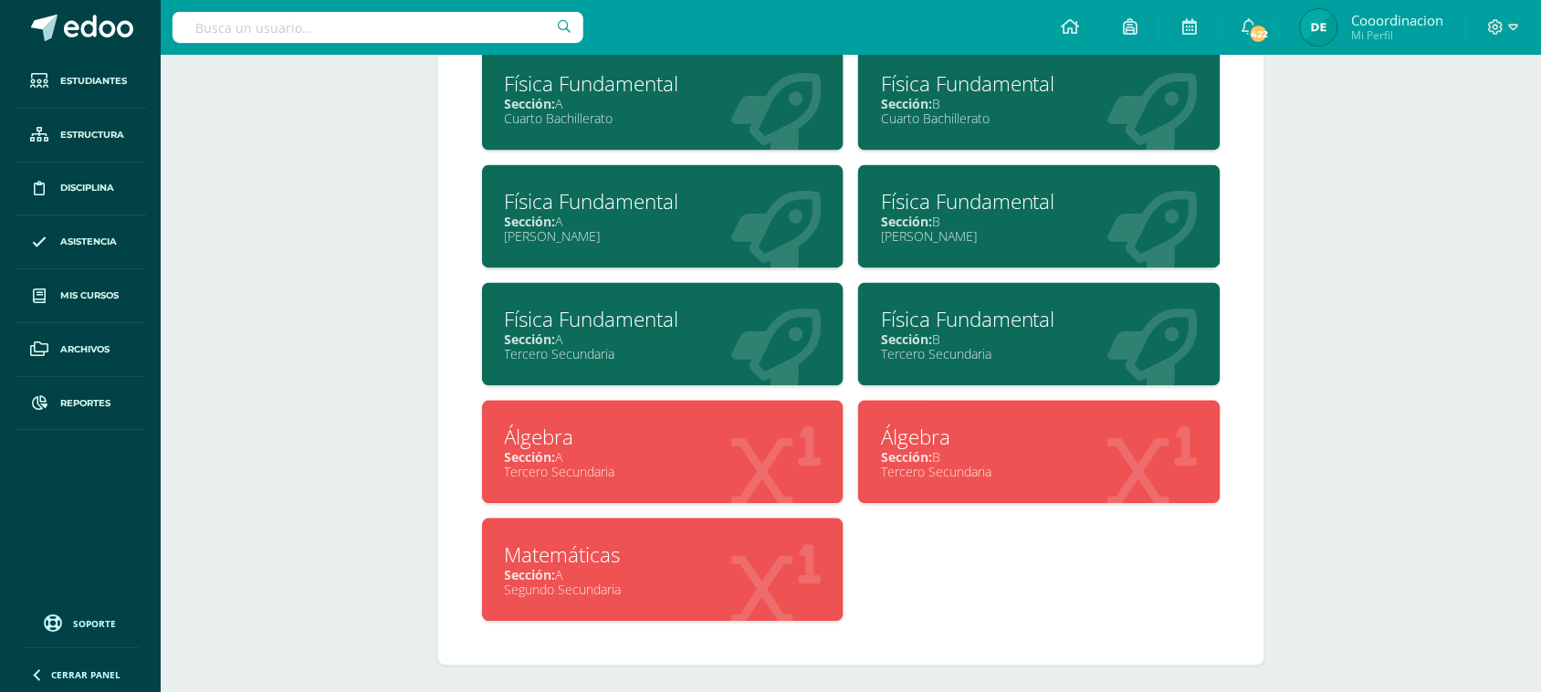
click at [906, 331] on span "Sección:" at bounding box center [906, 339] width 51 height 17
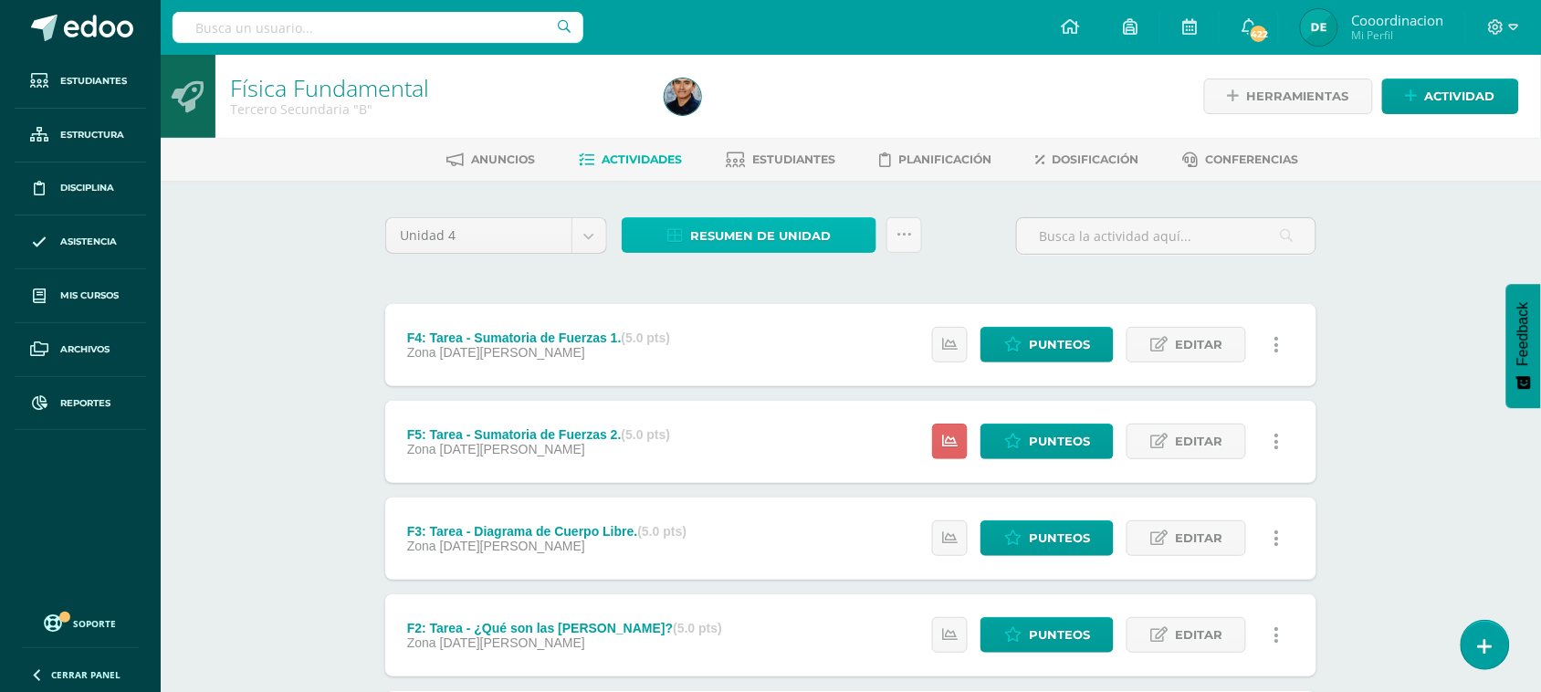
click at [744, 240] on span "Resumen de unidad" at bounding box center [760, 236] width 141 height 34
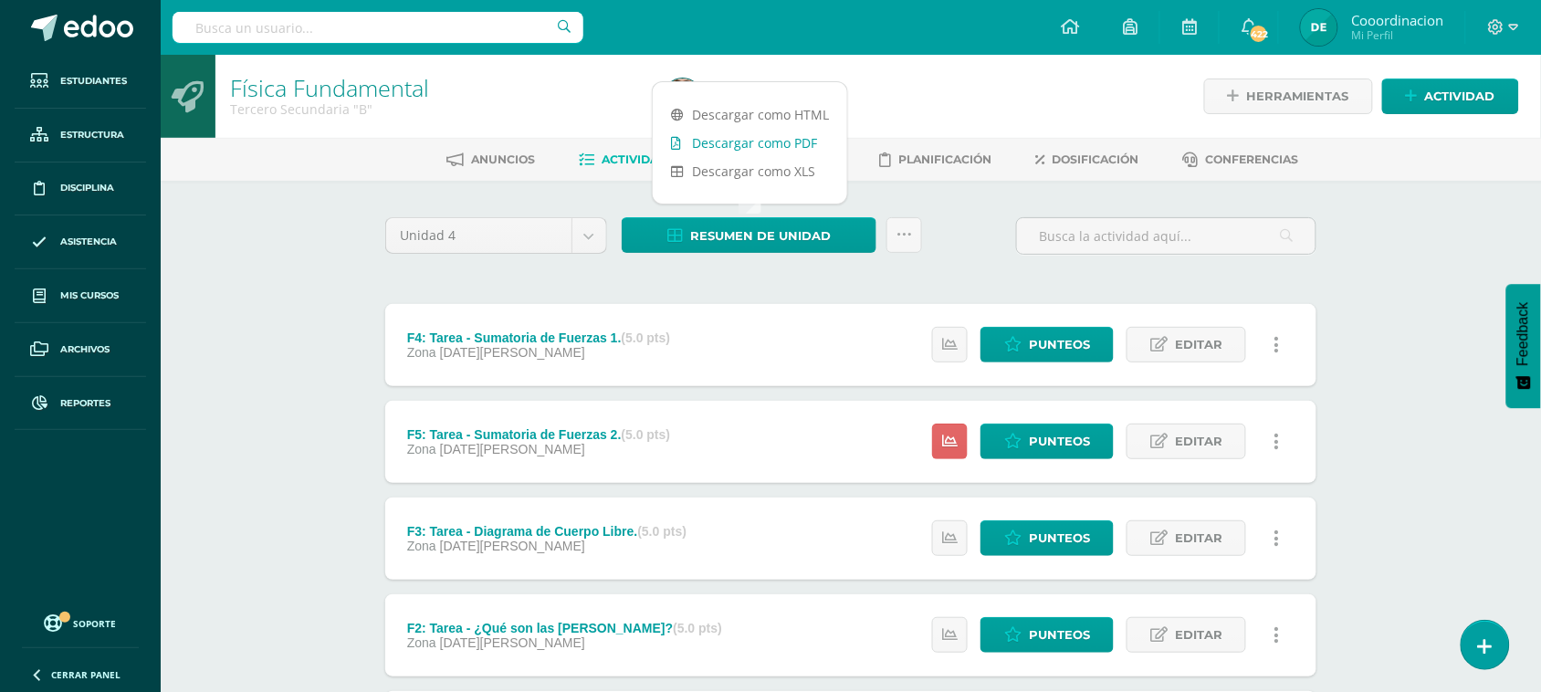
click at [776, 151] on link "Descargar como PDF" at bounding box center [750, 143] width 195 height 28
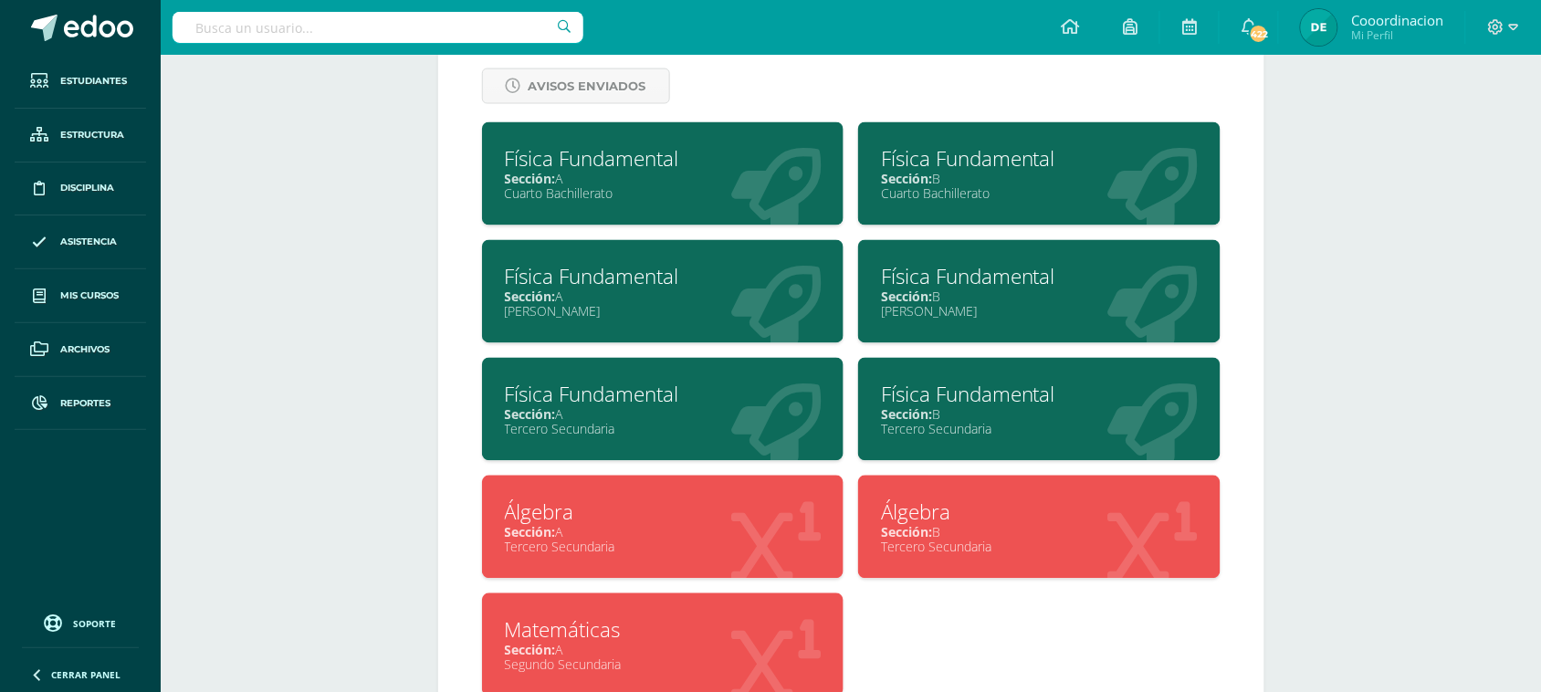
scroll to position [822, 0]
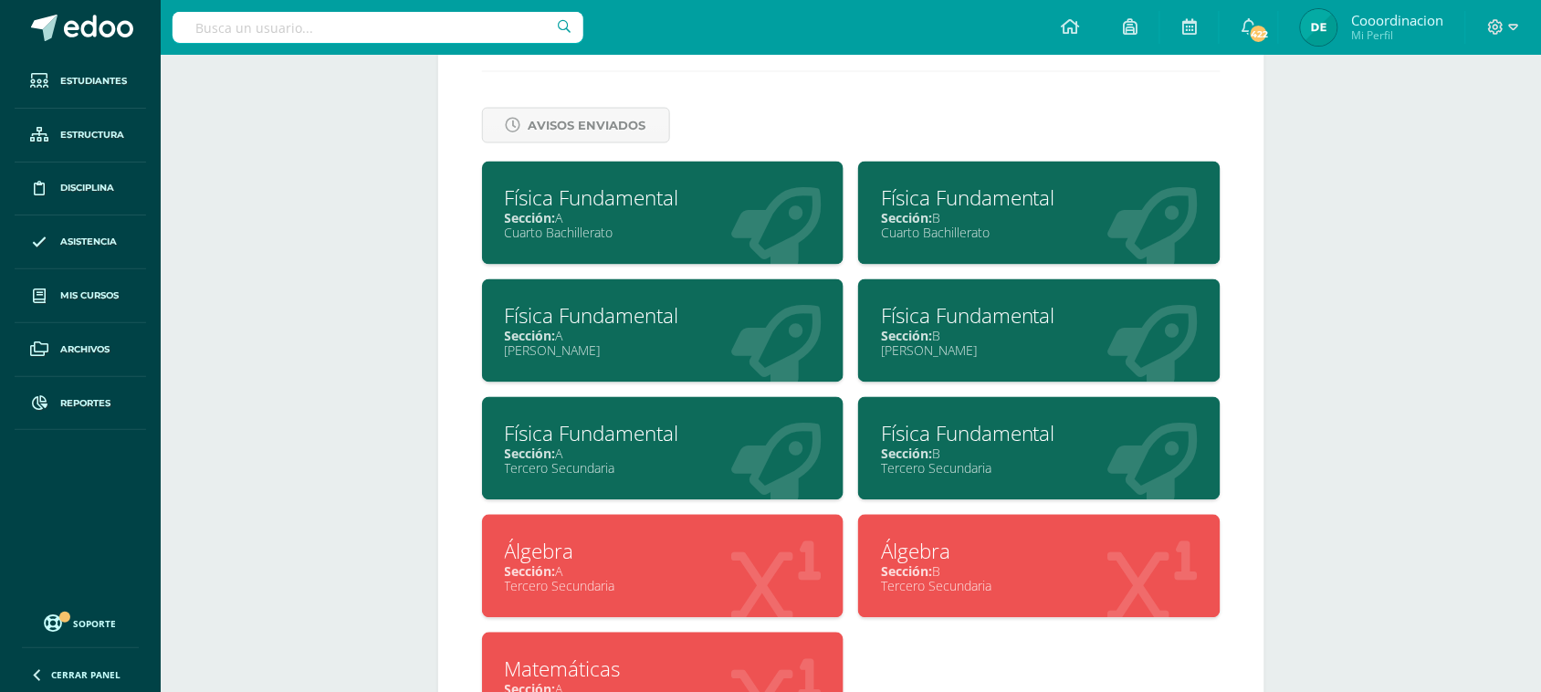
click at [580, 212] on div "Sección: A" at bounding box center [663, 218] width 317 height 17
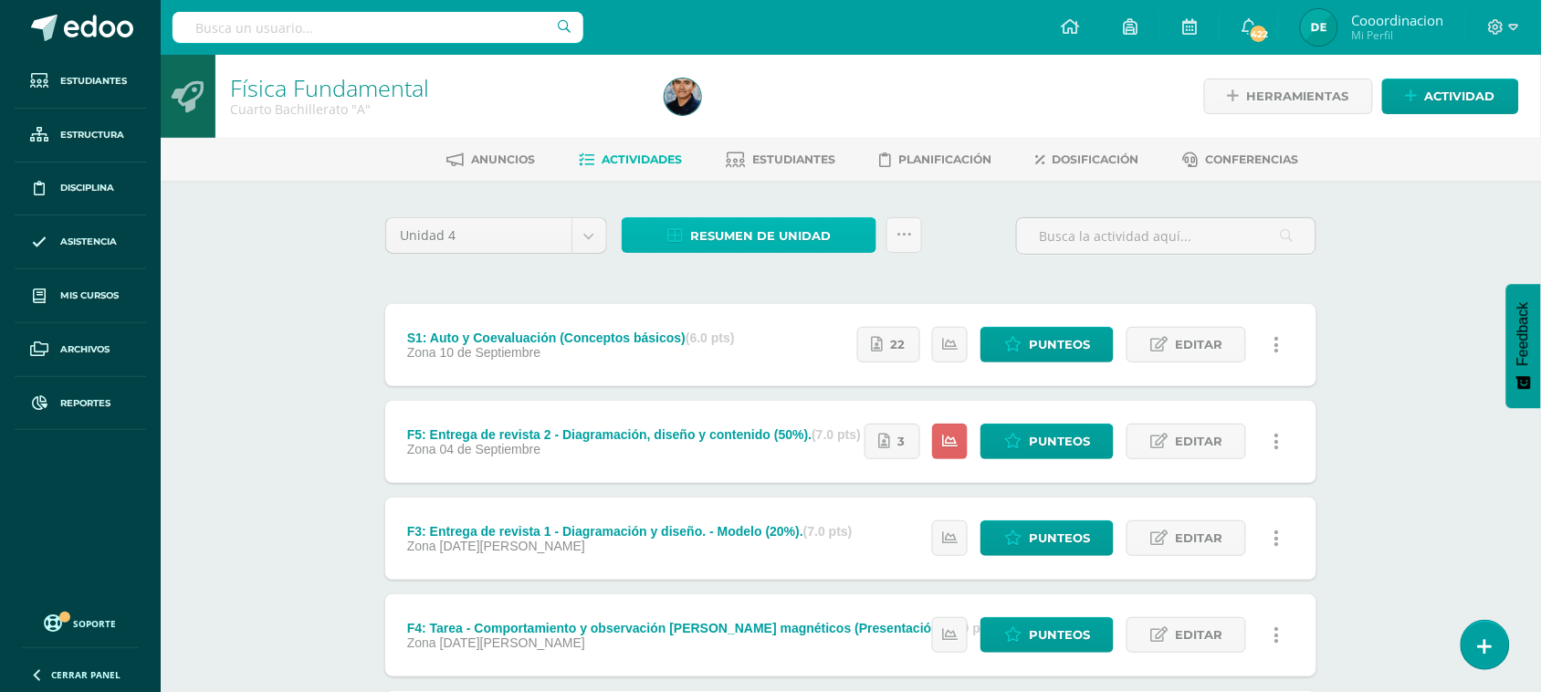
click at [786, 238] on span "Resumen de unidad" at bounding box center [760, 236] width 141 height 34
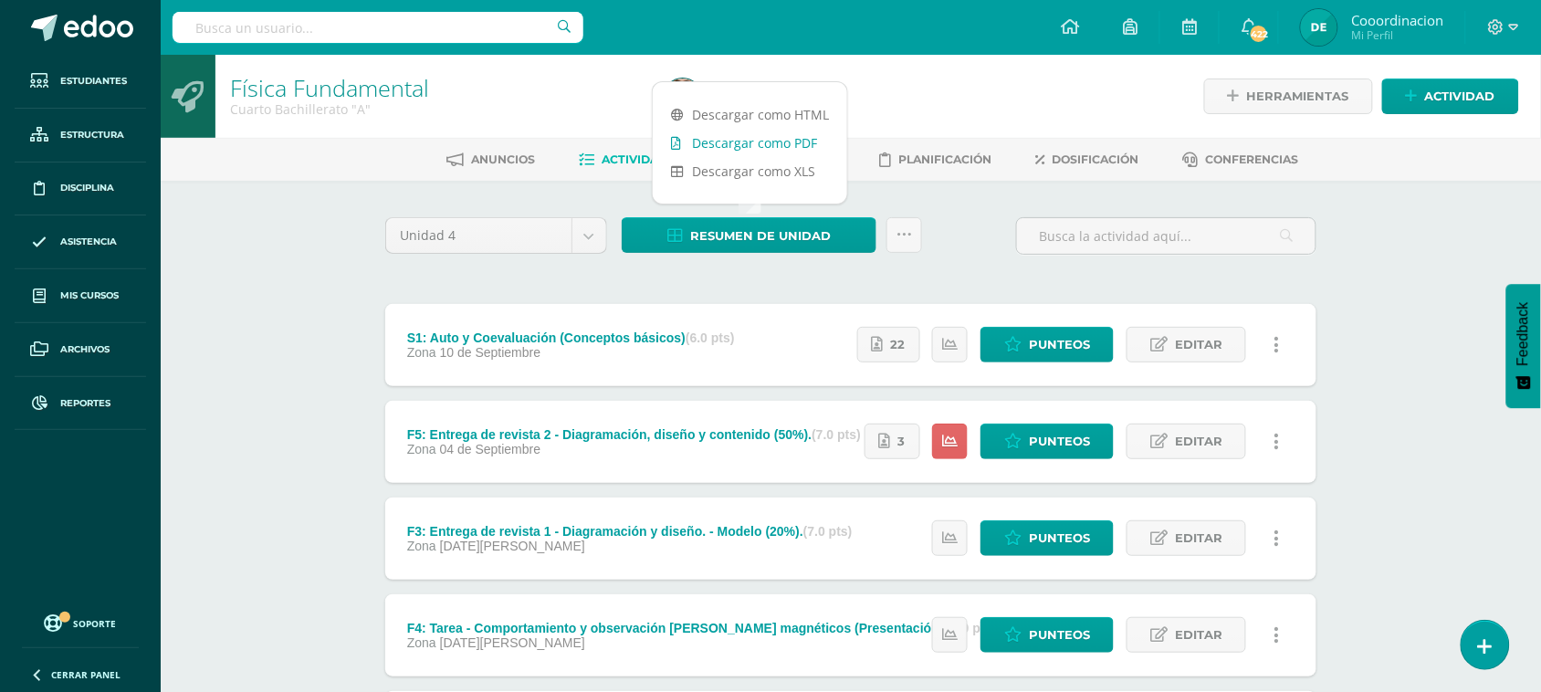
click at [795, 143] on link "Descargar como PDF" at bounding box center [750, 143] width 195 height 28
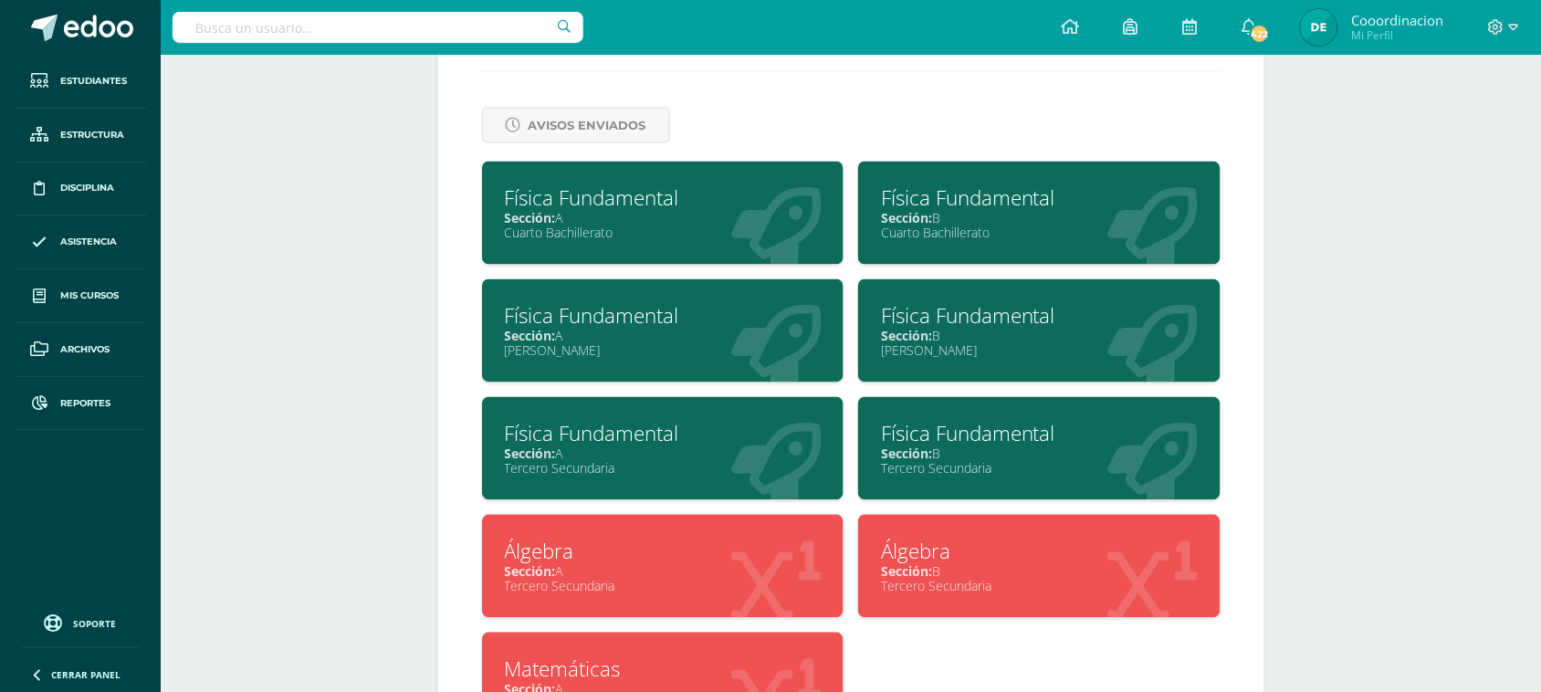
click at [945, 189] on div "Física Fundamental" at bounding box center [1039, 198] width 317 height 28
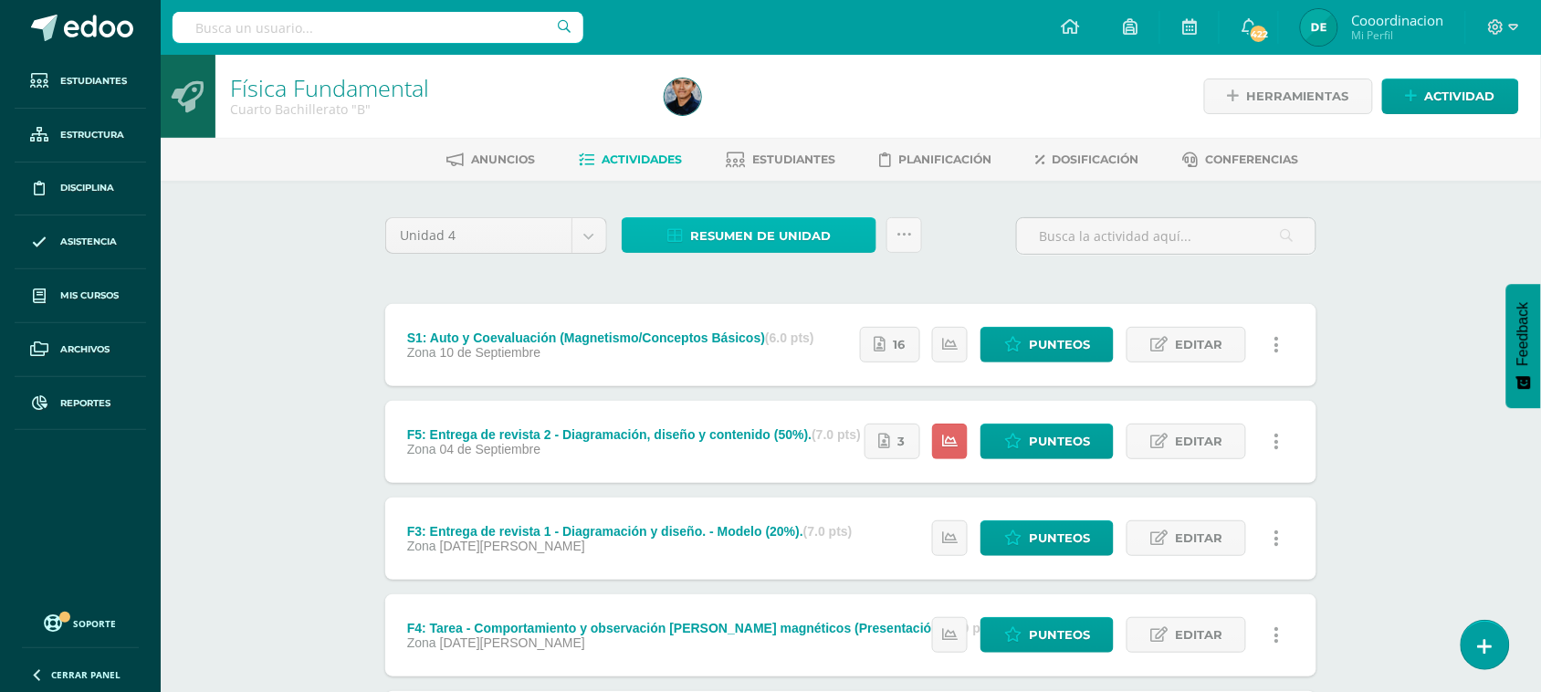
click at [783, 237] on span "Resumen de unidad" at bounding box center [760, 236] width 141 height 34
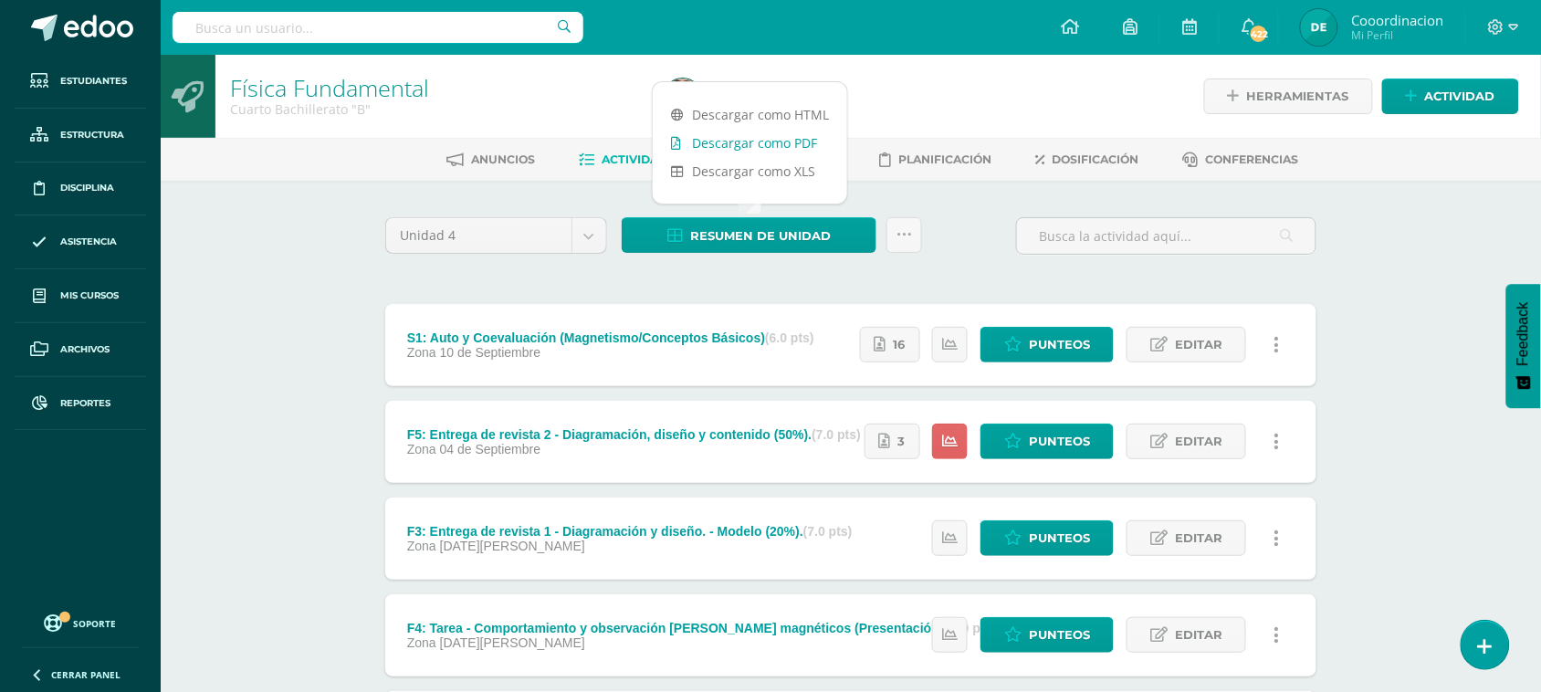
click at [778, 140] on link "Descargar como PDF" at bounding box center [750, 143] width 195 height 28
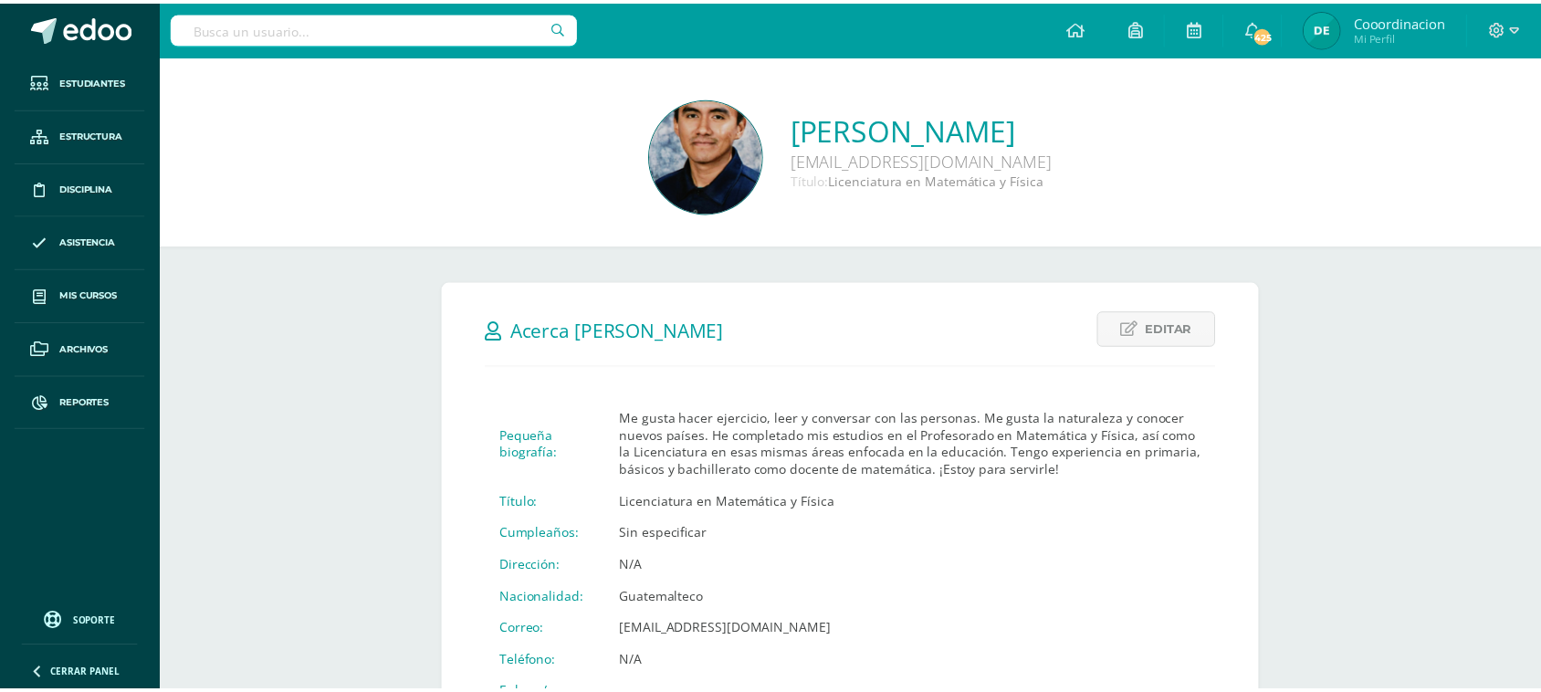
scroll to position [822, 0]
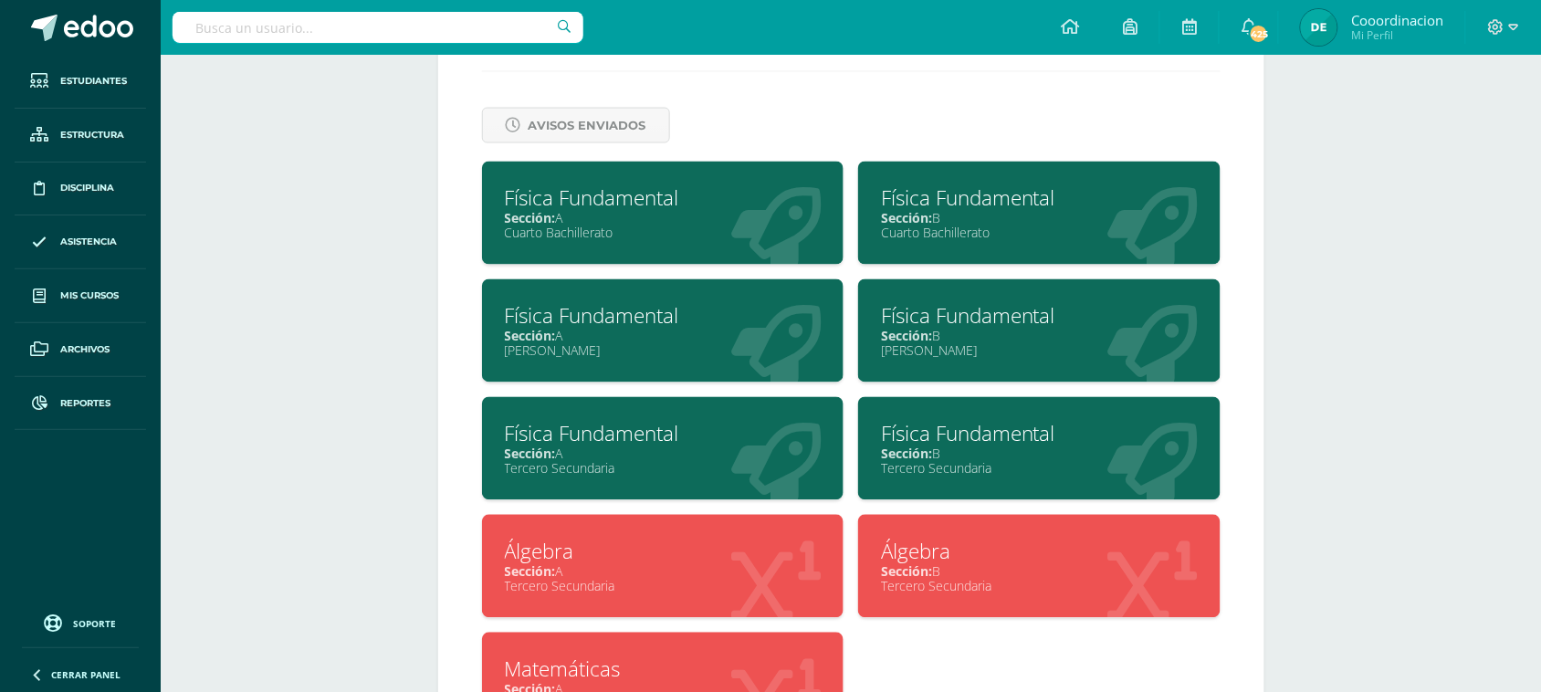
click at [422, 29] on input "text" at bounding box center [378, 27] width 411 height 31
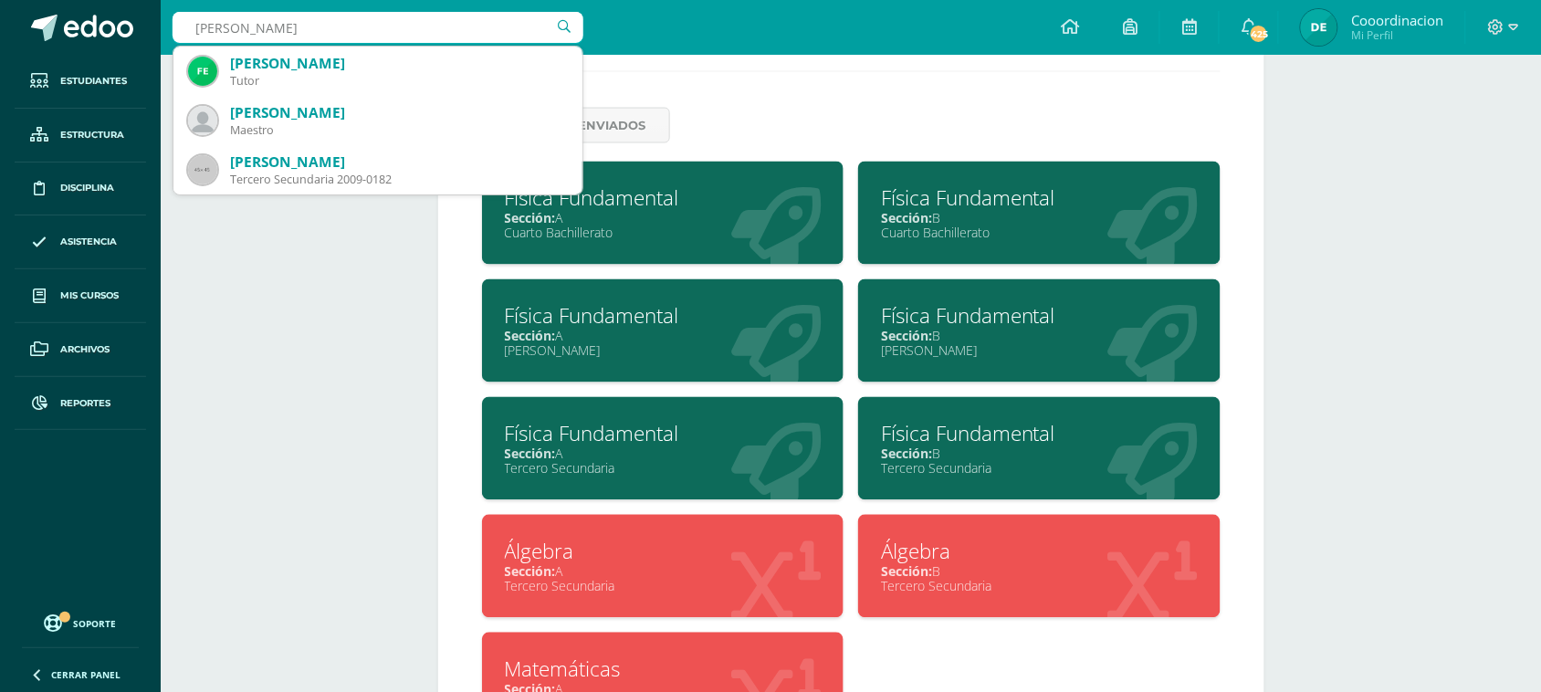
type input "[PERSON_NAME]"
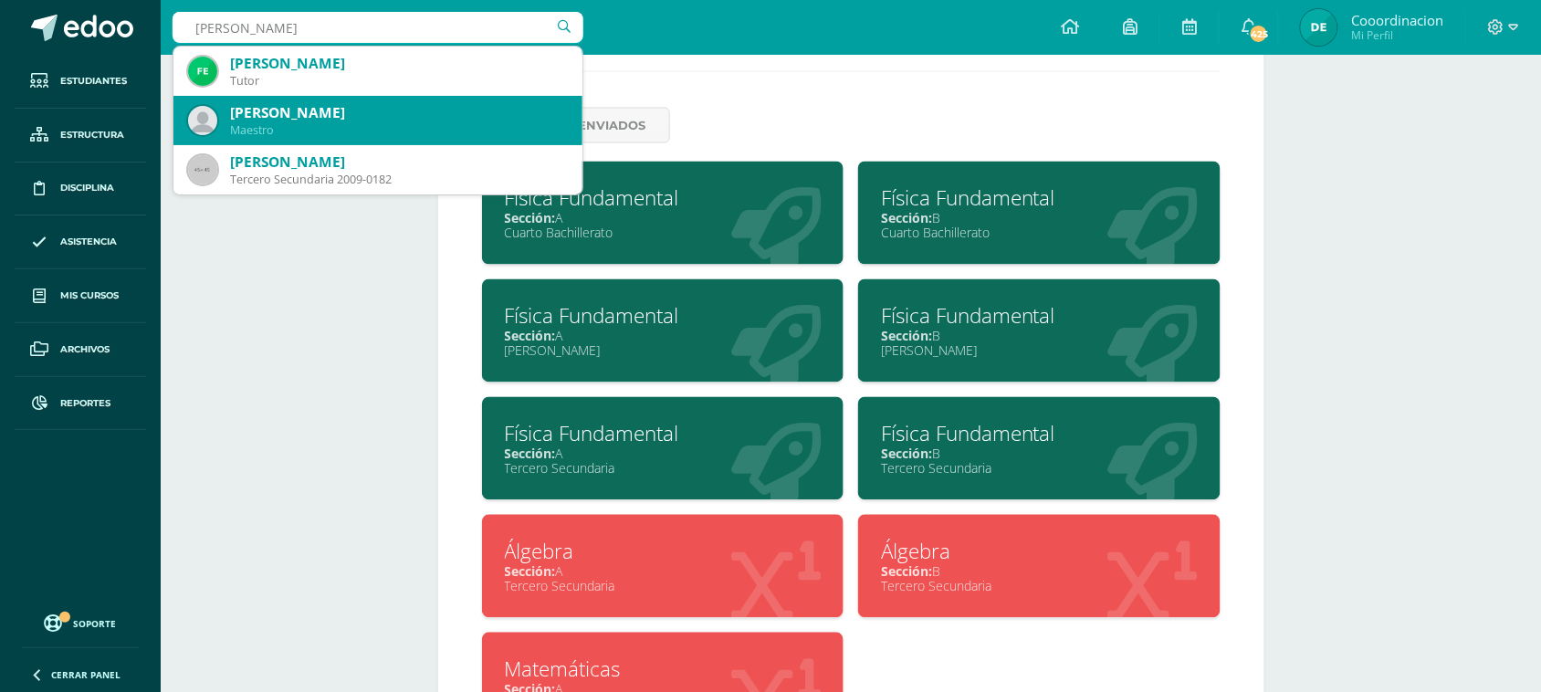
click at [404, 117] on div "[PERSON_NAME]" at bounding box center [399, 112] width 338 height 19
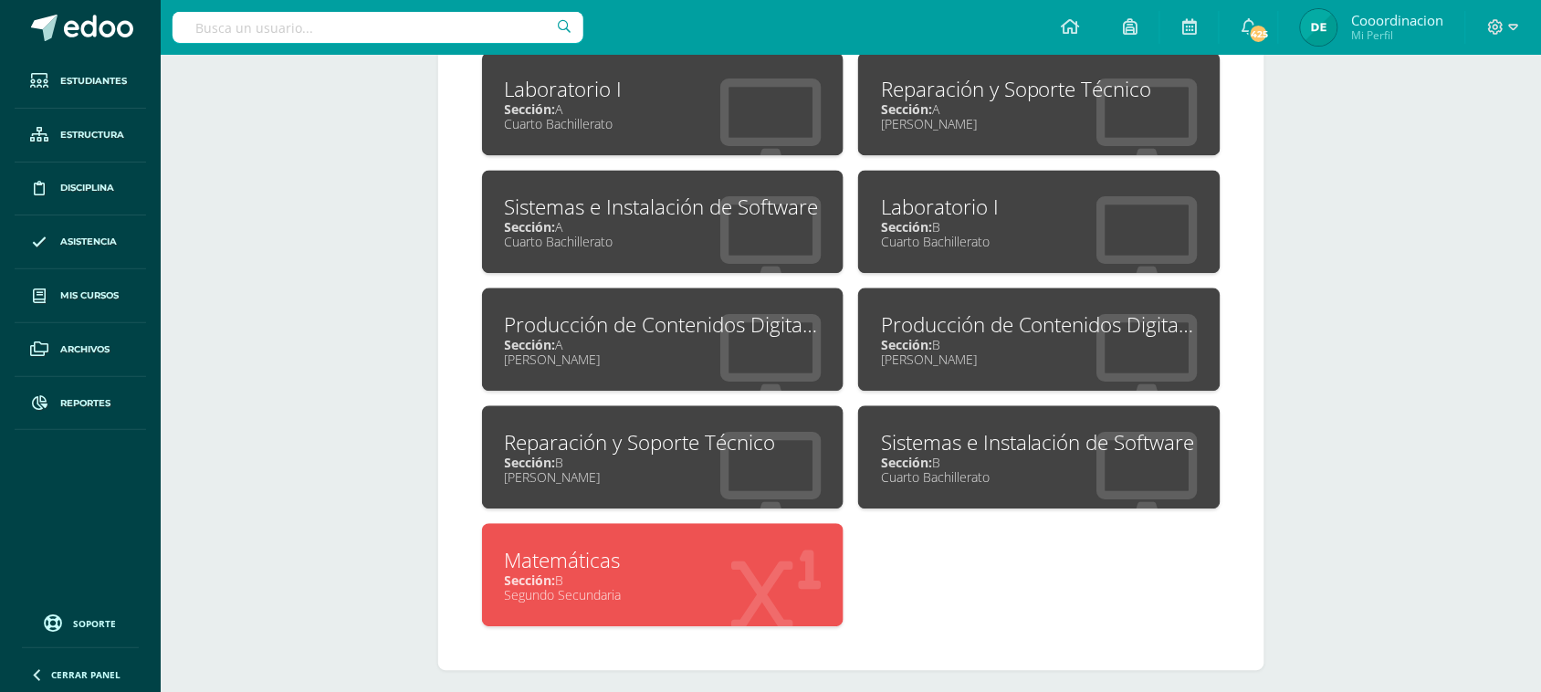
scroll to position [1100, 0]
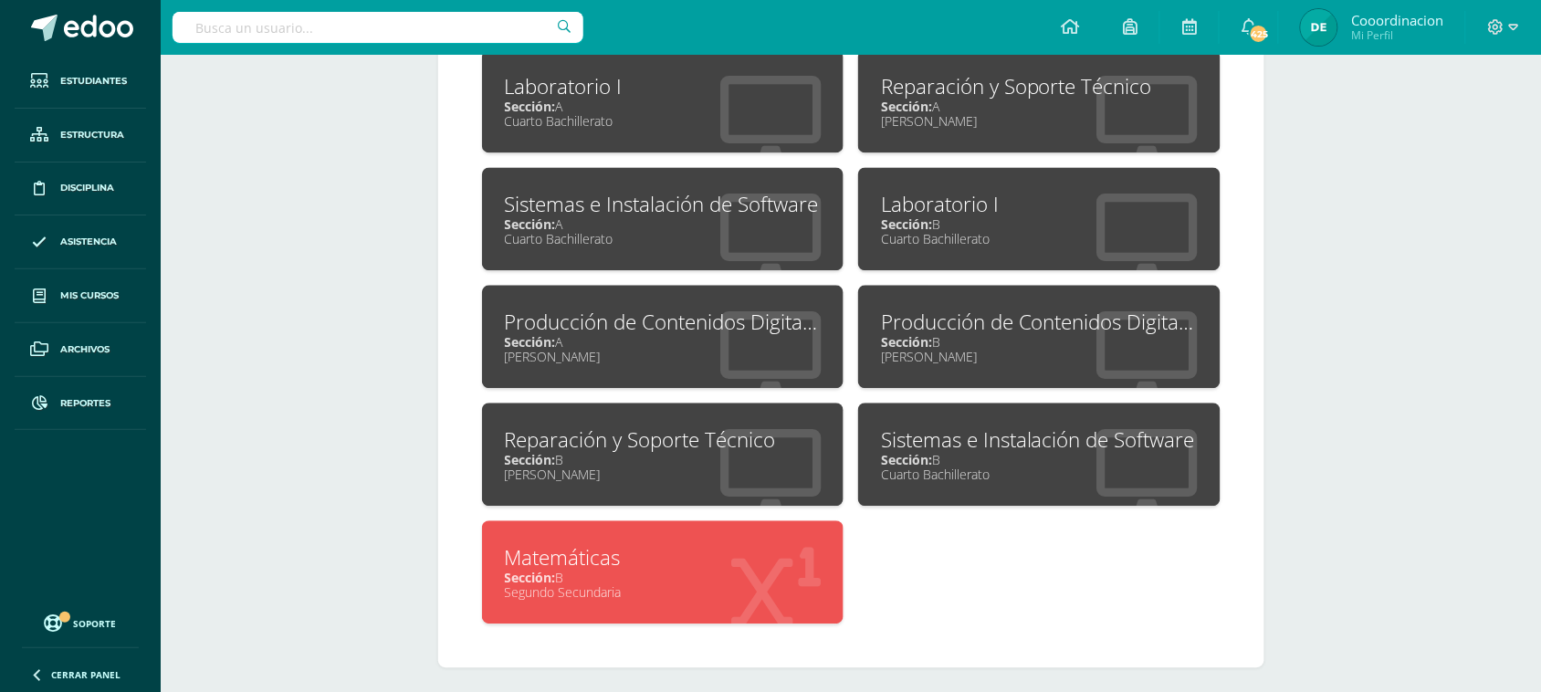
click at [521, 553] on div "Matemáticas" at bounding box center [663, 557] width 317 height 28
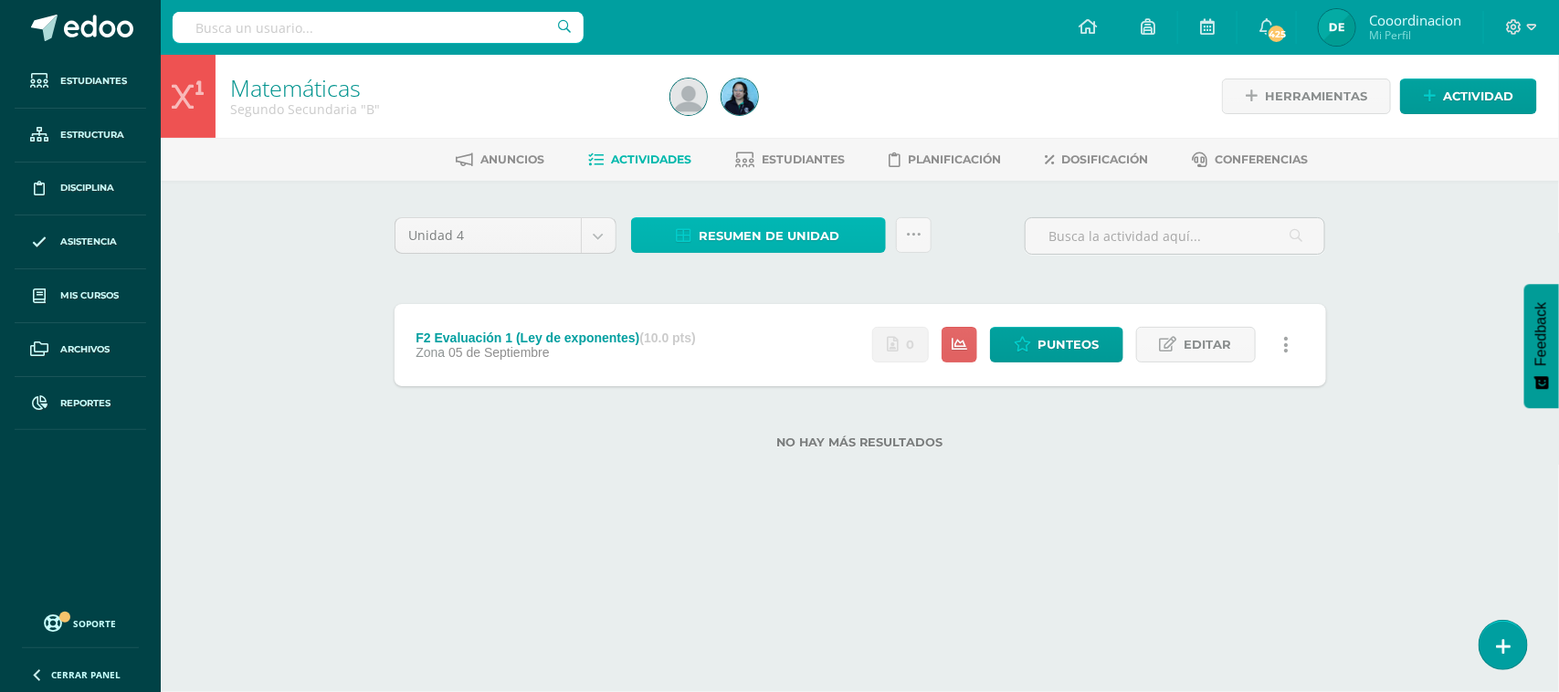
click at [765, 228] on span "Resumen de unidad" at bounding box center [770, 236] width 141 height 34
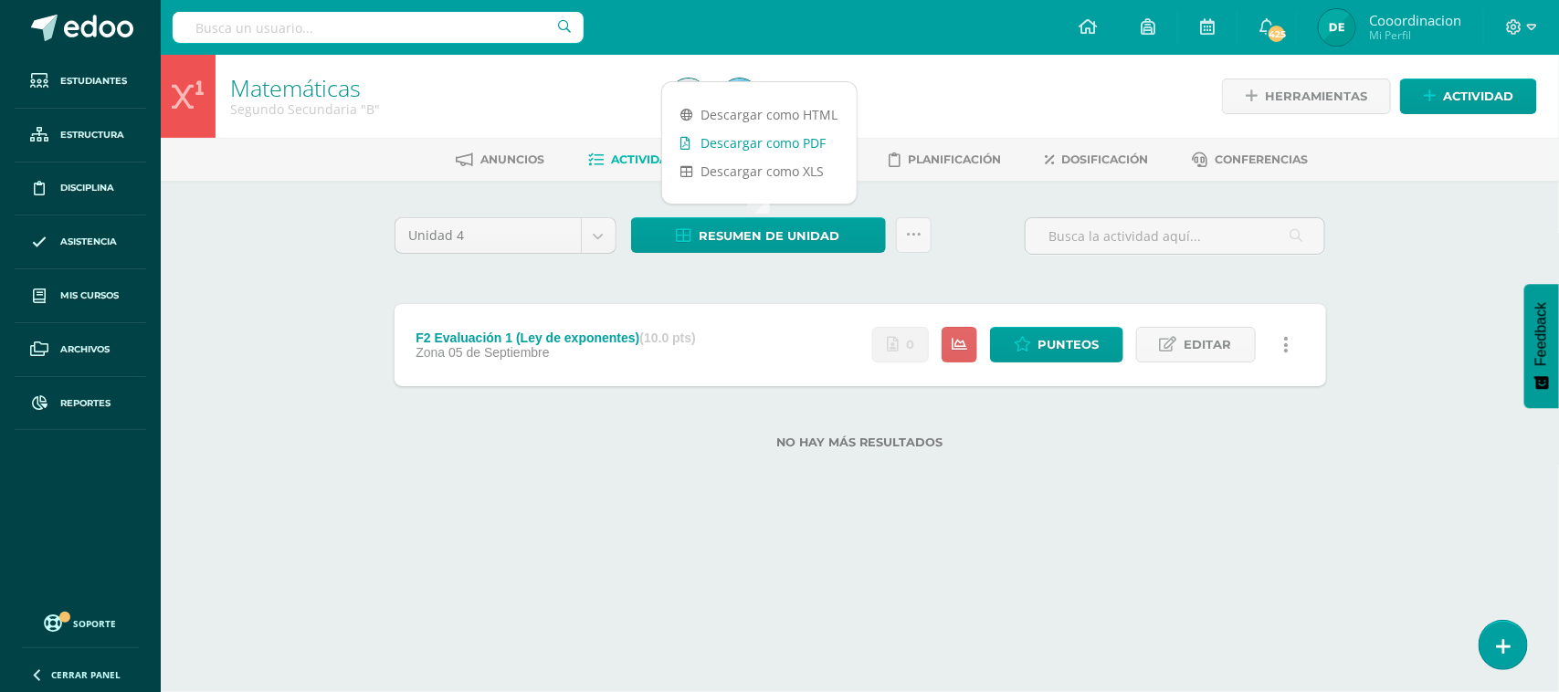
click at [769, 149] on link "Descargar como PDF" at bounding box center [759, 143] width 195 height 28
